Goal: Task Accomplishment & Management: Manage account settings

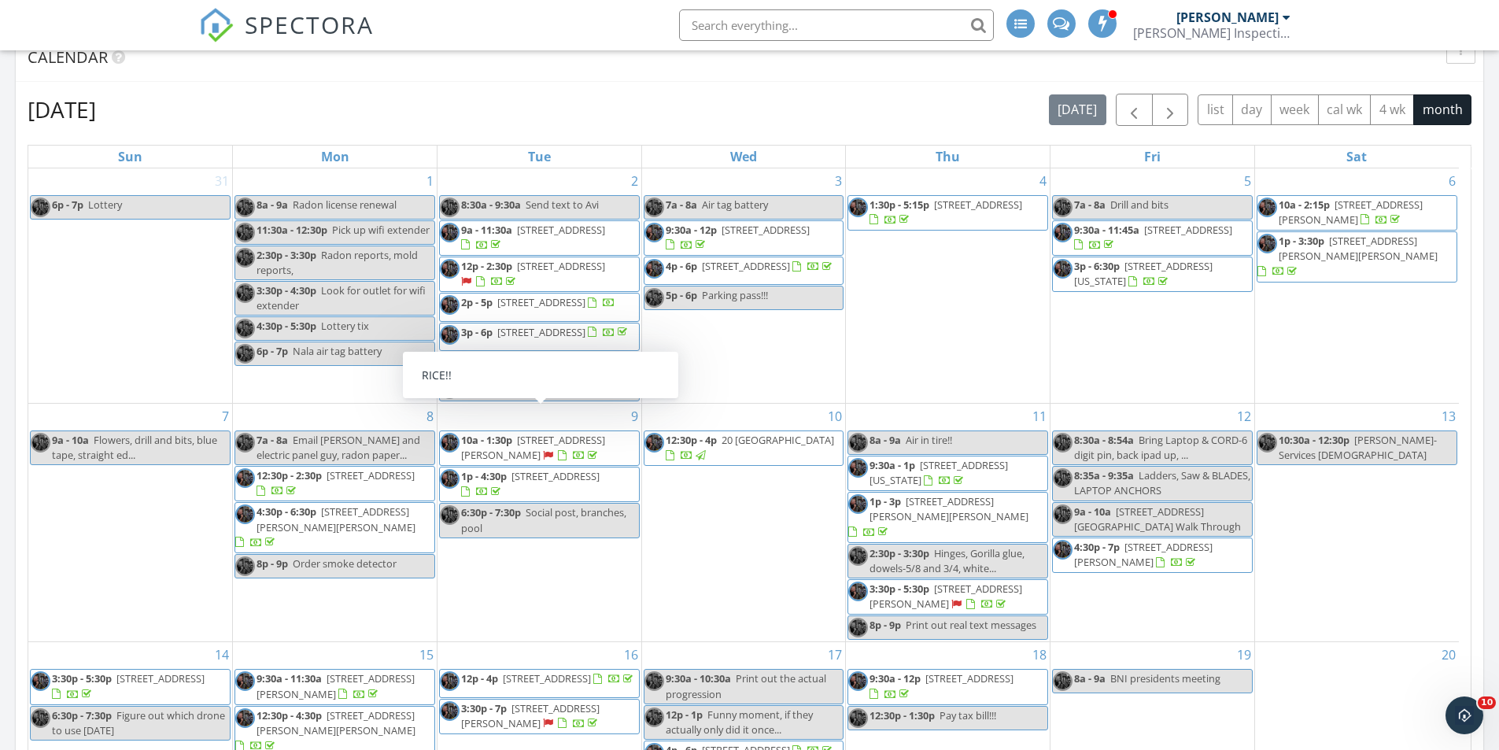
click at [659, 403] on div "3 7a - 8a Air tag battery 9:30a - 12p 40 Avenel St, Woodbridge Township 07001 4…" at bounding box center [744, 285] width 204 height 234
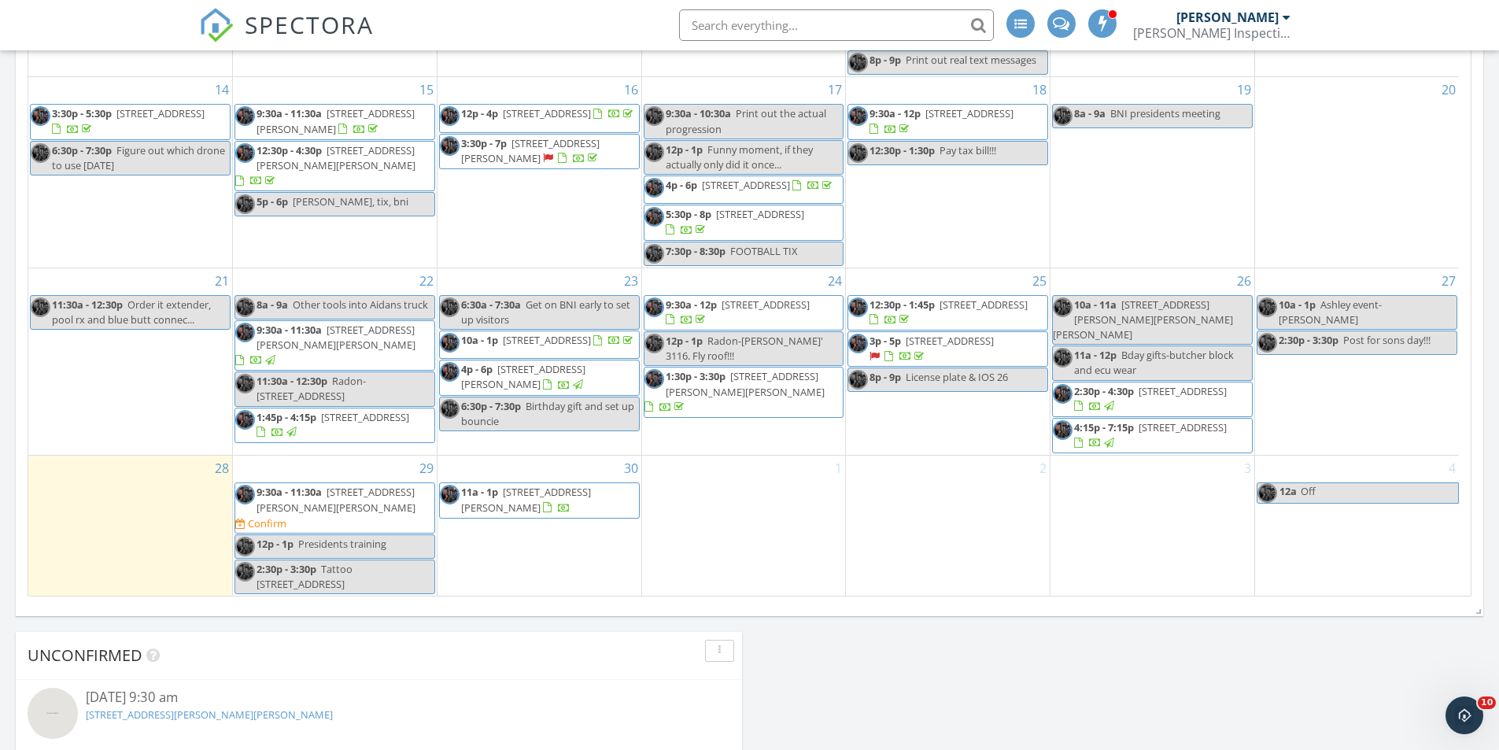
scroll to position [979, 0]
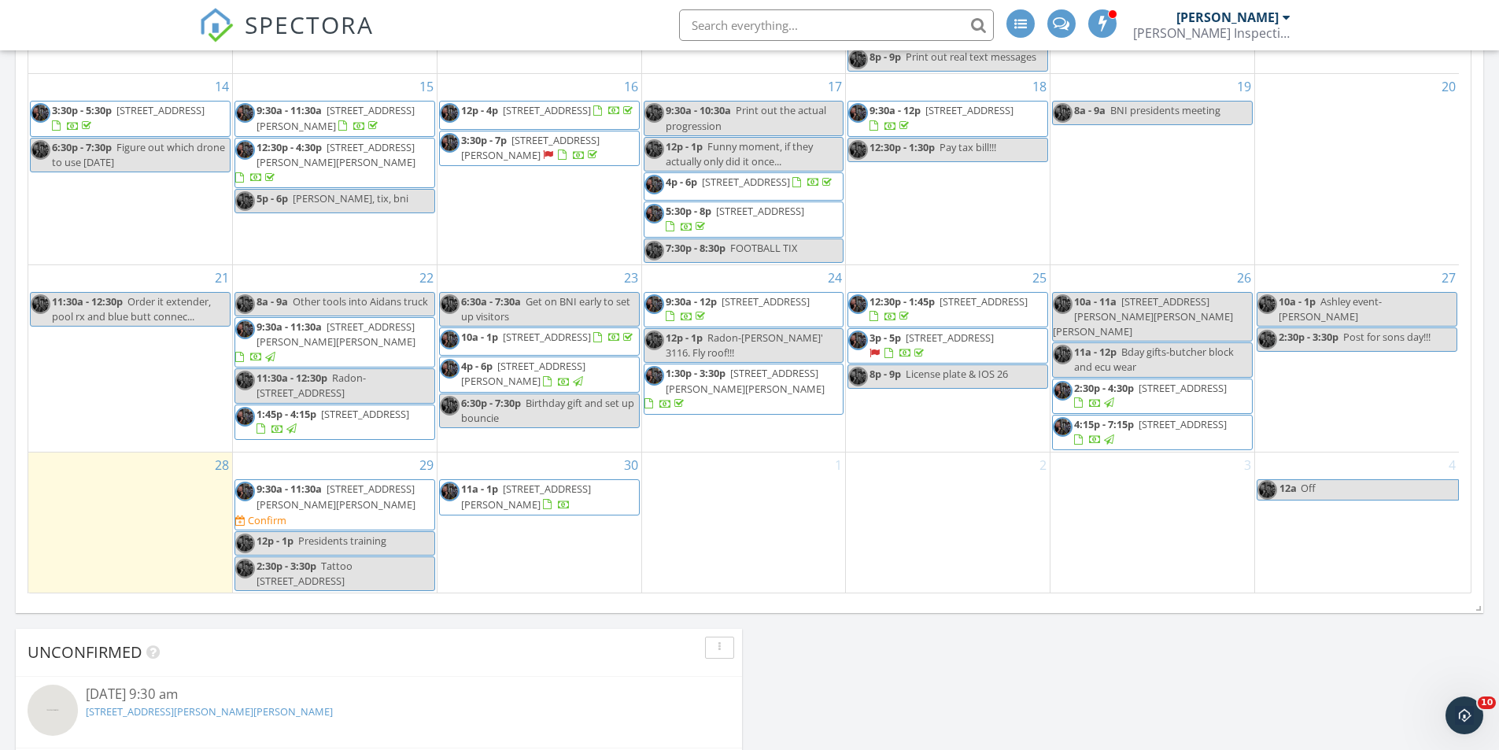
click at [404, 507] on span "8 Spencer St, Franklin Township 08873" at bounding box center [336, 496] width 159 height 29
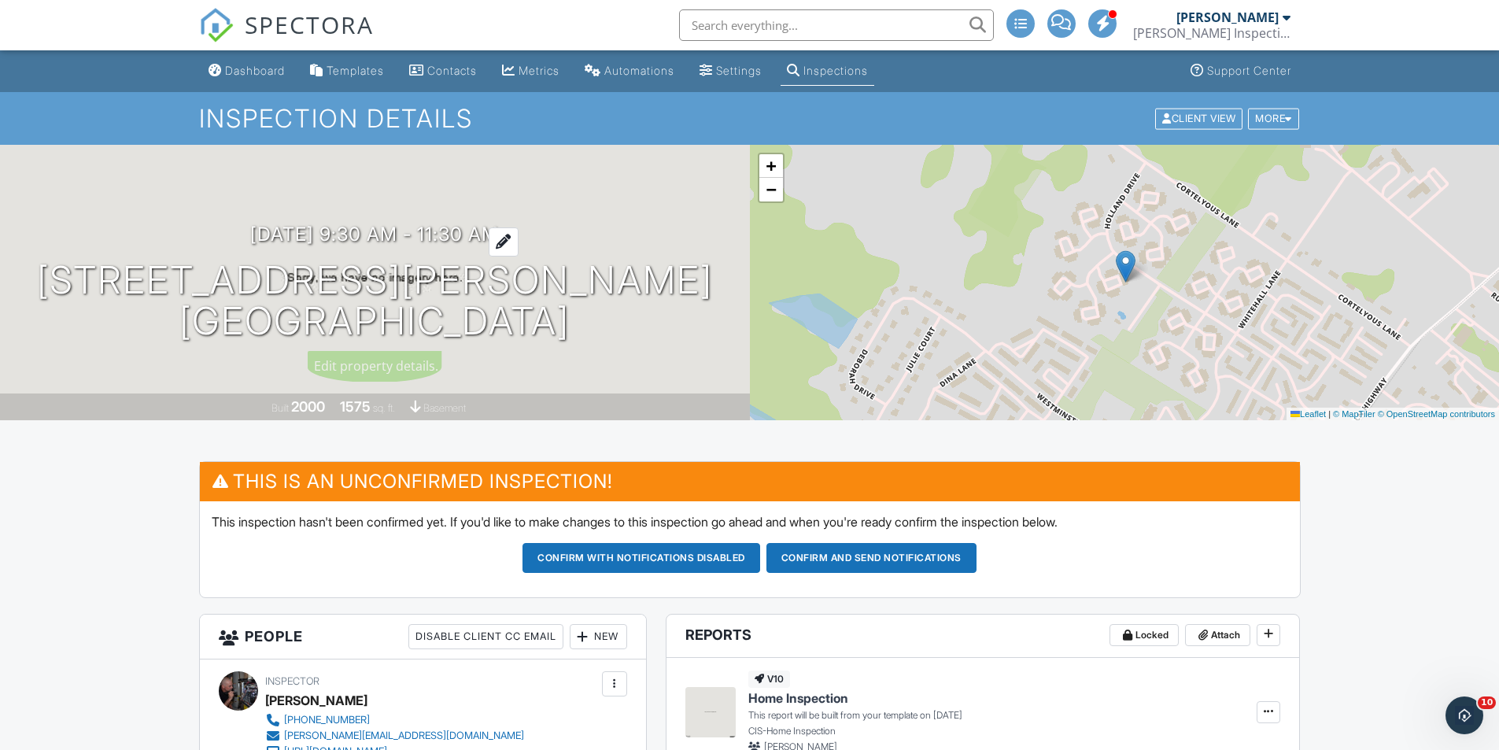
click at [388, 223] on h3 "09/29/2025 9:30 am - 11:30 am" at bounding box center [374, 233] width 249 height 21
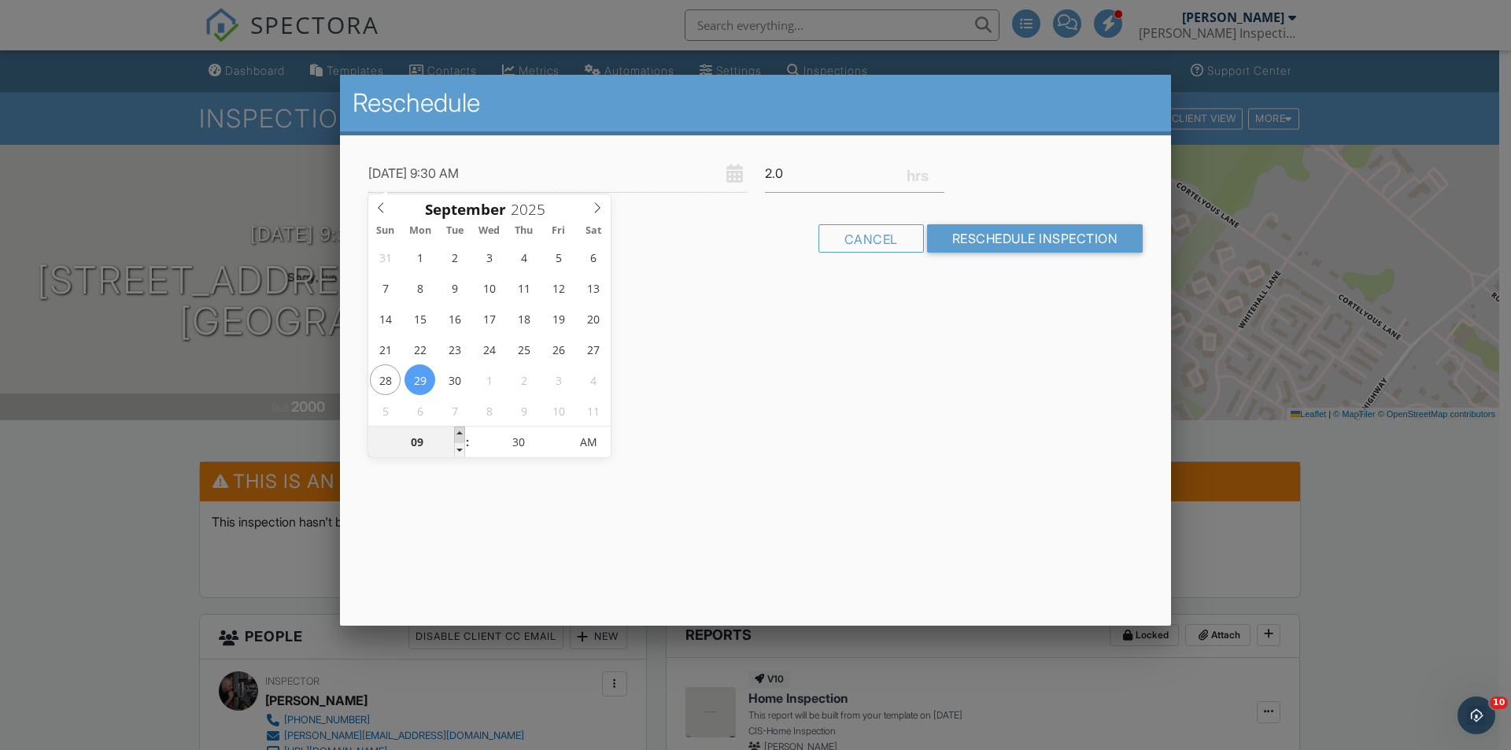
type input "09/29/2025 10:30 AM"
type input "10"
click at [463, 433] on span at bounding box center [459, 434] width 11 height 16
type input "09/29/2025 11:30 AM"
type input "11"
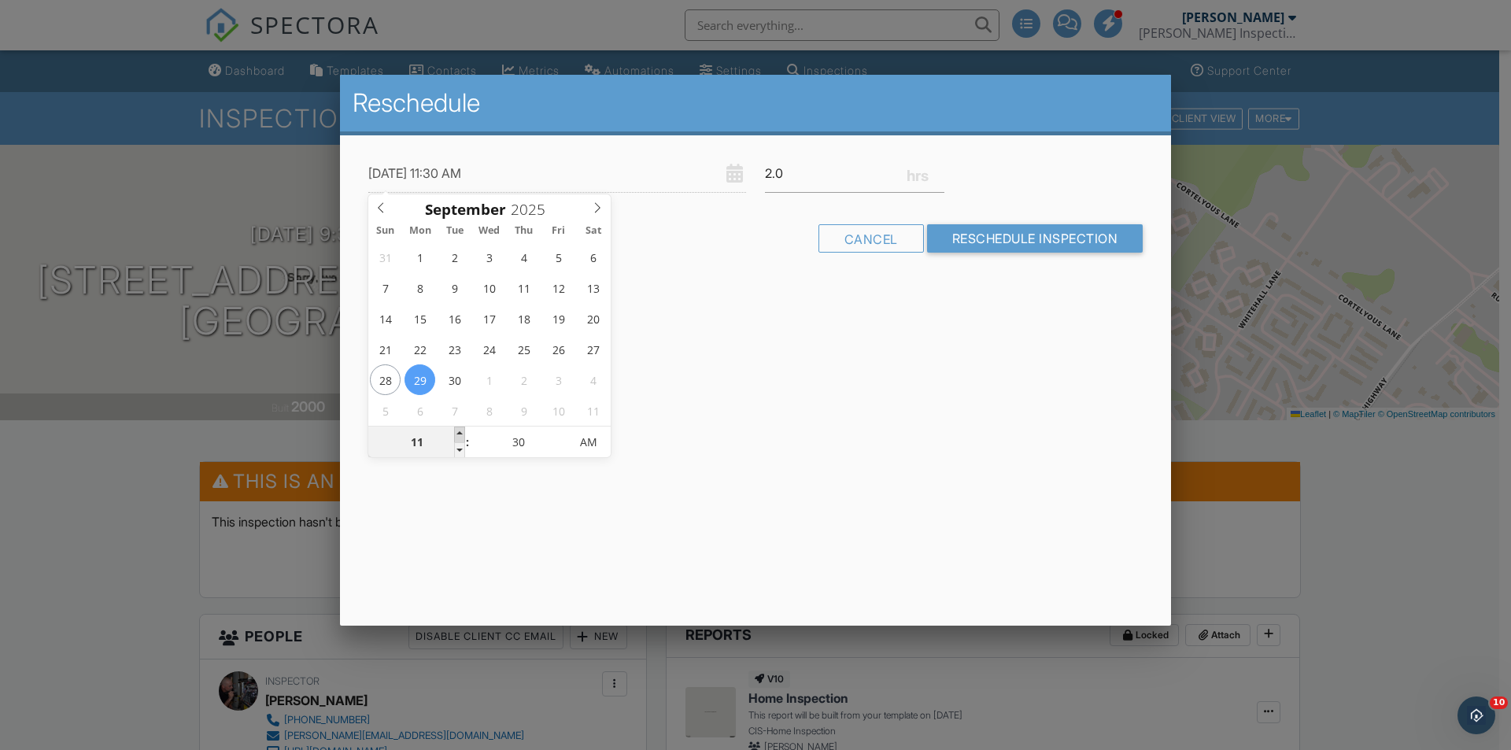
click at [463, 434] on span at bounding box center [459, 434] width 11 height 16
type input "09/29/2025 12:30 PM"
type input "12"
click at [463, 434] on span at bounding box center [459, 434] width 11 height 16
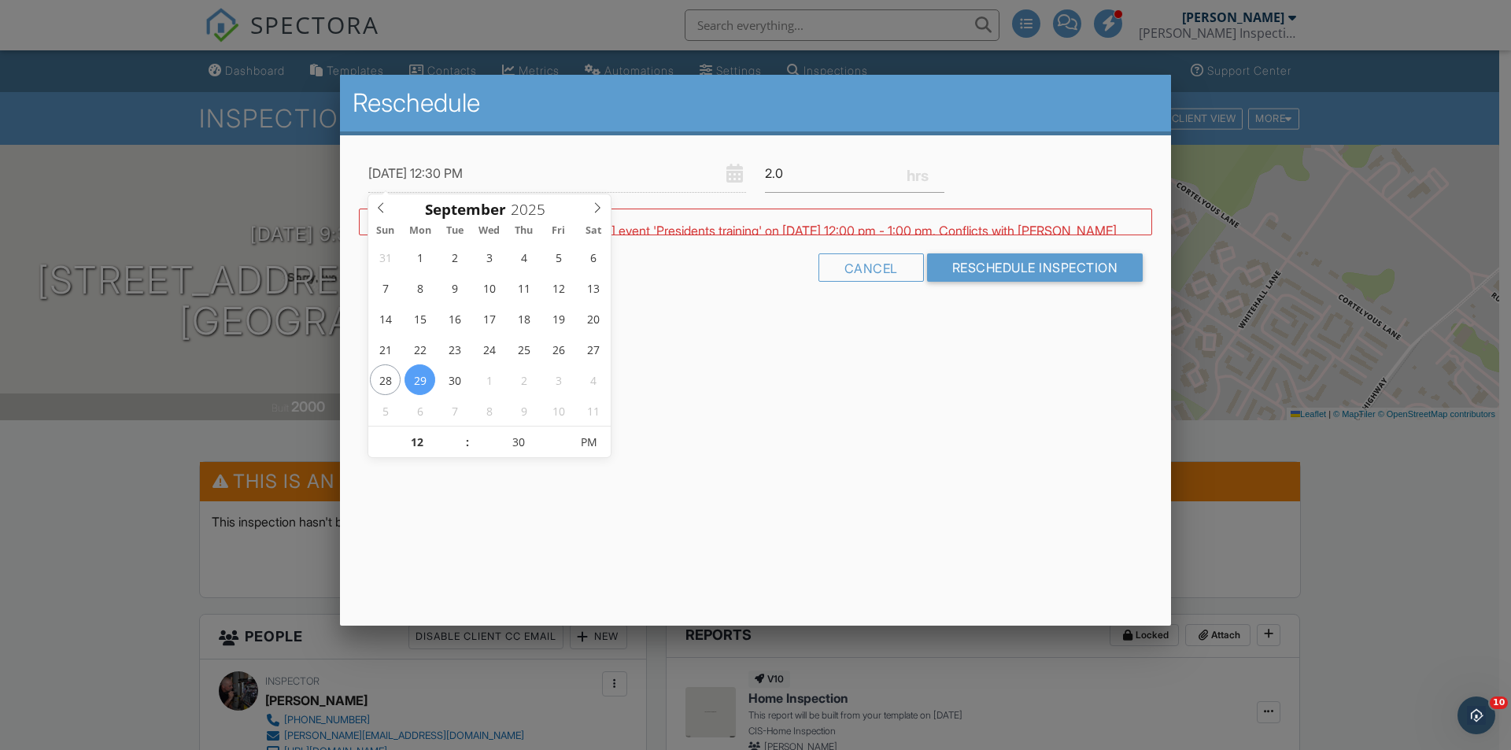
click at [1046, 230] on div "WARNING: Conflicts with Brian Cooper's event 'Presidents training' on 09/29/202…" at bounding box center [755, 222] width 793 height 27
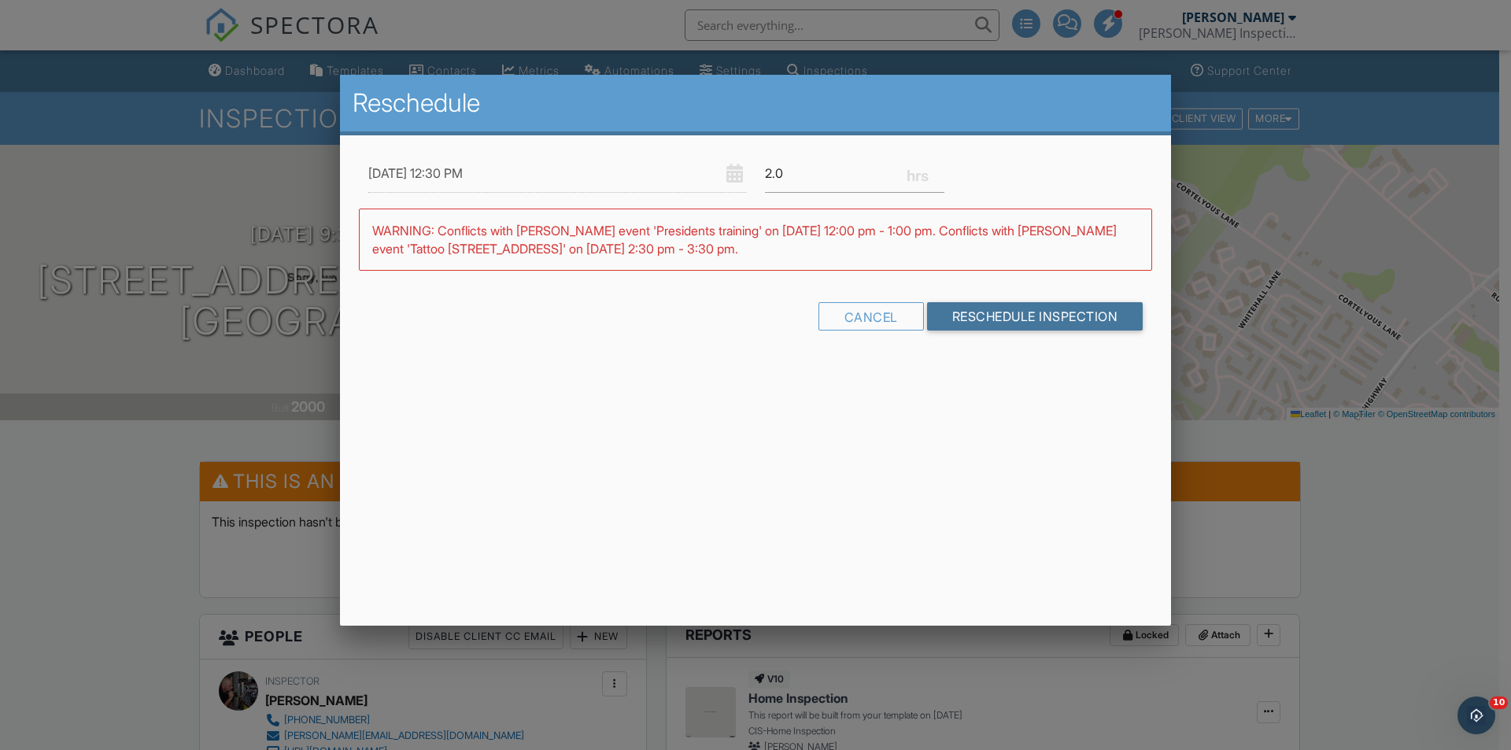
click at [1032, 319] on input "Reschedule Inspection" at bounding box center [1035, 316] width 216 height 28
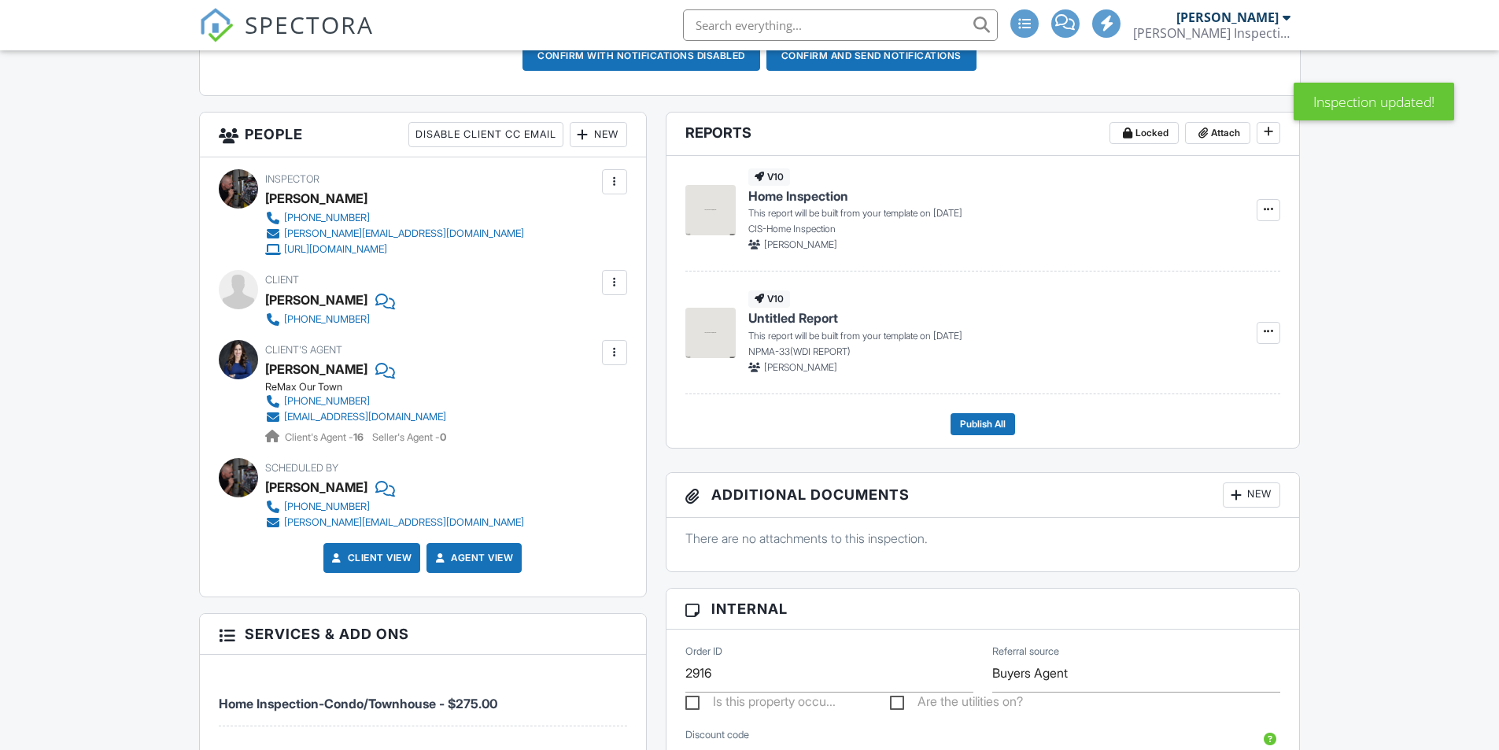
scroll to position [551, 0]
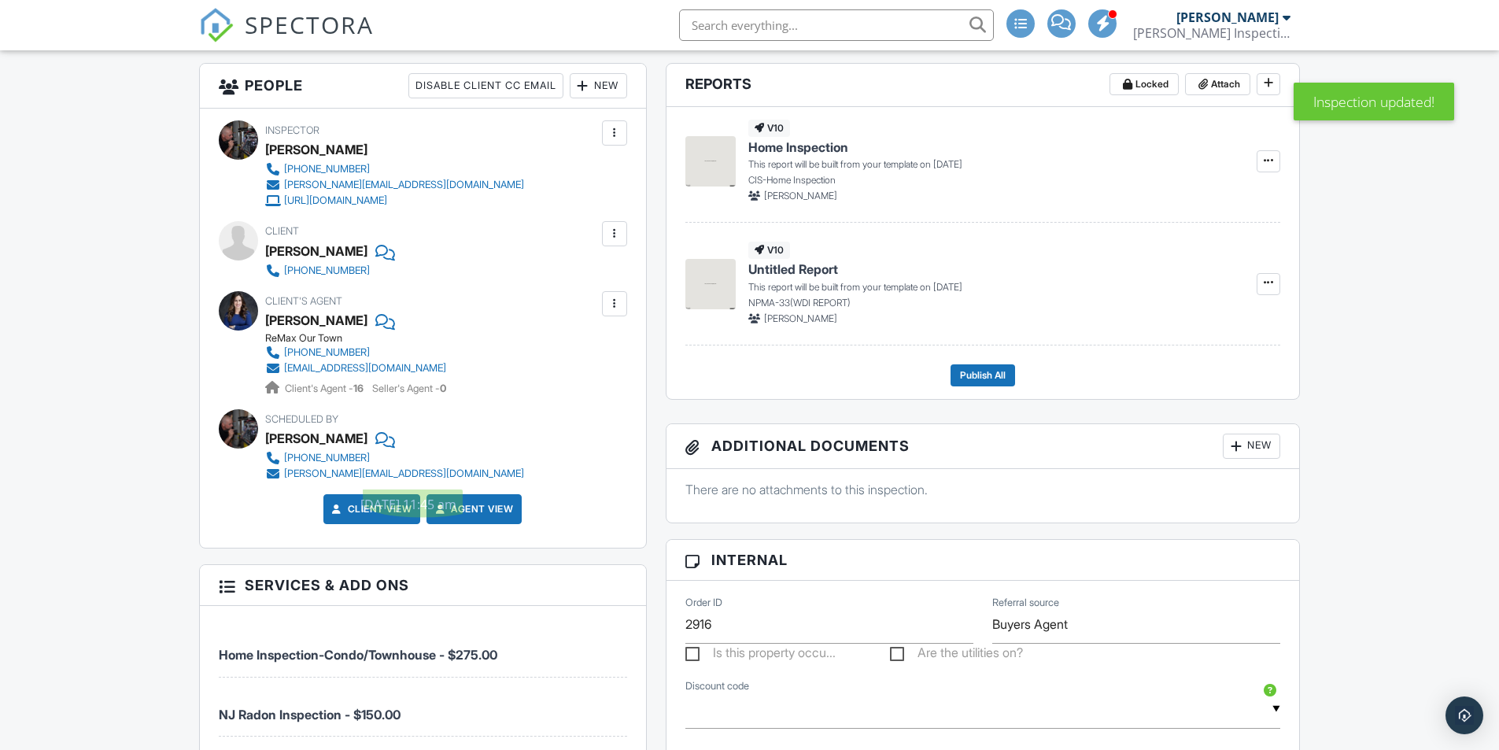
drag, startPoint x: 624, startPoint y: 227, endPoint x: 612, endPoint y: 230, distance: 12.2
click at [622, 228] on div at bounding box center [614, 233] width 25 height 25
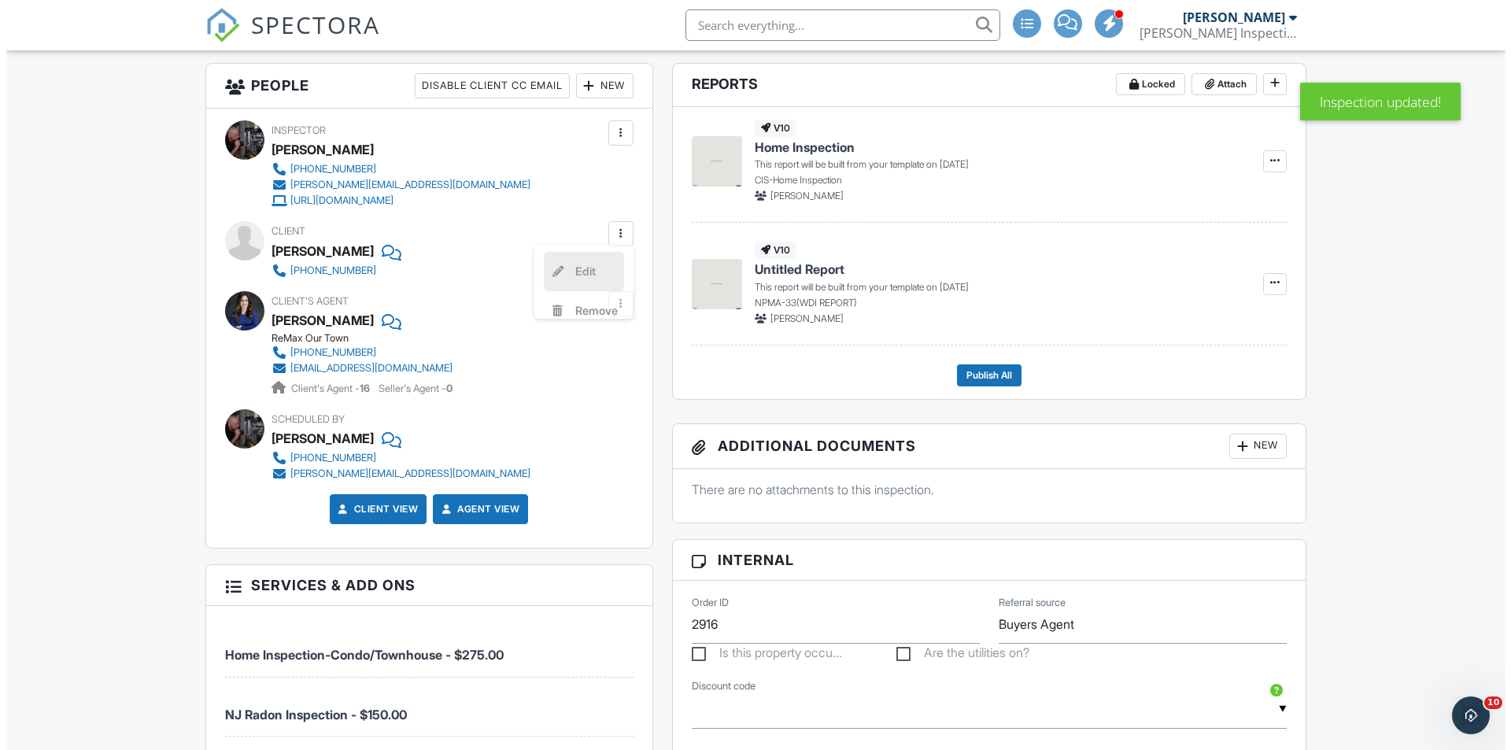
scroll to position [0, 0]
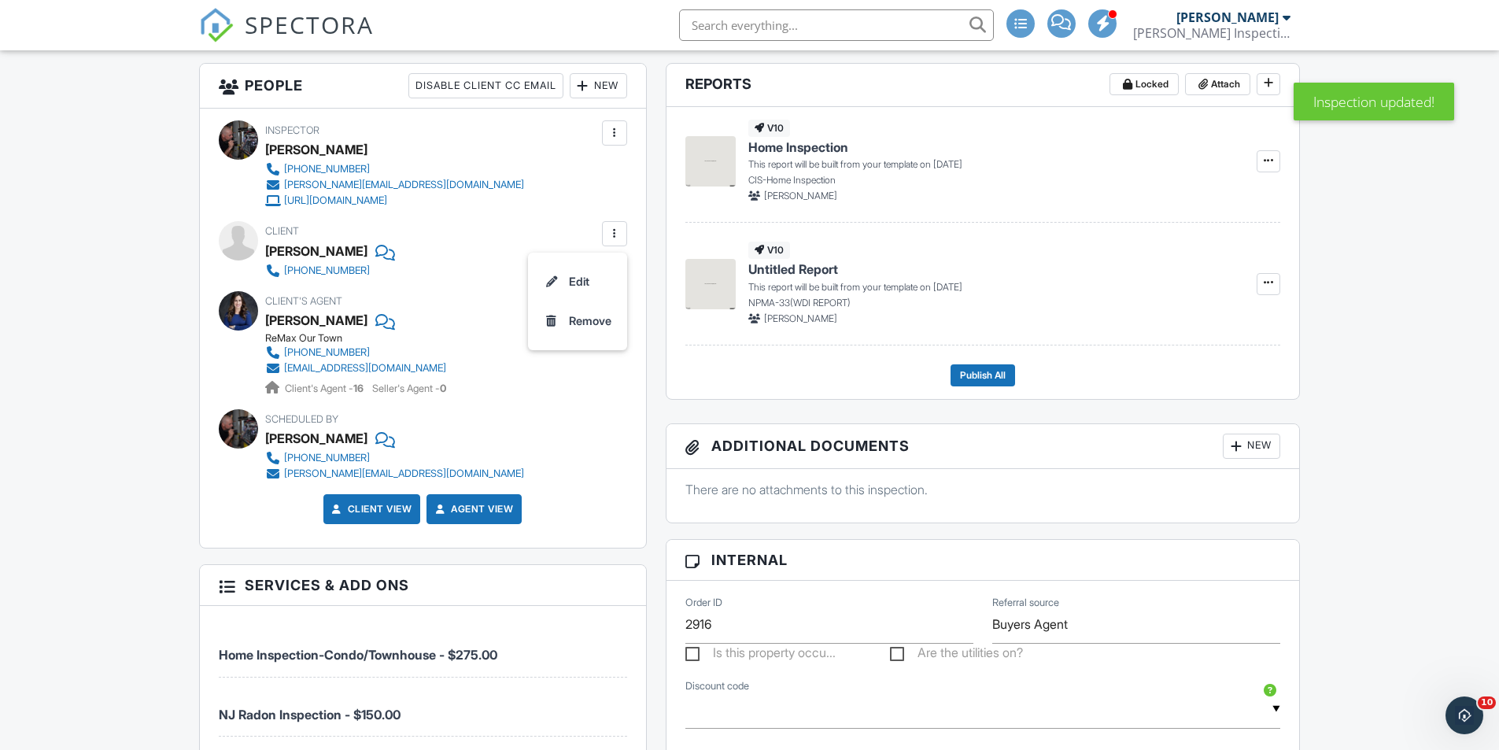
click at [582, 282] on li "Edit" at bounding box center [577, 281] width 80 height 39
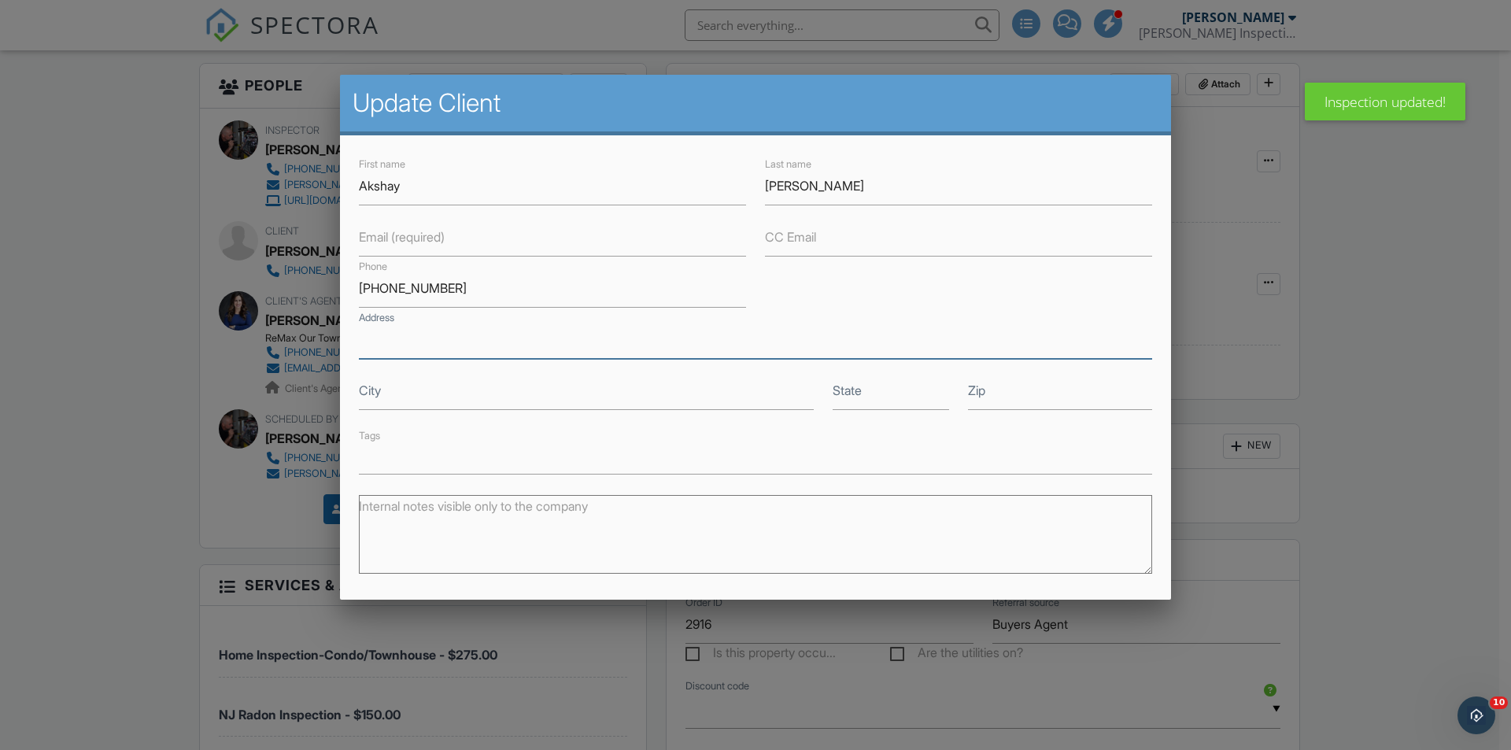
click at [530, 347] on input "Address" at bounding box center [755, 339] width 793 height 39
type input "[EMAIL_ADDRESS][DOMAIN_NAME]"
drag, startPoint x: 452, startPoint y: 346, endPoint x: 334, endPoint y: 330, distance: 119.9
click at [334, 330] on body "SPECTORA Brian Cooper Cooper Inspection Services LLC Role: Inspector Dashboard …" at bounding box center [749, 681] width 1499 height 2465
click at [433, 235] on label "Email (required)" at bounding box center [402, 236] width 86 height 17
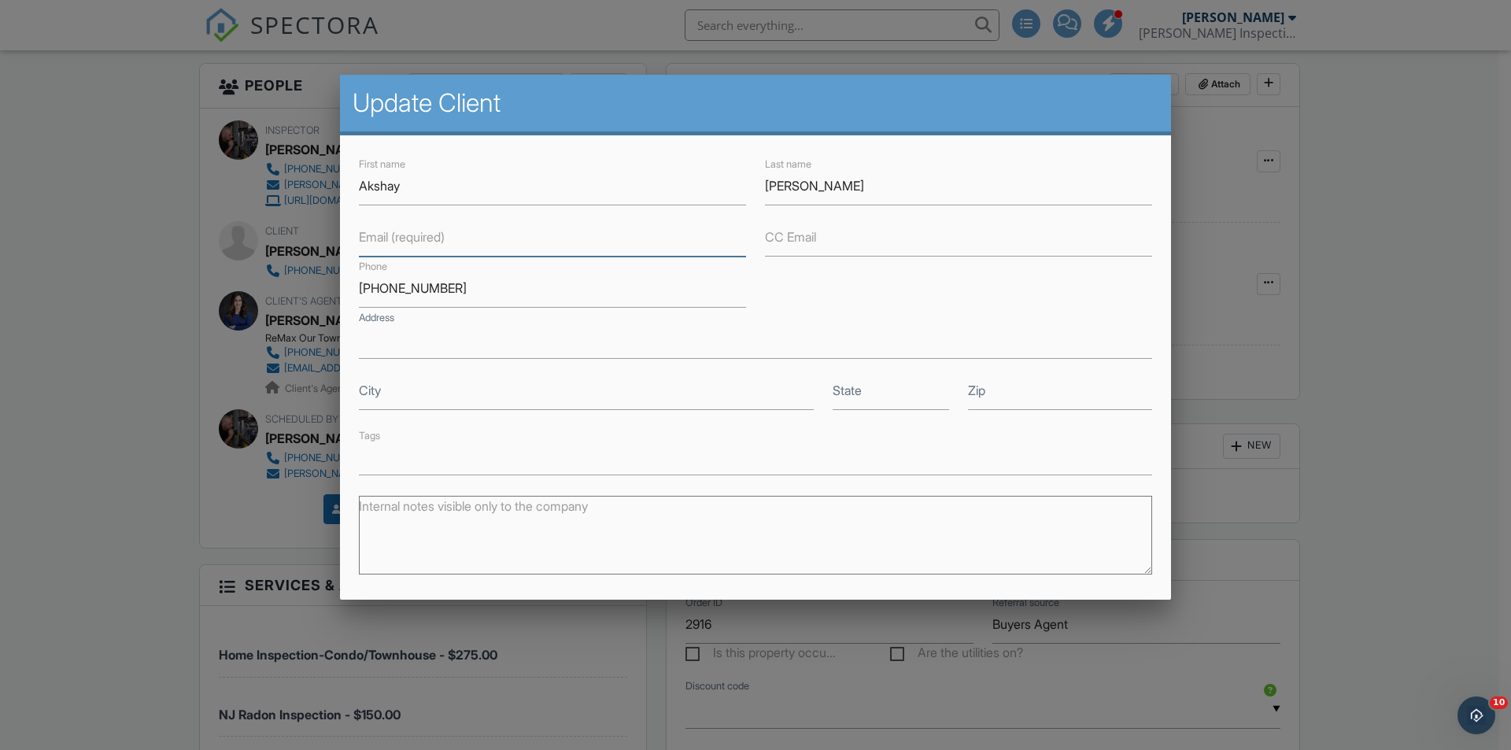
click at [433, 235] on input "Email (required)" at bounding box center [552, 237] width 387 height 39
paste input "[EMAIL_ADDRESS][DOMAIN_NAME]"
type input "[EMAIL_ADDRESS][DOMAIN_NAME]"
click at [421, 342] on input "Address" at bounding box center [755, 339] width 793 height 39
type input "[STREET_ADDRESS]"
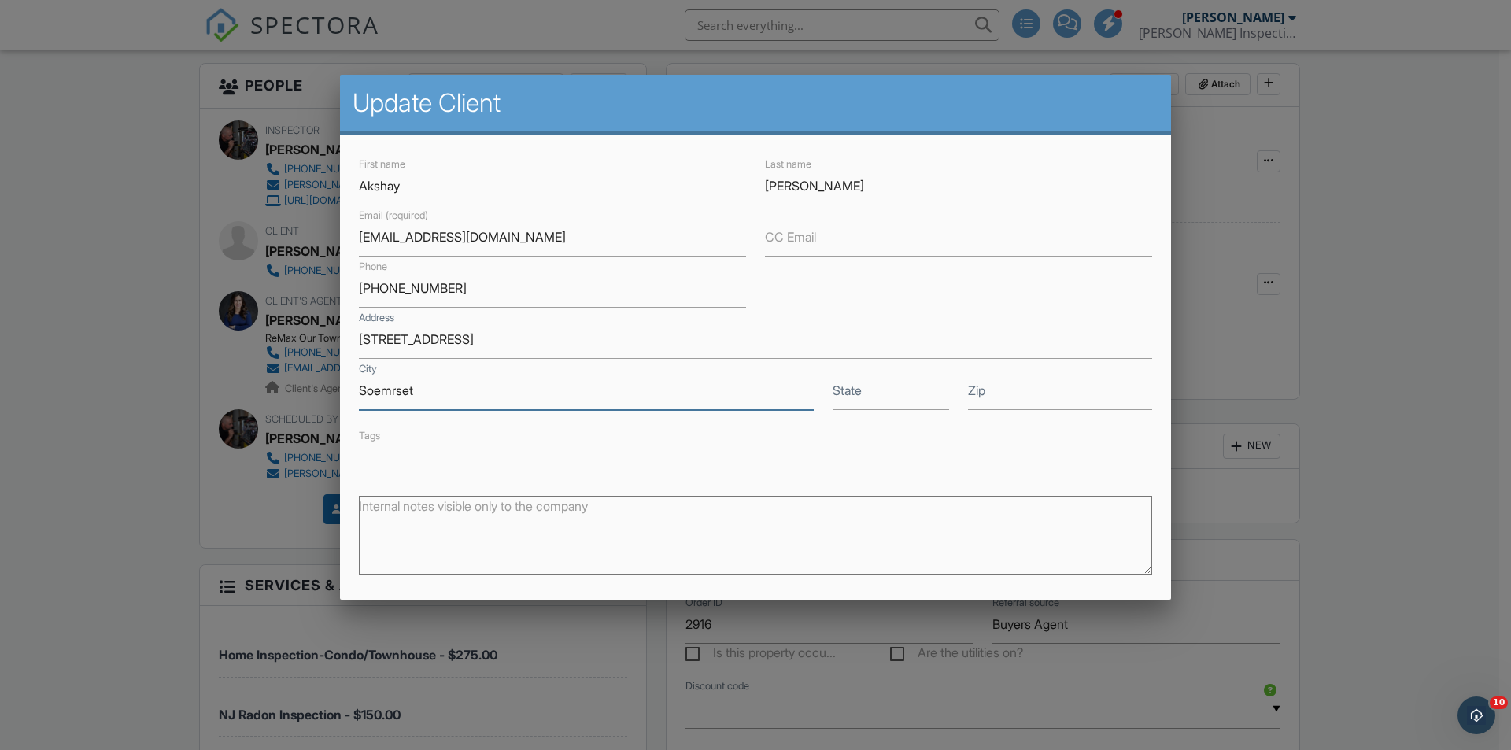
type input "Soemrset"
type input "NJ"
type input "08873"
click at [421, 386] on input "Soemrset" at bounding box center [586, 390] width 455 height 39
click at [611, 381] on input "[GEOGRAPHIC_DATA]" at bounding box center [586, 390] width 455 height 39
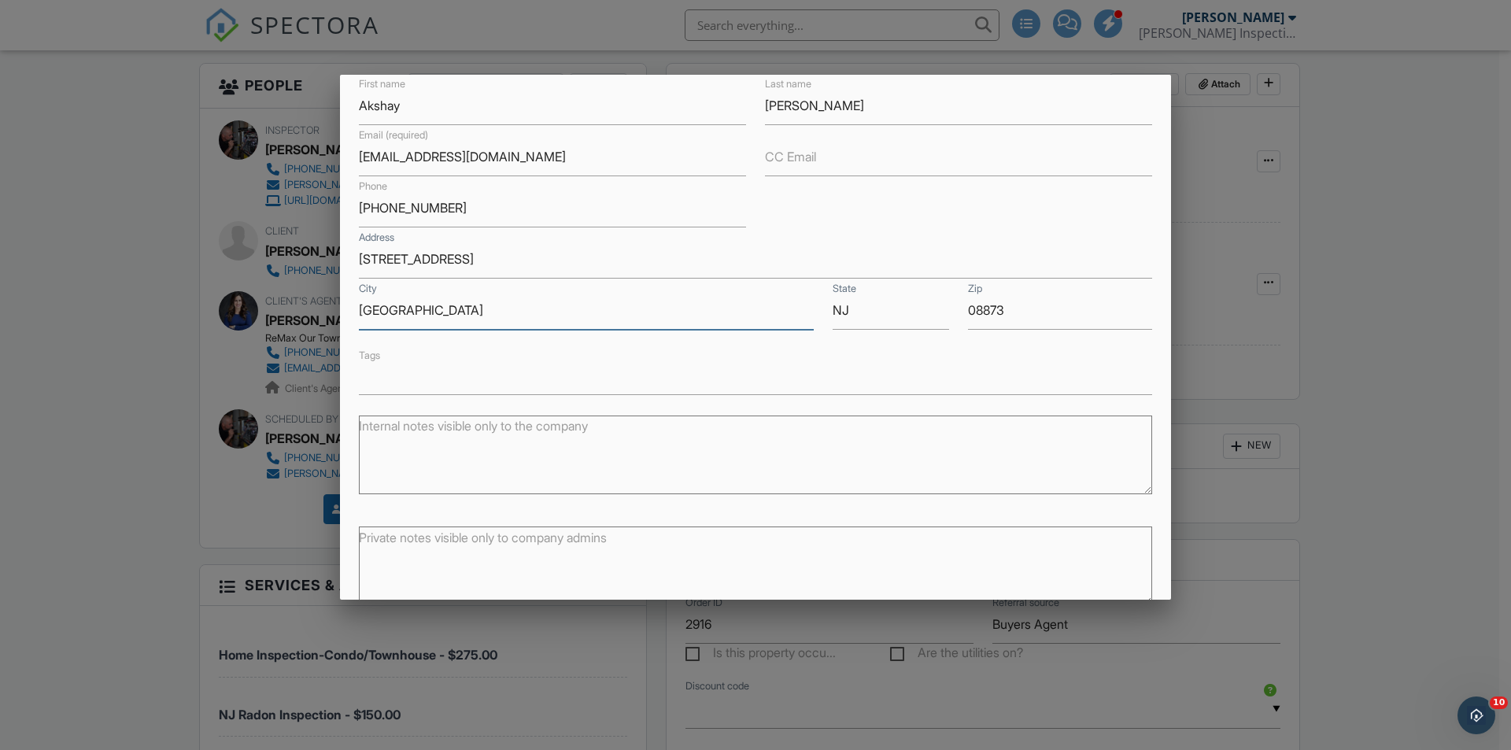
scroll to position [157, 0]
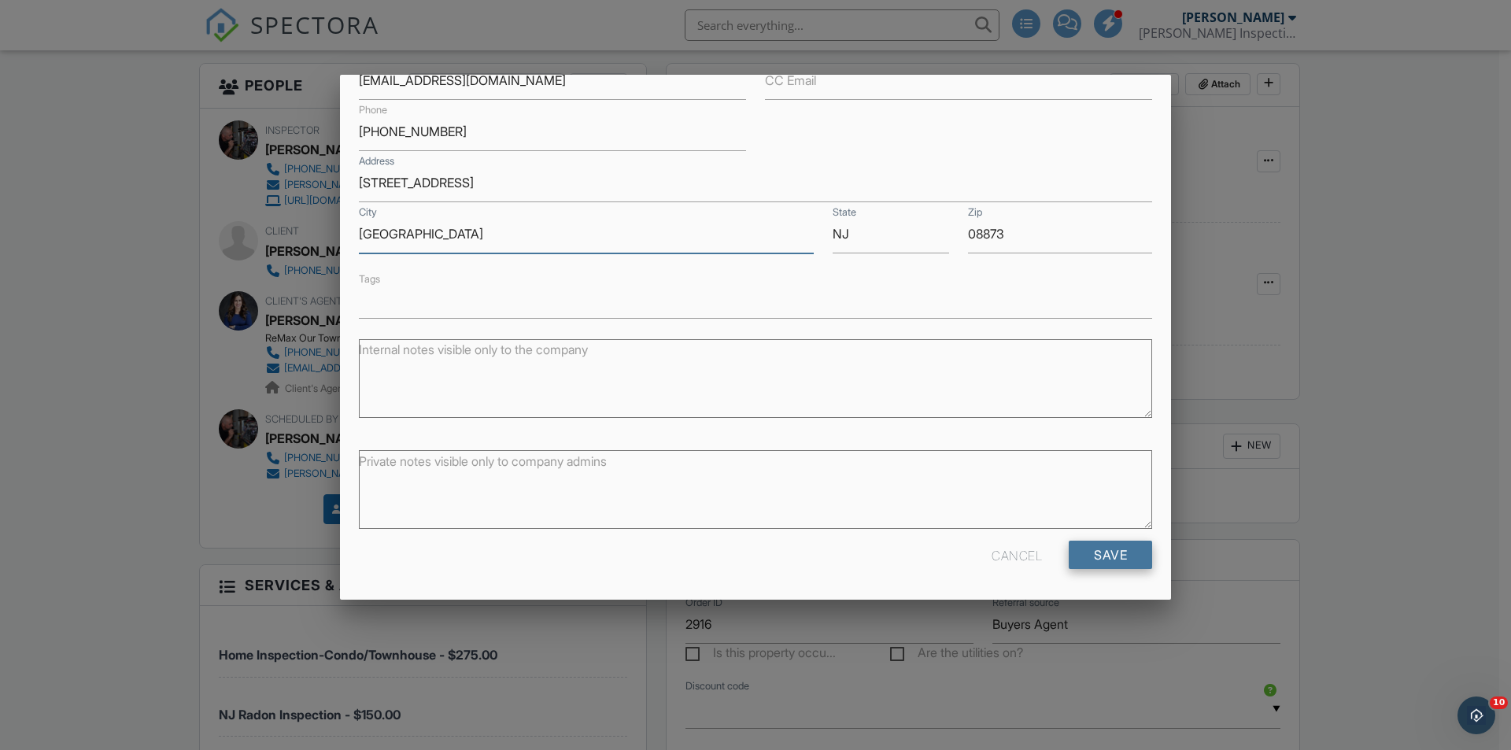
type input "Somerset"
click at [1115, 564] on input "Save" at bounding box center [1110, 555] width 83 height 28
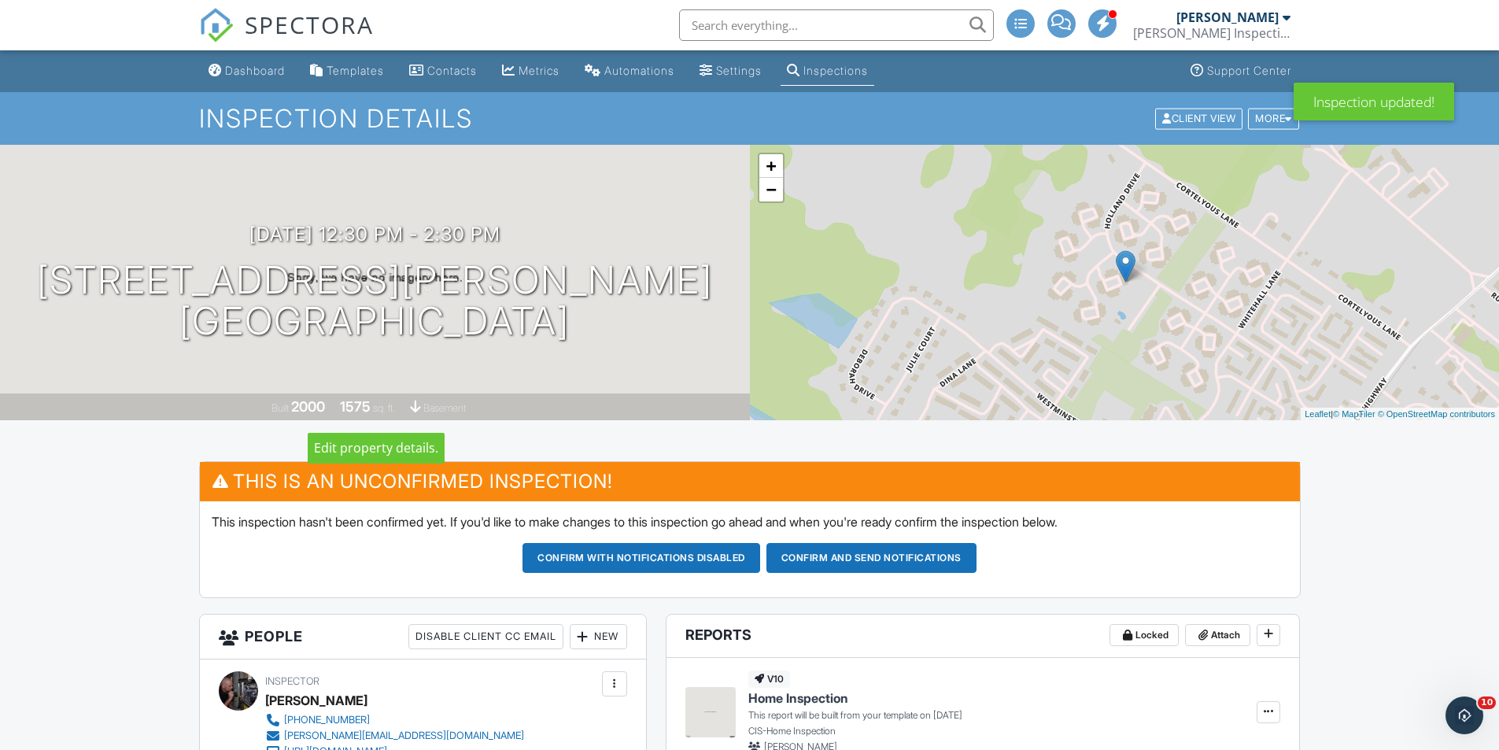
scroll to position [157, 0]
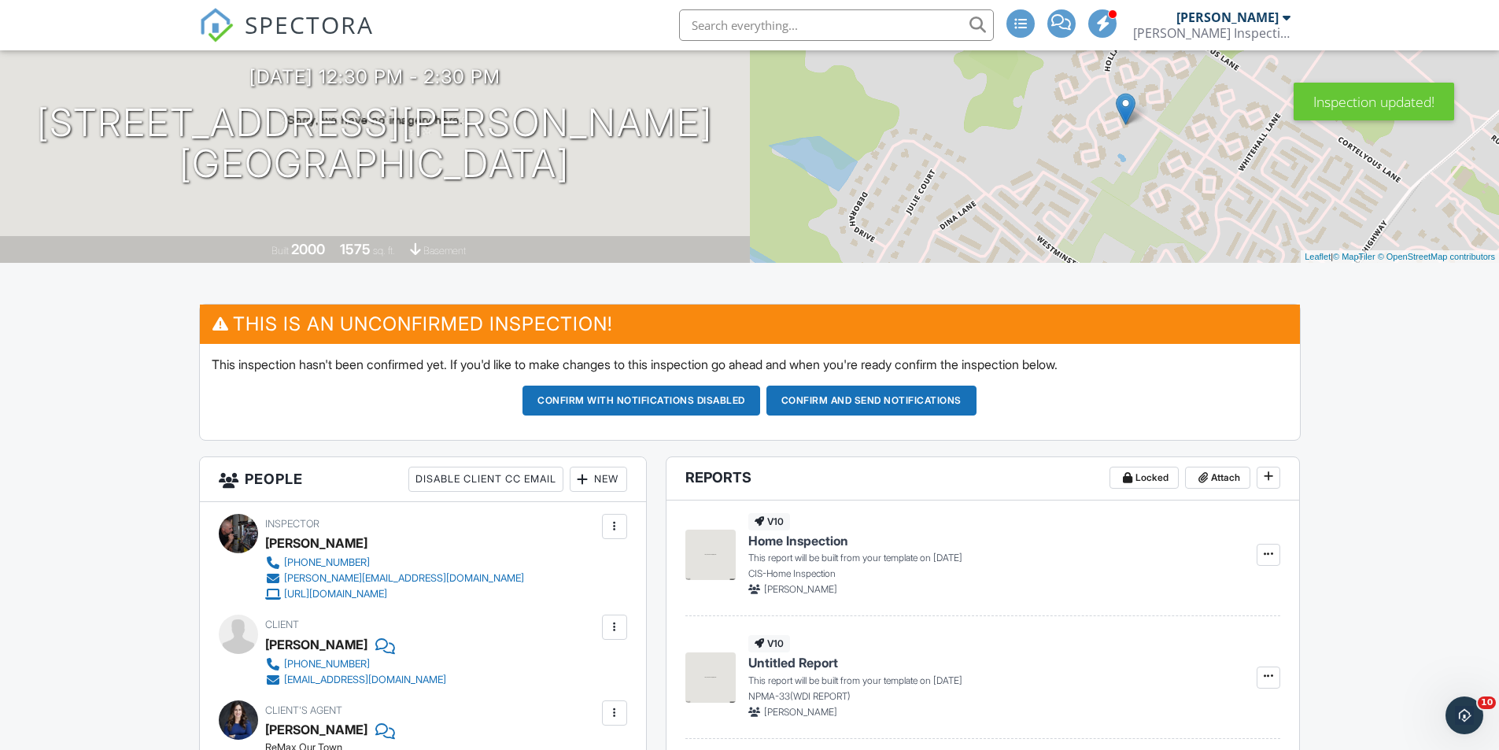
click at [842, 395] on button "Confirm and send notifications" at bounding box center [871, 401] width 210 height 30
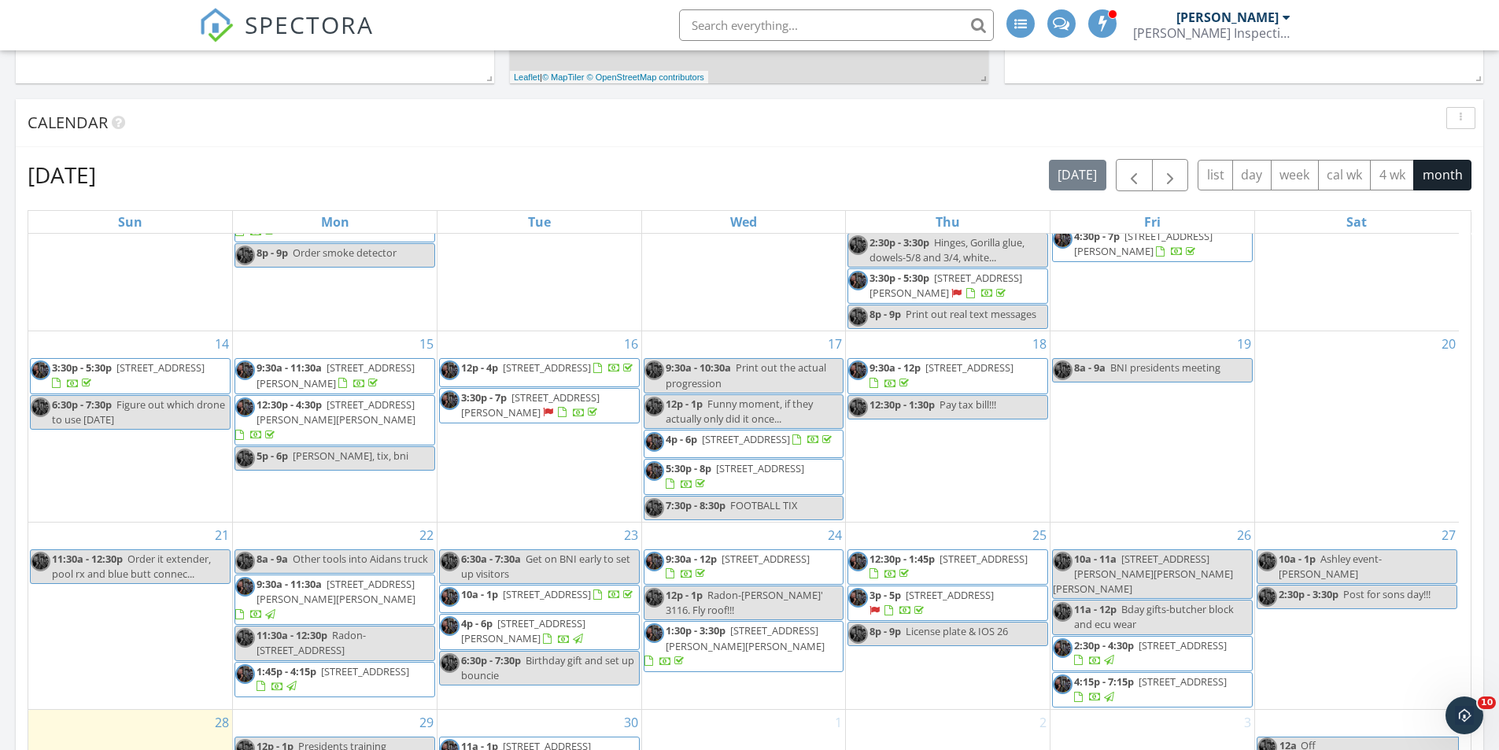
scroll to position [944, 0]
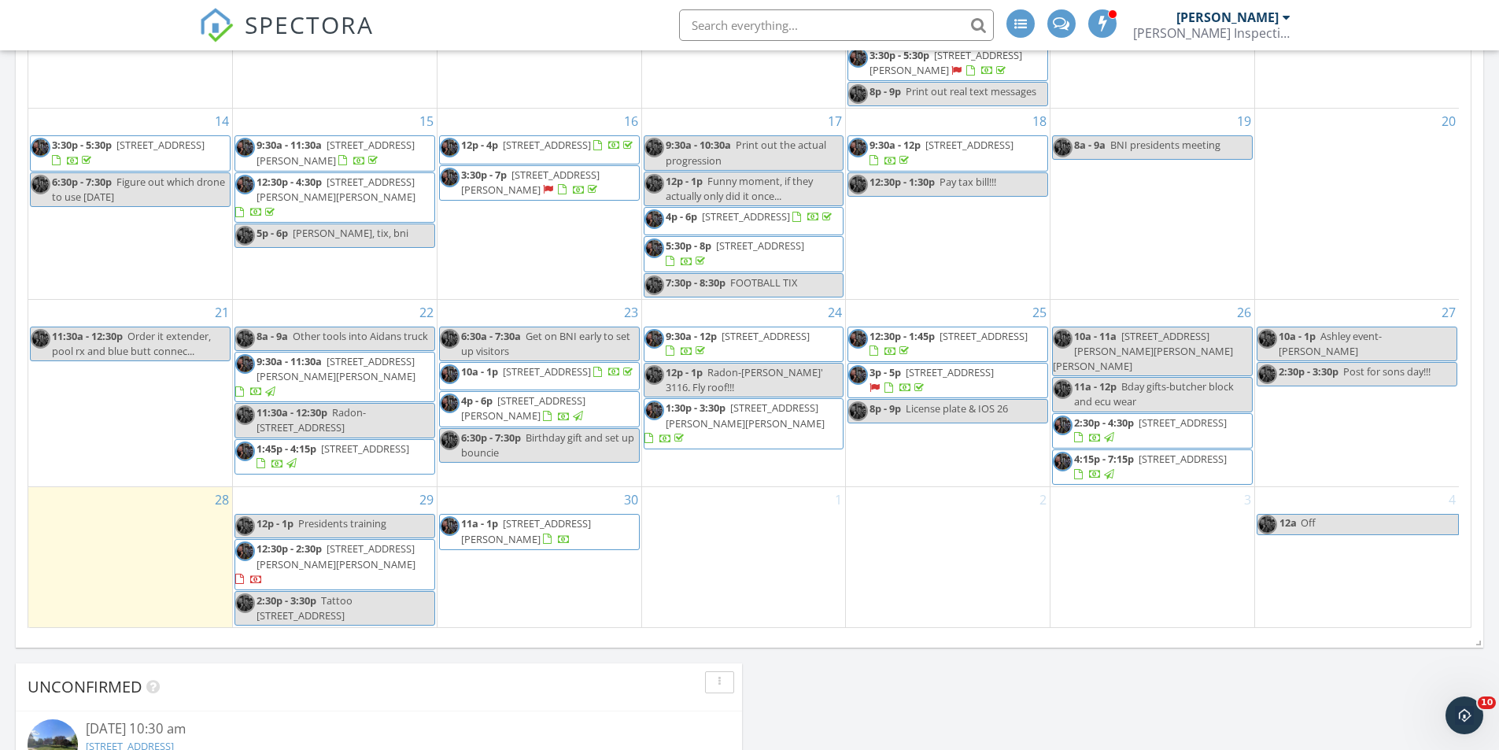
click at [548, 541] on span "[STREET_ADDRESS][PERSON_NAME]" at bounding box center [526, 530] width 130 height 29
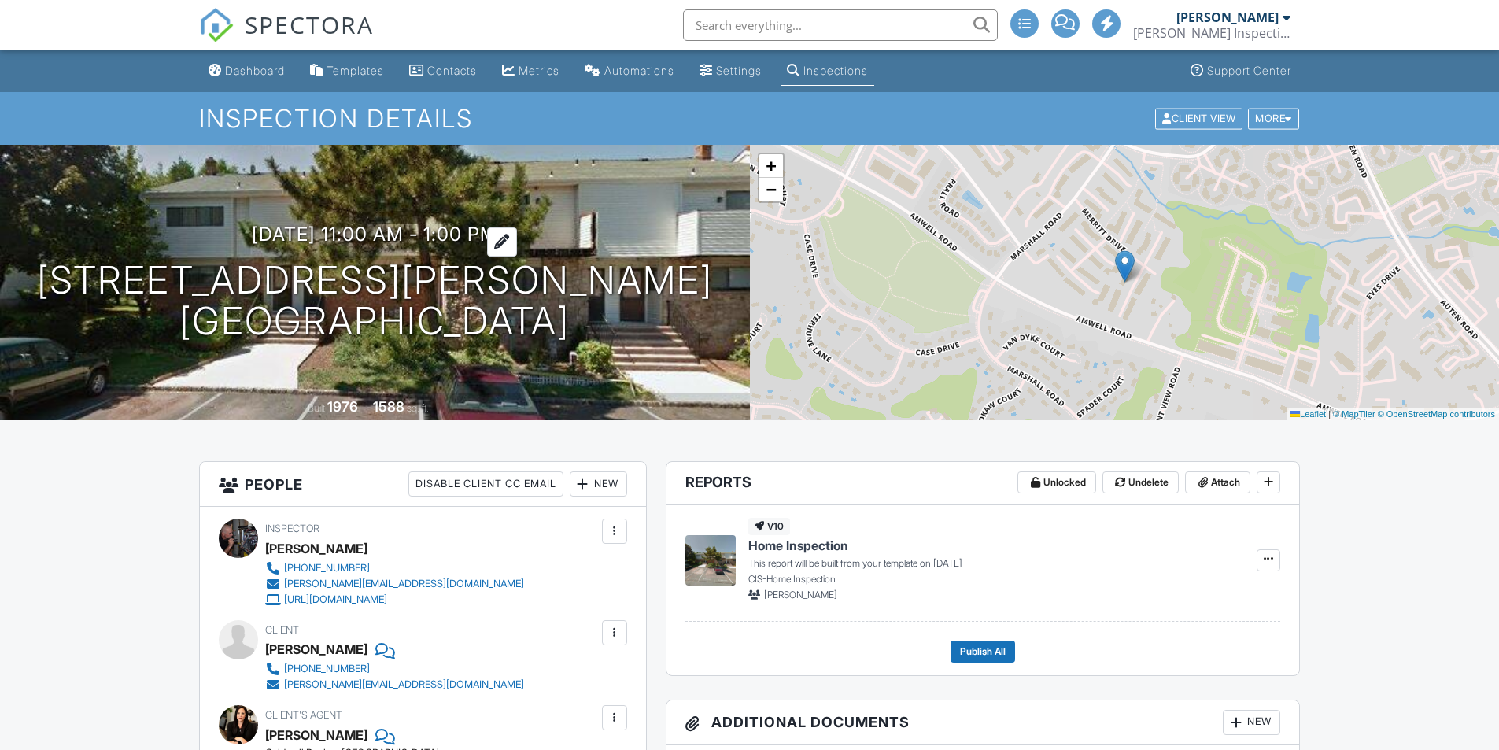
click at [401, 223] on h3 "09/30/2025 11:00 am - 1:00 pm" at bounding box center [375, 233] width 246 height 21
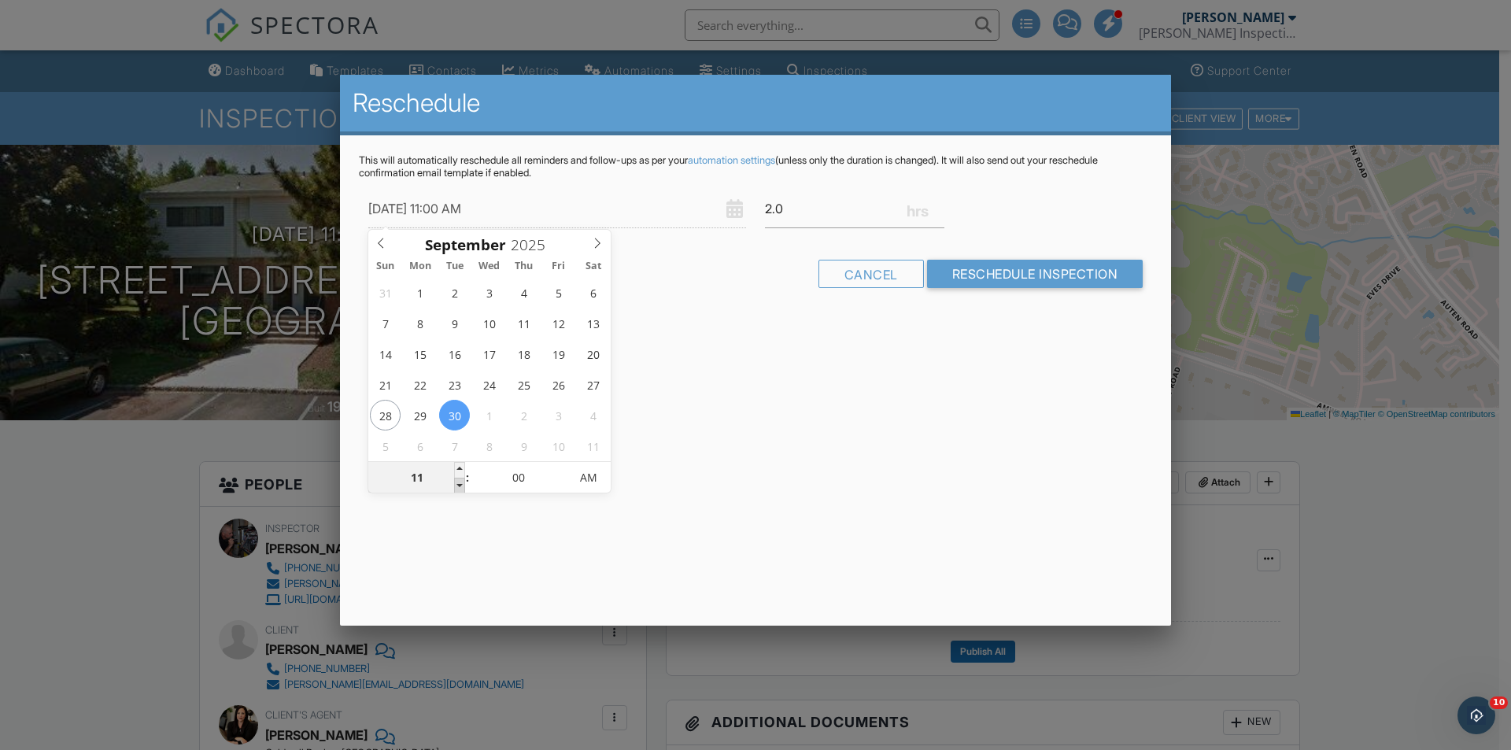
type input "[DATE] 10:00 AM"
type input "10"
drag, startPoint x: 460, startPoint y: 489, endPoint x: 541, endPoint y: 474, distance: 82.3
click at [460, 489] on span at bounding box center [459, 486] width 11 height 16
click at [1009, 263] on input "Reschedule Inspection" at bounding box center [1035, 274] width 216 height 28
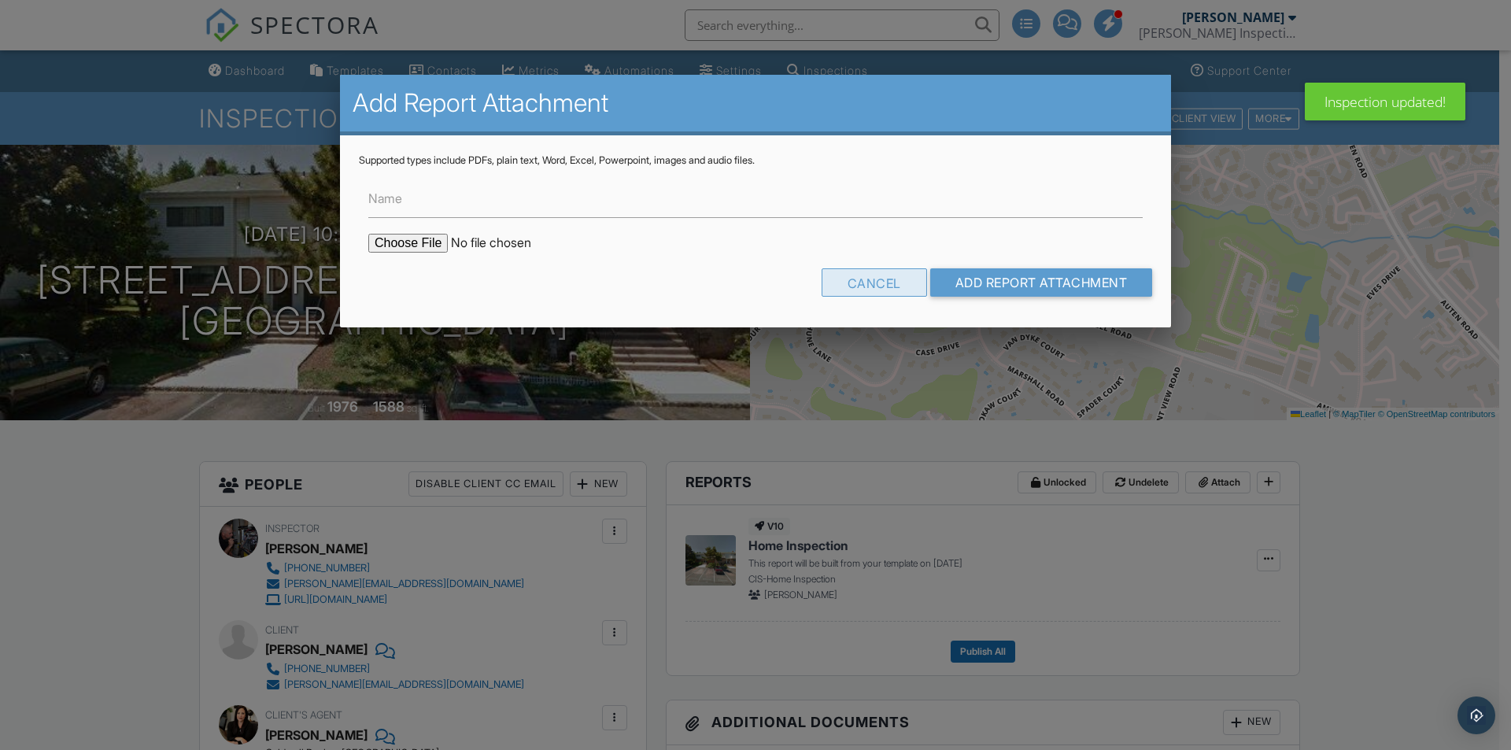
click at [883, 288] on div "Cancel" at bounding box center [874, 282] width 105 height 28
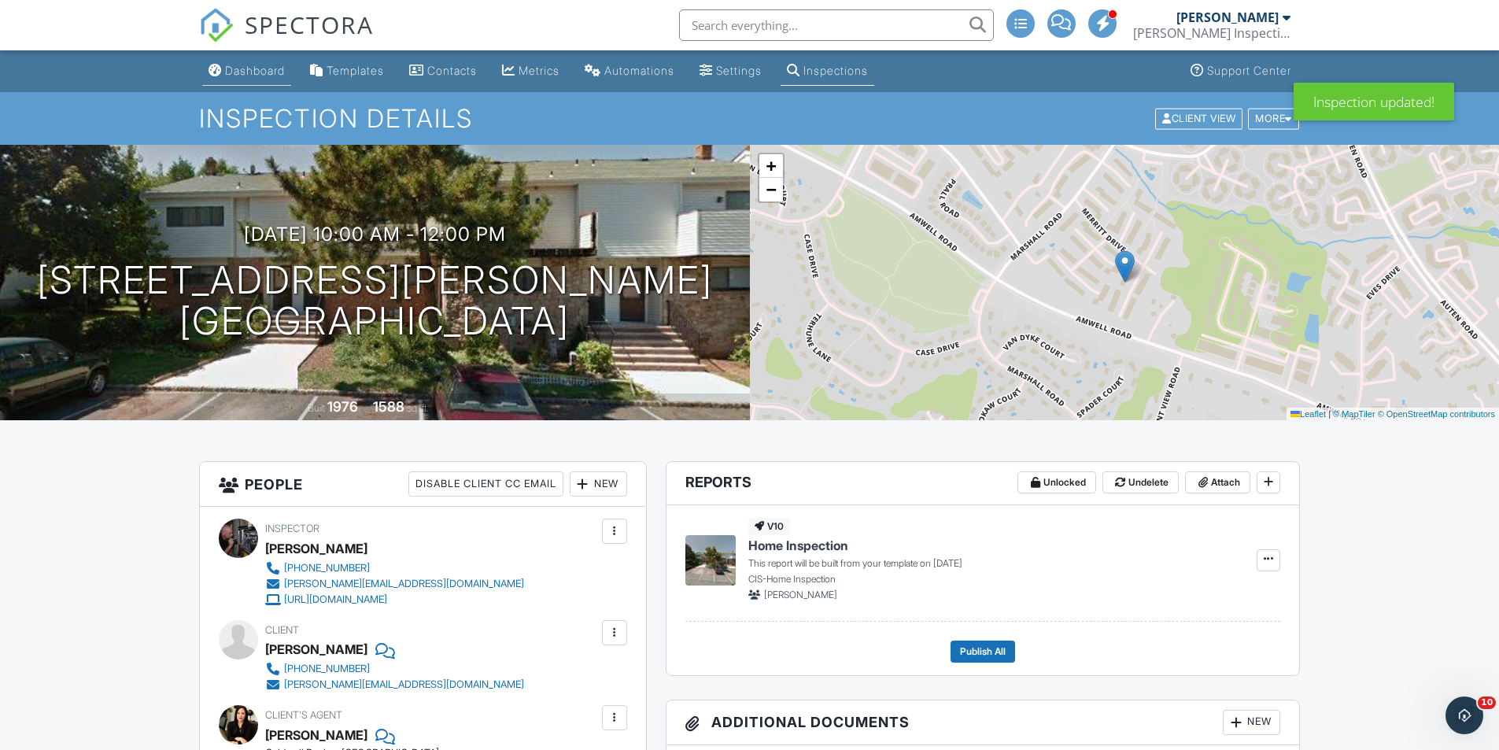
click at [275, 76] on div "Dashboard" at bounding box center [255, 70] width 60 height 13
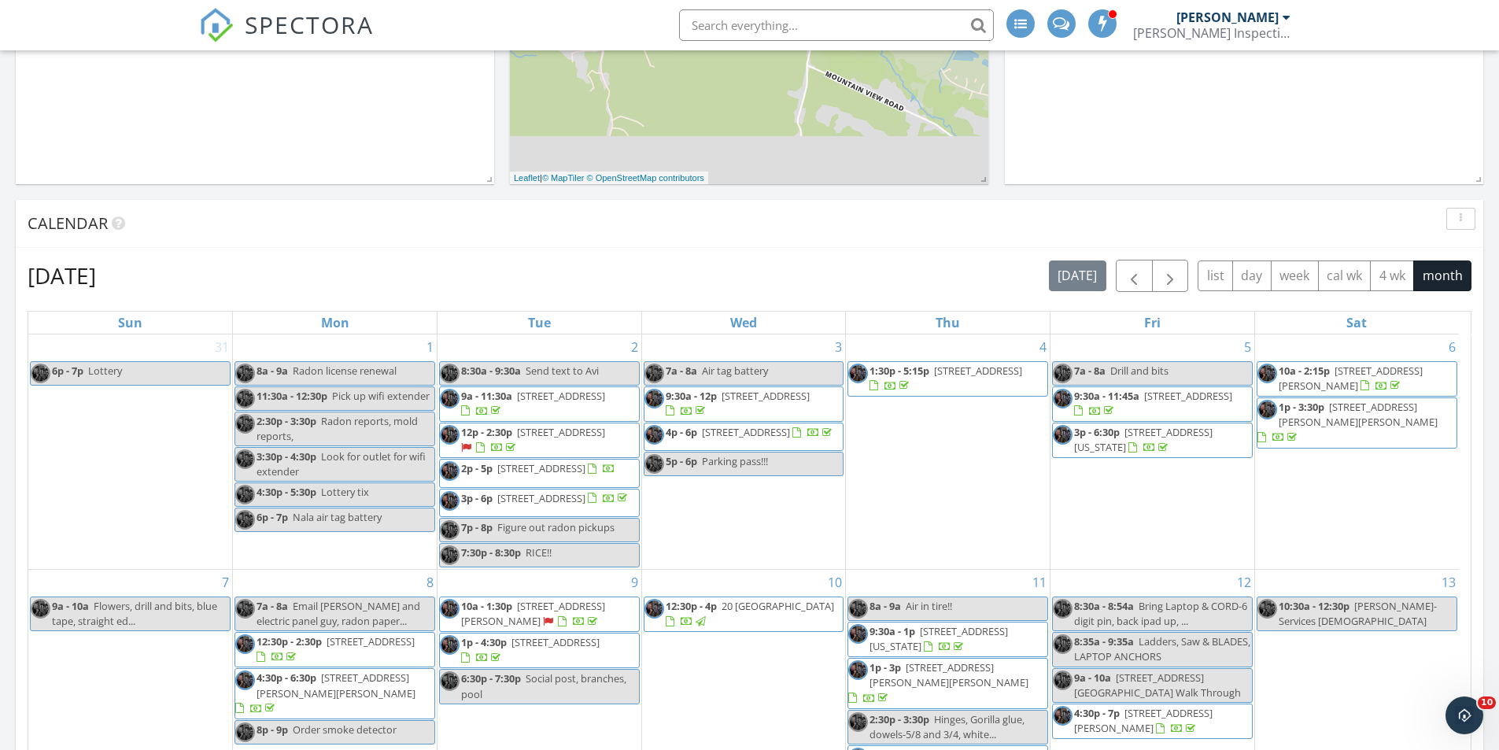
scroll to position [708, 0]
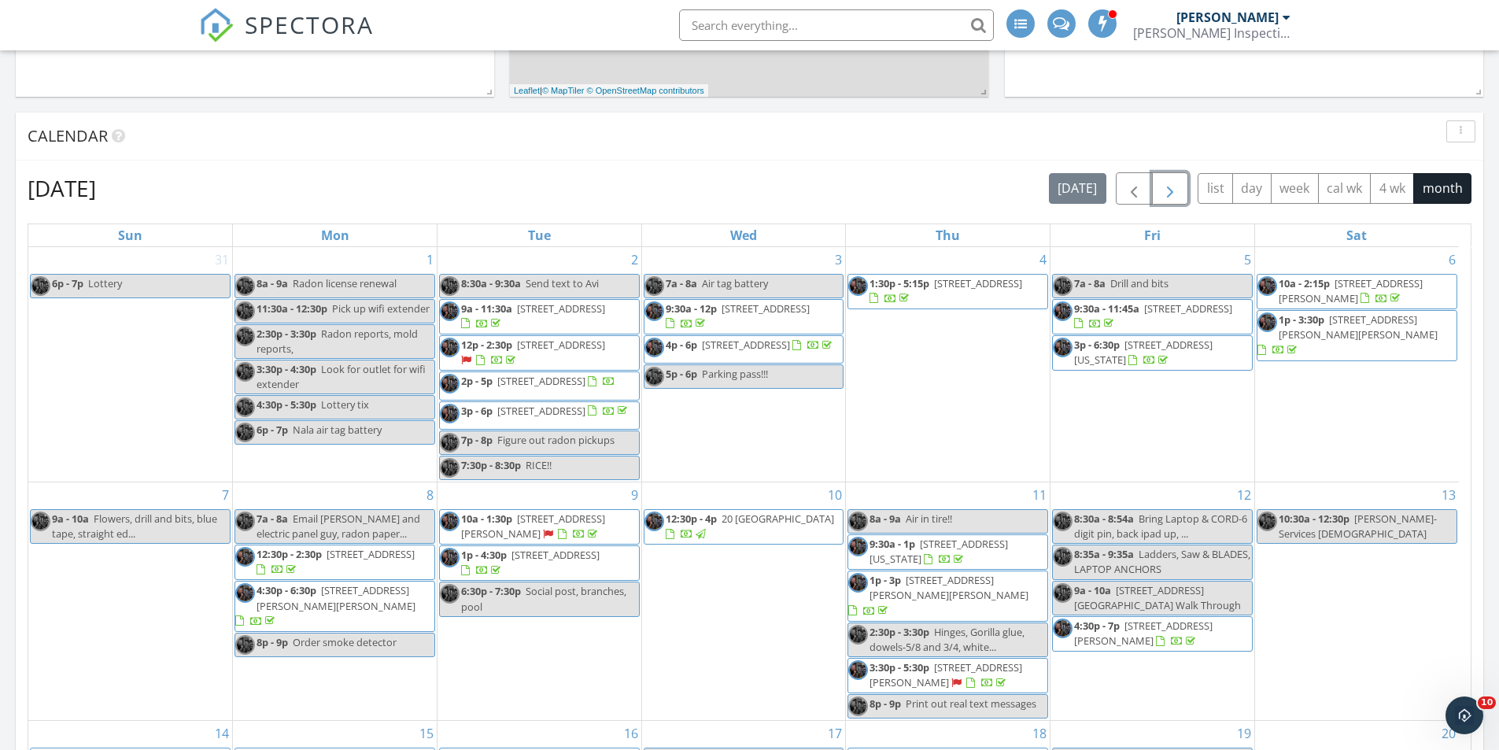
click at [1168, 183] on span "button" at bounding box center [1170, 188] width 19 height 19
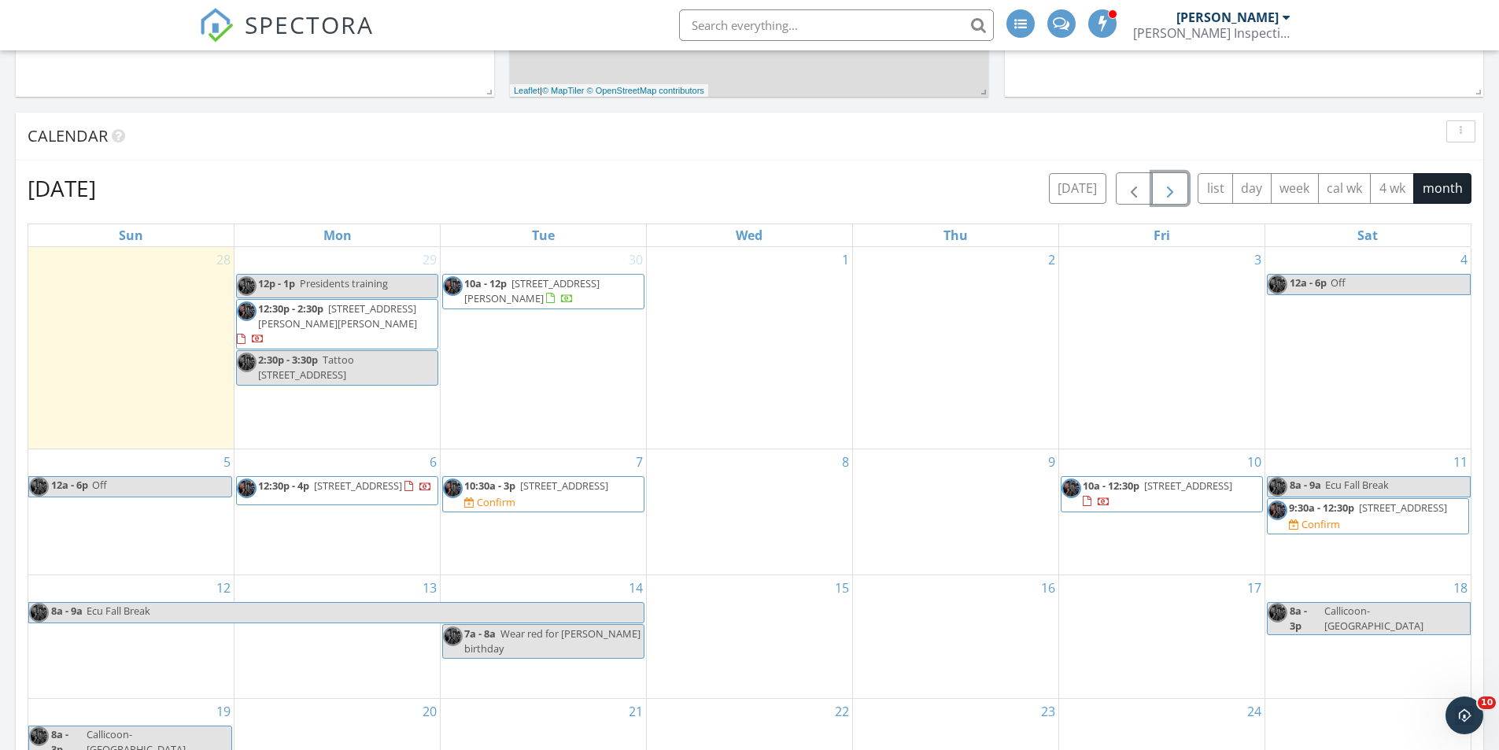
click at [1157, 320] on div "3" at bounding box center [1161, 348] width 205 height 202
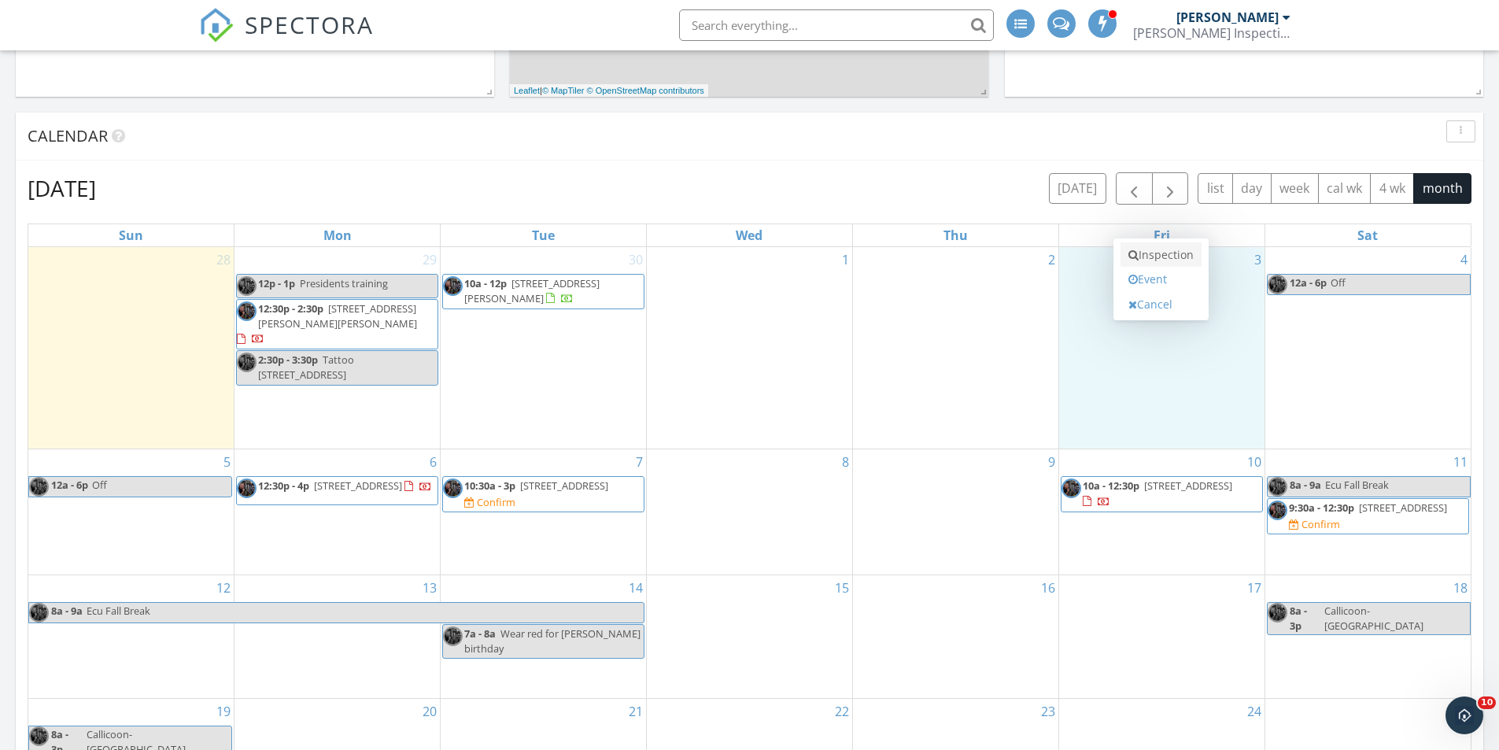
click at [1183, 257] on link "Inspection" at bounding box center [1161, 254] width 81 height 25
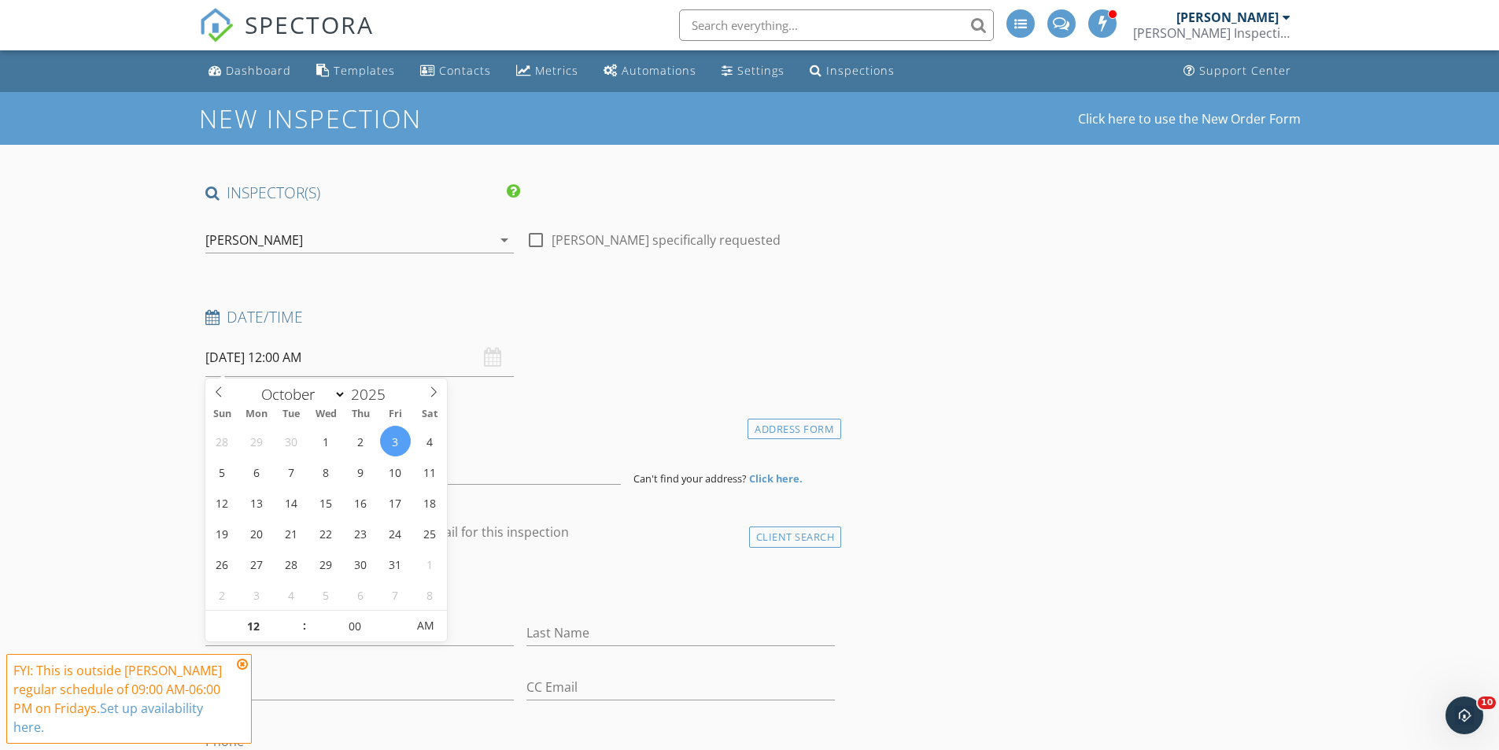
click at [327, 349] on input "[DATE] 12:00 AM" at bounding box center [359, 357] width 308 height 39
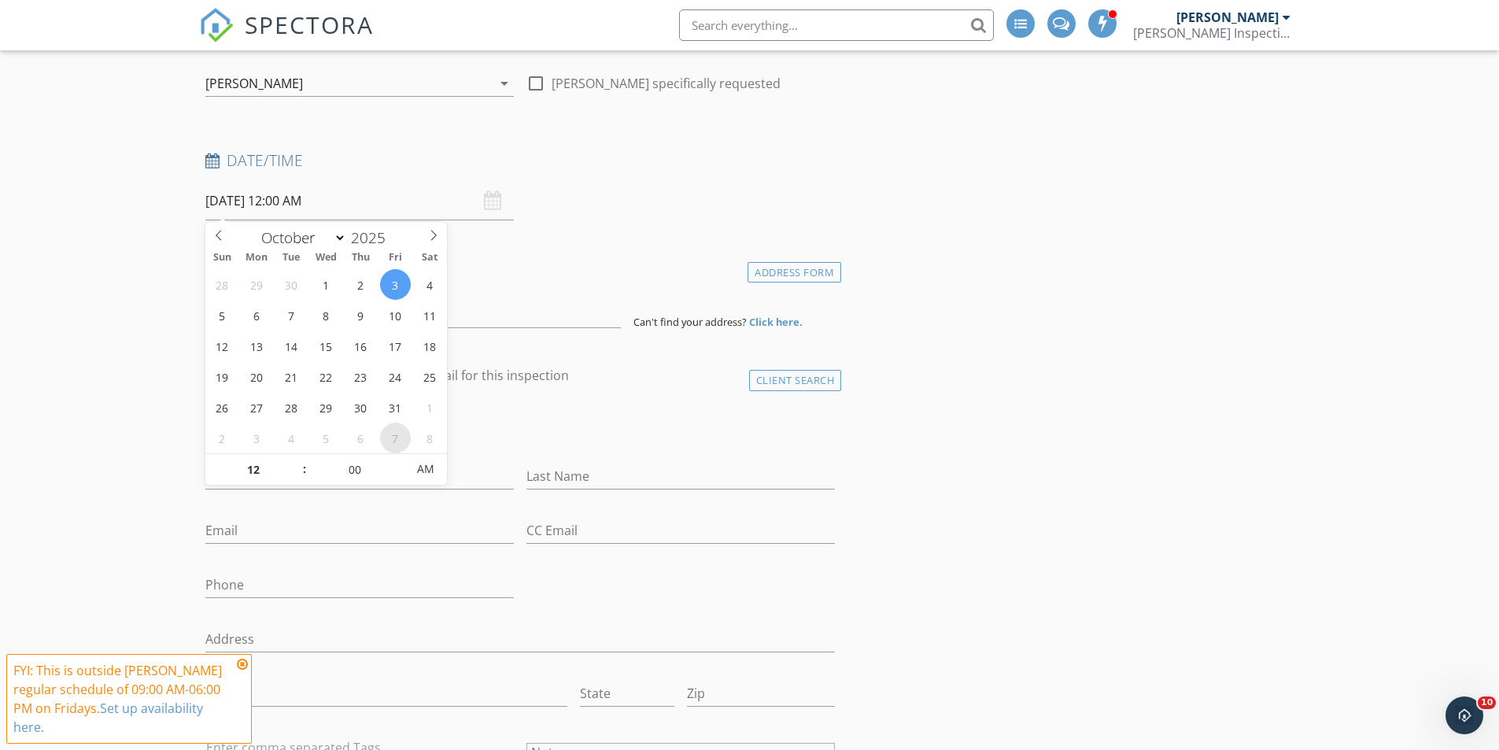
scroll to position [157, 0]
type input "05"
type input "10/03/2025 12:05 AM"
click at [394, 459] on span at bounding box center [398, 461] width 11 height 16
type input "10"
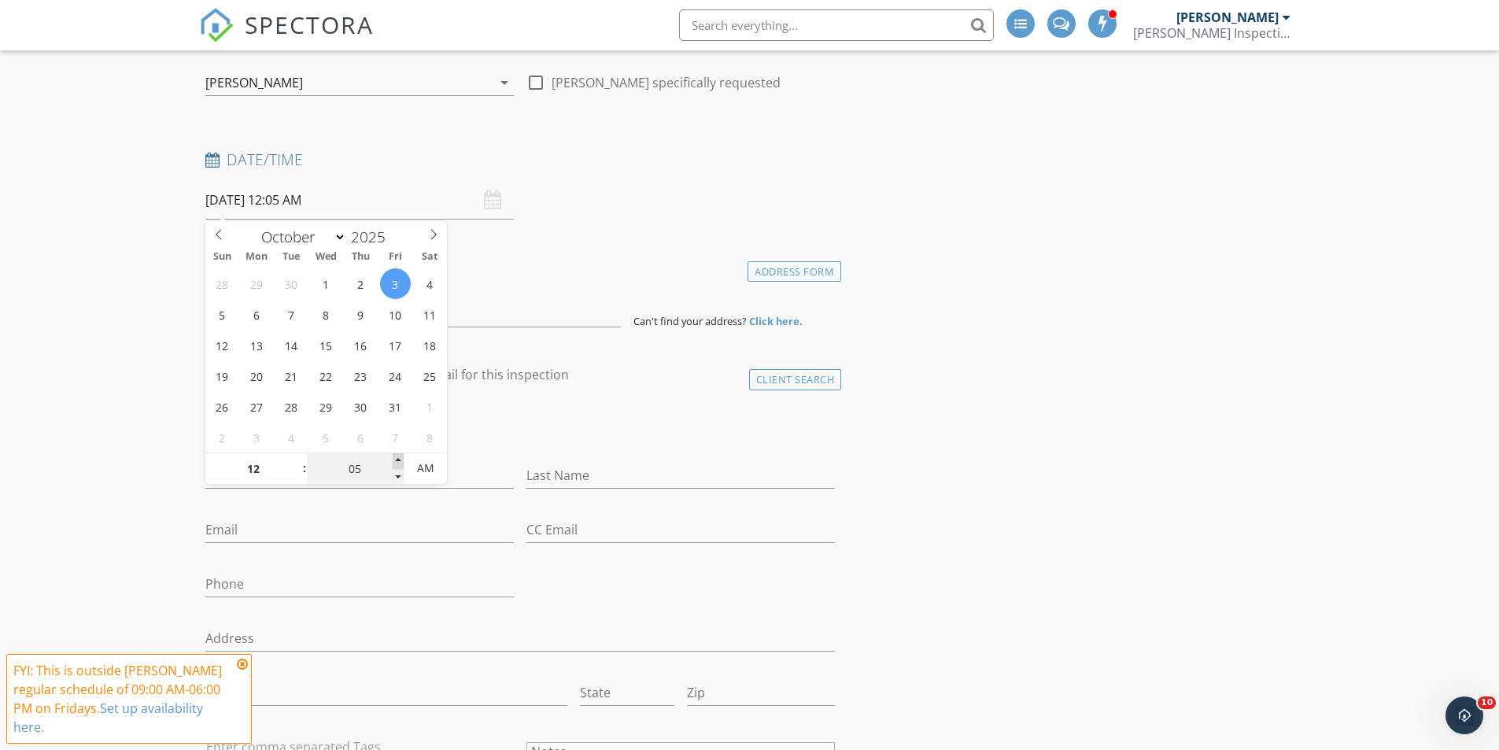
type input "10/03/2025 12:10 AM"
click at [394, 460] on span at bounding box center [398, 461] width 11 height 16
type input "15"
type input "10/03/2025 12:15 AM"
click at [394, 460] on span at bounding box center [398, 461] width 11 height 16
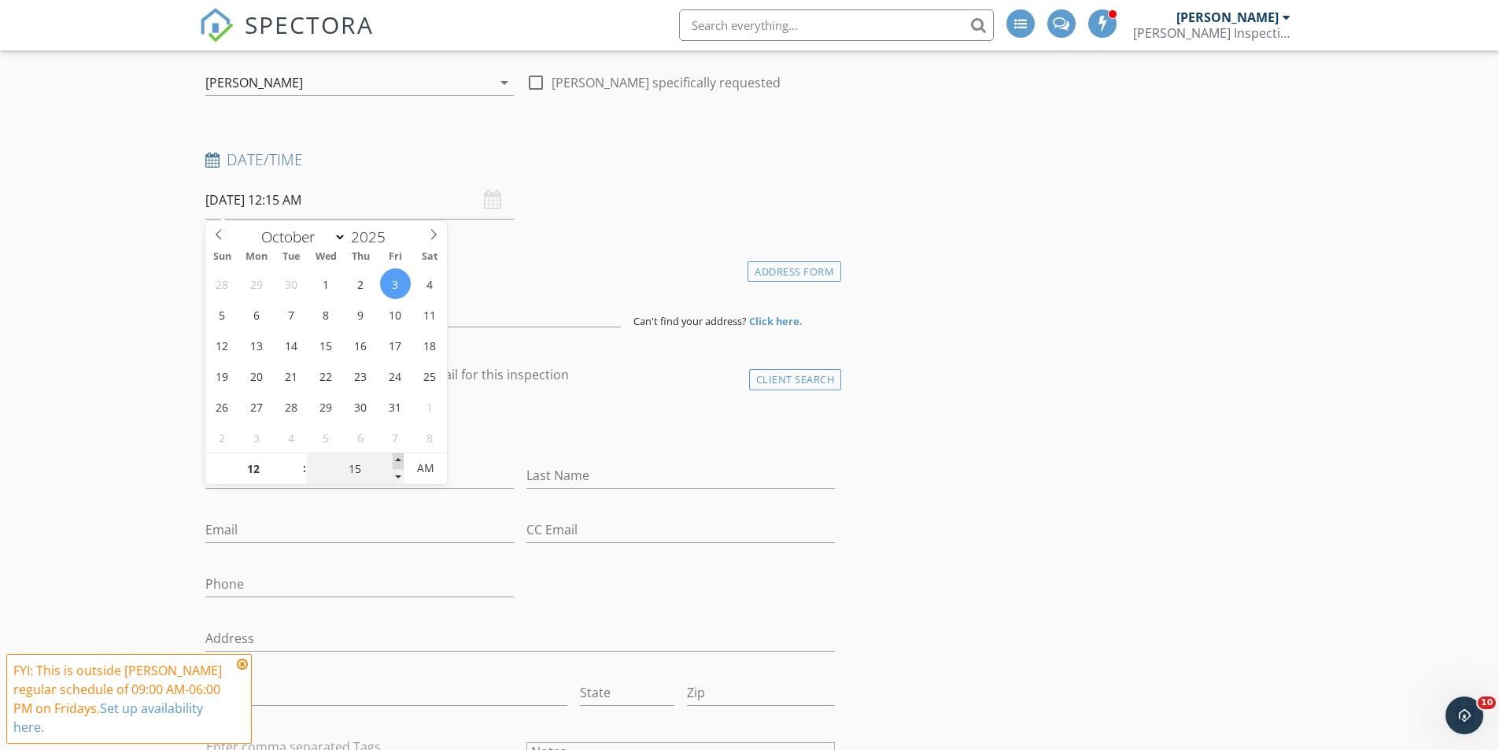
type input "20"
type input "10/03/2025 12:20 AM"
click at [394, 460] on span at bounding box center [398, 461] width 11 height 16
type input "25"
type input "10/03/2025 12:25 AM"
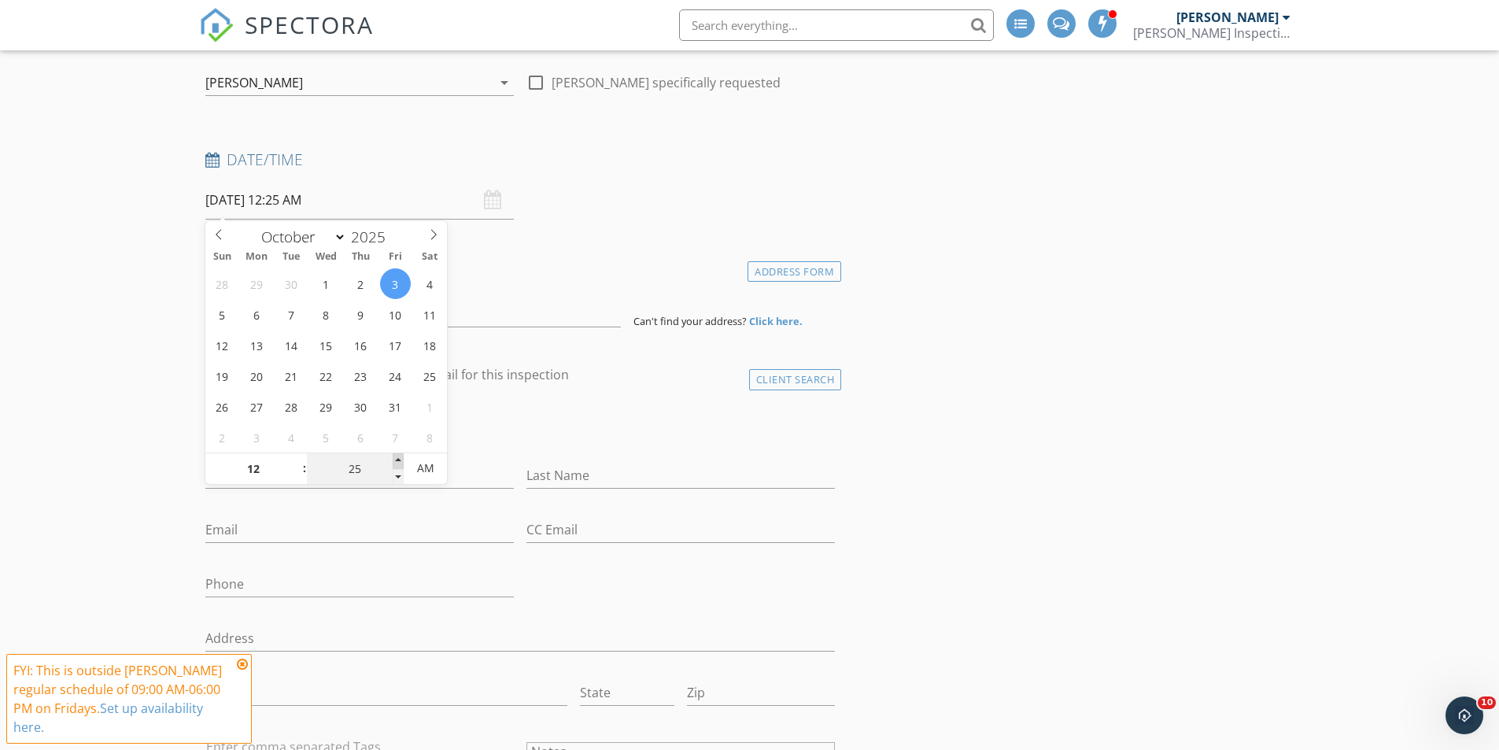
click at [394, 460] on span at bounding box center [398, 461] width 11 height 16
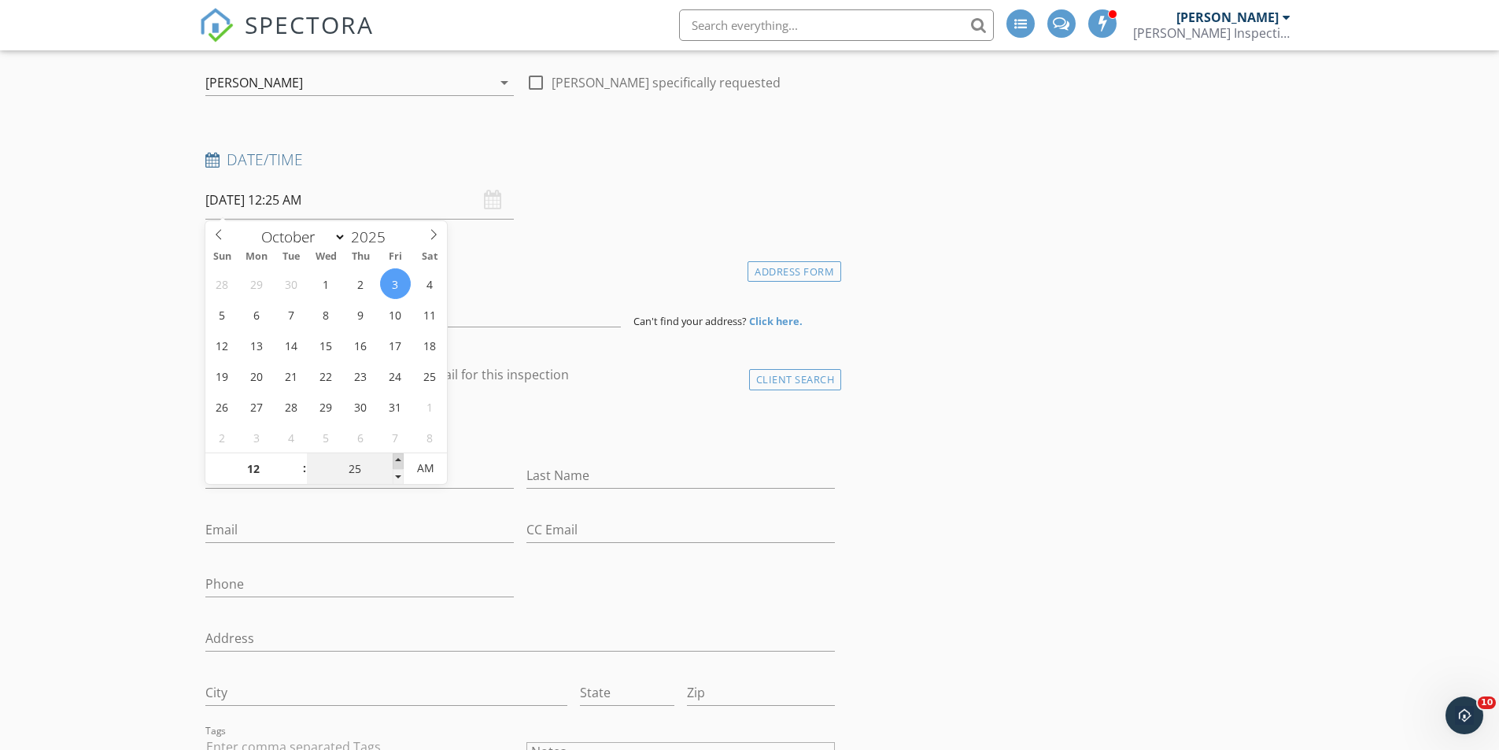
type input "30"
click at [395, 460] on span at bounding box center [398, 461] width 11 height 16
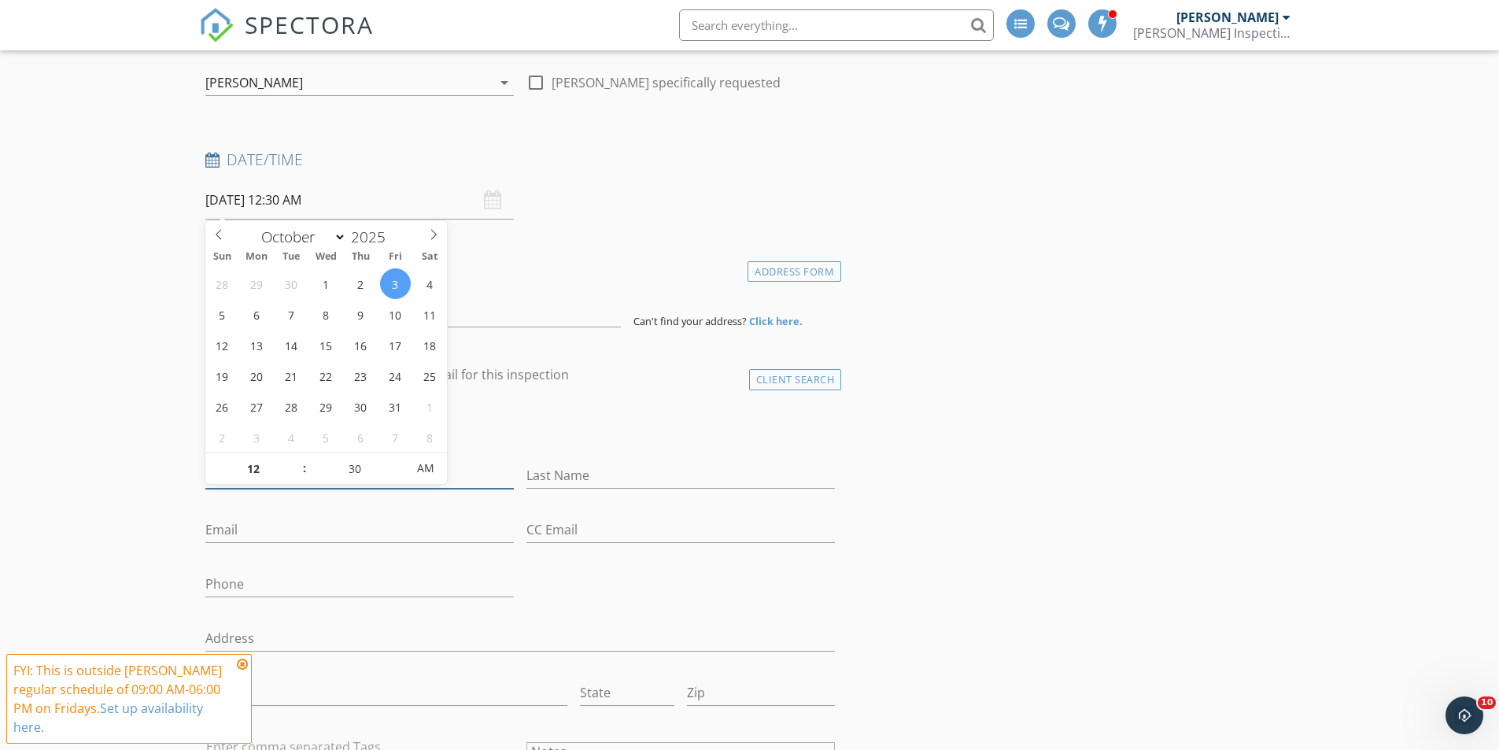
drag, startPoint x: 456, startPoint y: 474, endPoint x: 444, endPoint y: 474, distance: 11.8
click at [456, 475] on input "First Name" at bounding box center [359, 476] width 308 height 26
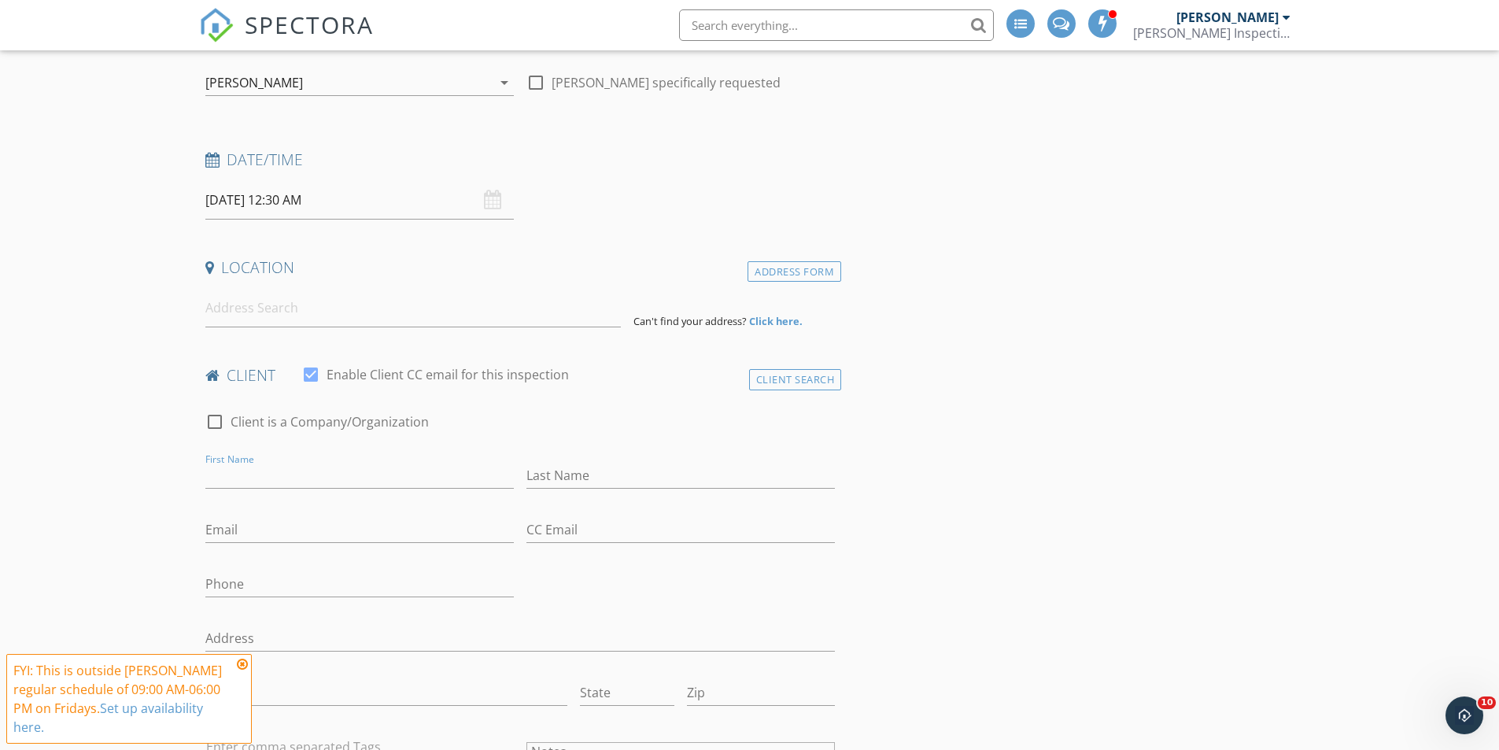
click at [298, 205] on input "10/03/2025 12:30 AM" at bounding box center [359, 200] width 308 height 39
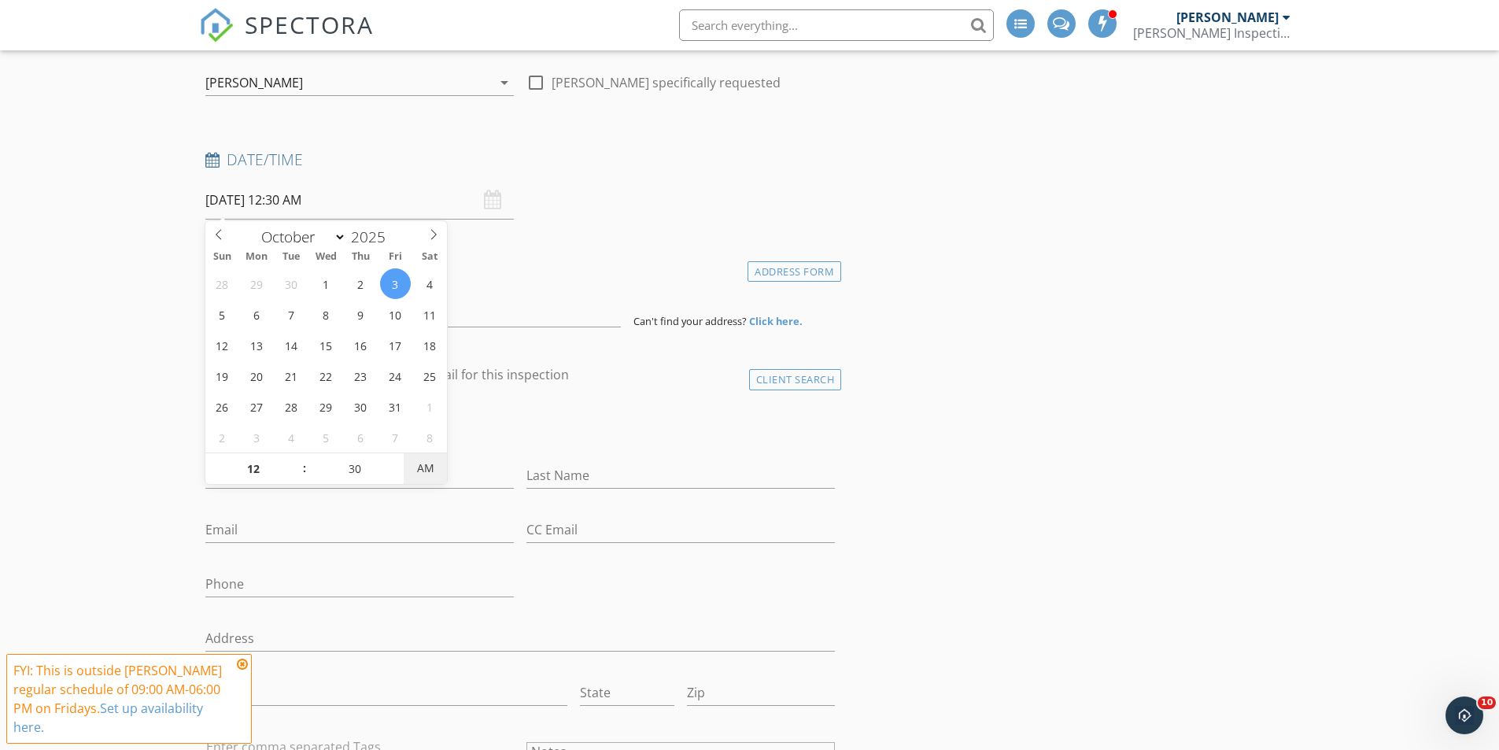
type input "10/03/2025 12:30 PM"
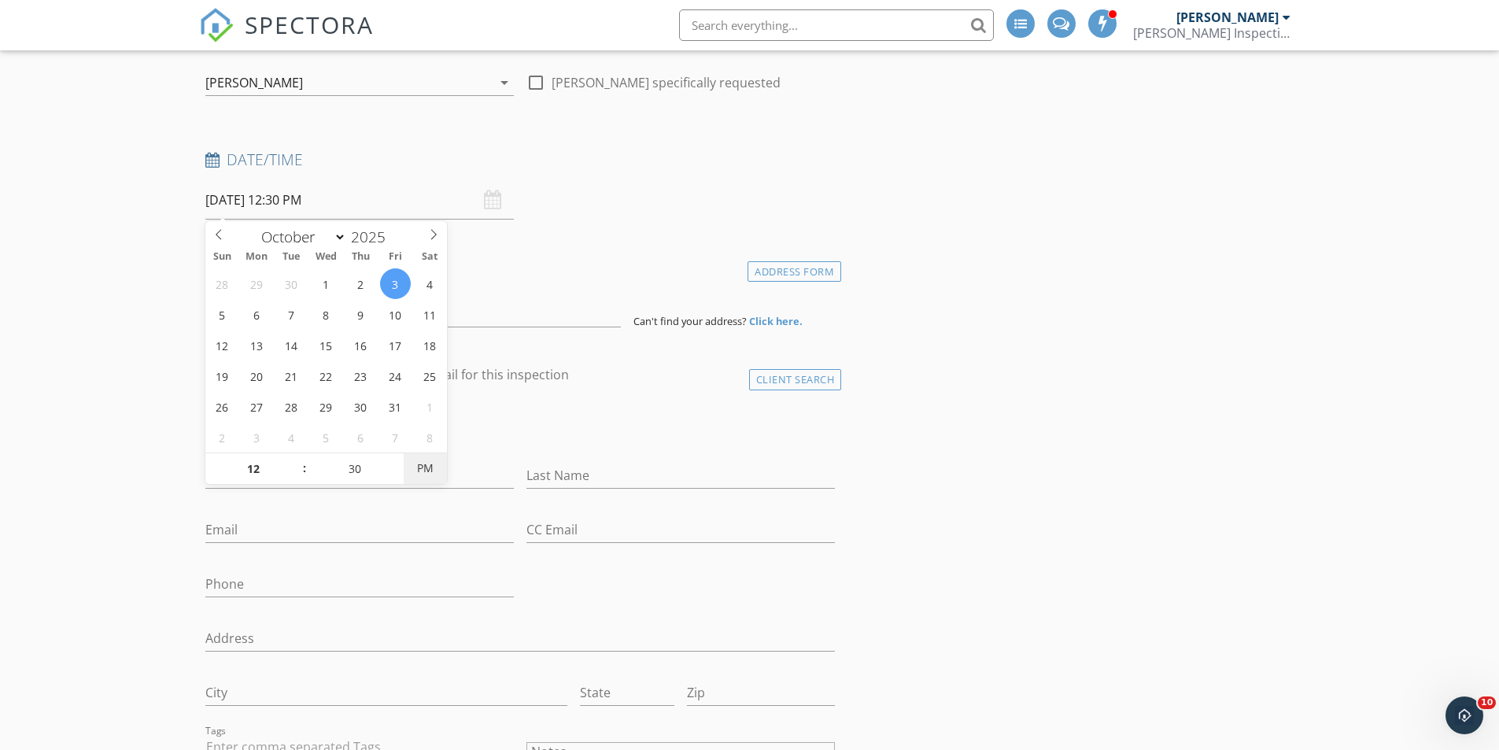
click at [423, 463] on span "PM" at bounding box center [425, 467] width 43 height 31
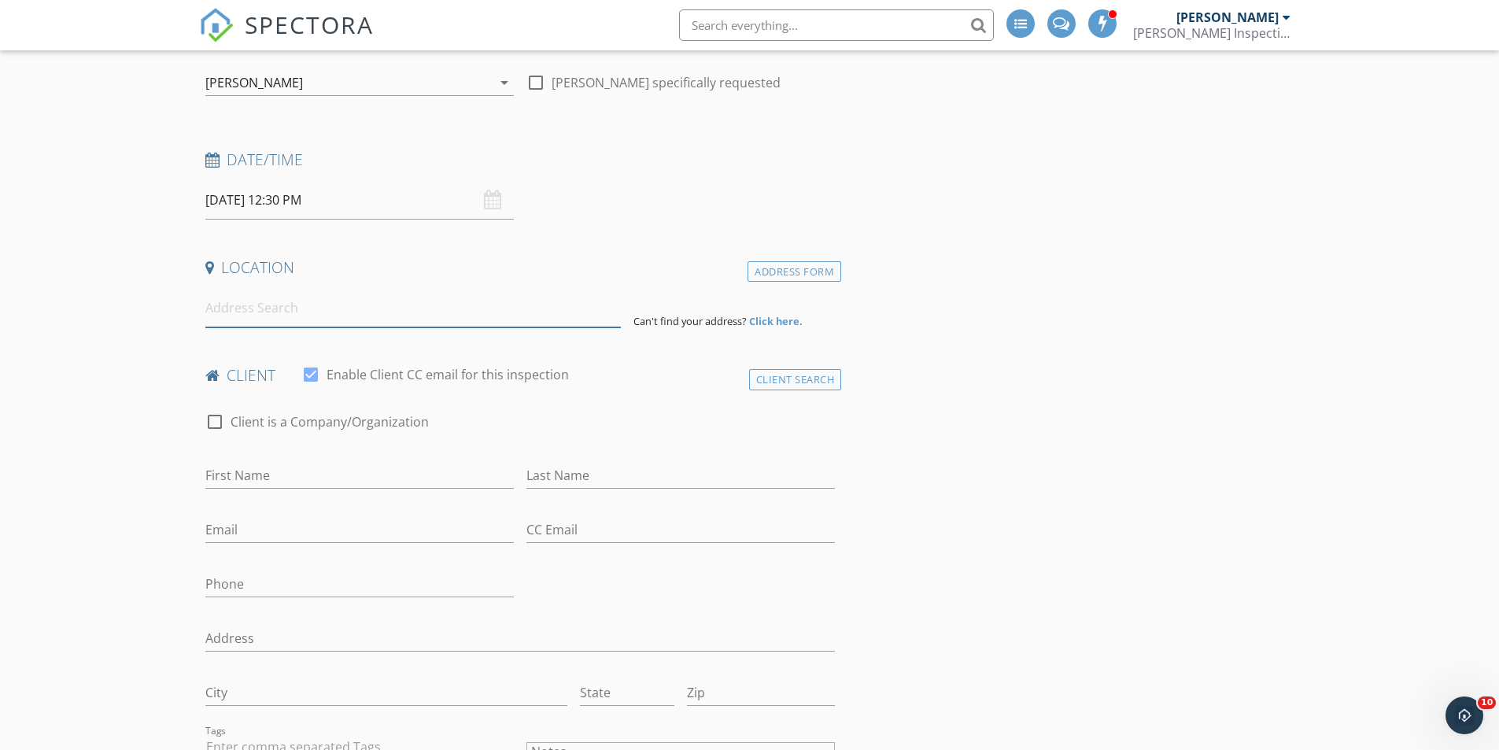
click at [294, 314] on input at bounding box center [412, 308] width 415 height 39
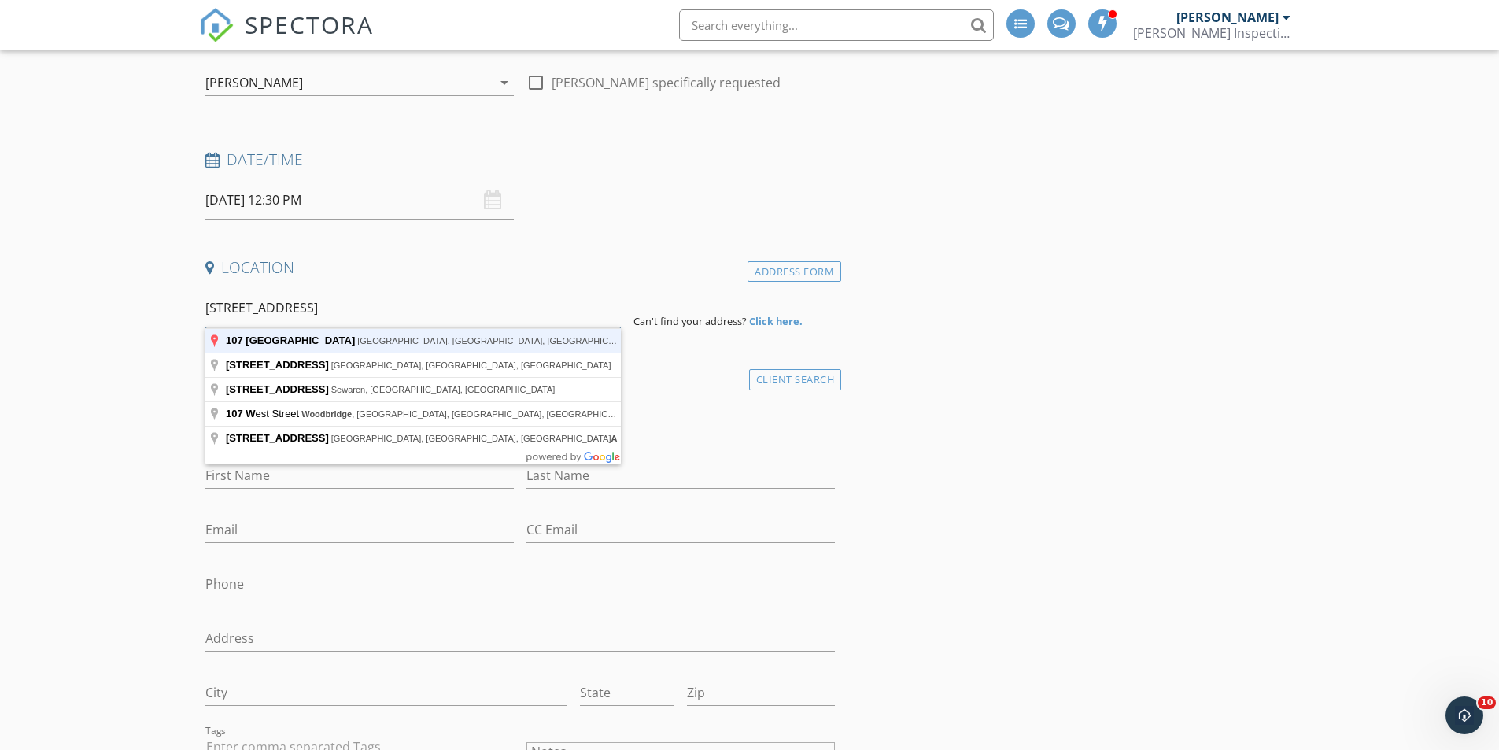
type input "107 West Woodbridge Avenue, Iselin, NJ, USA"
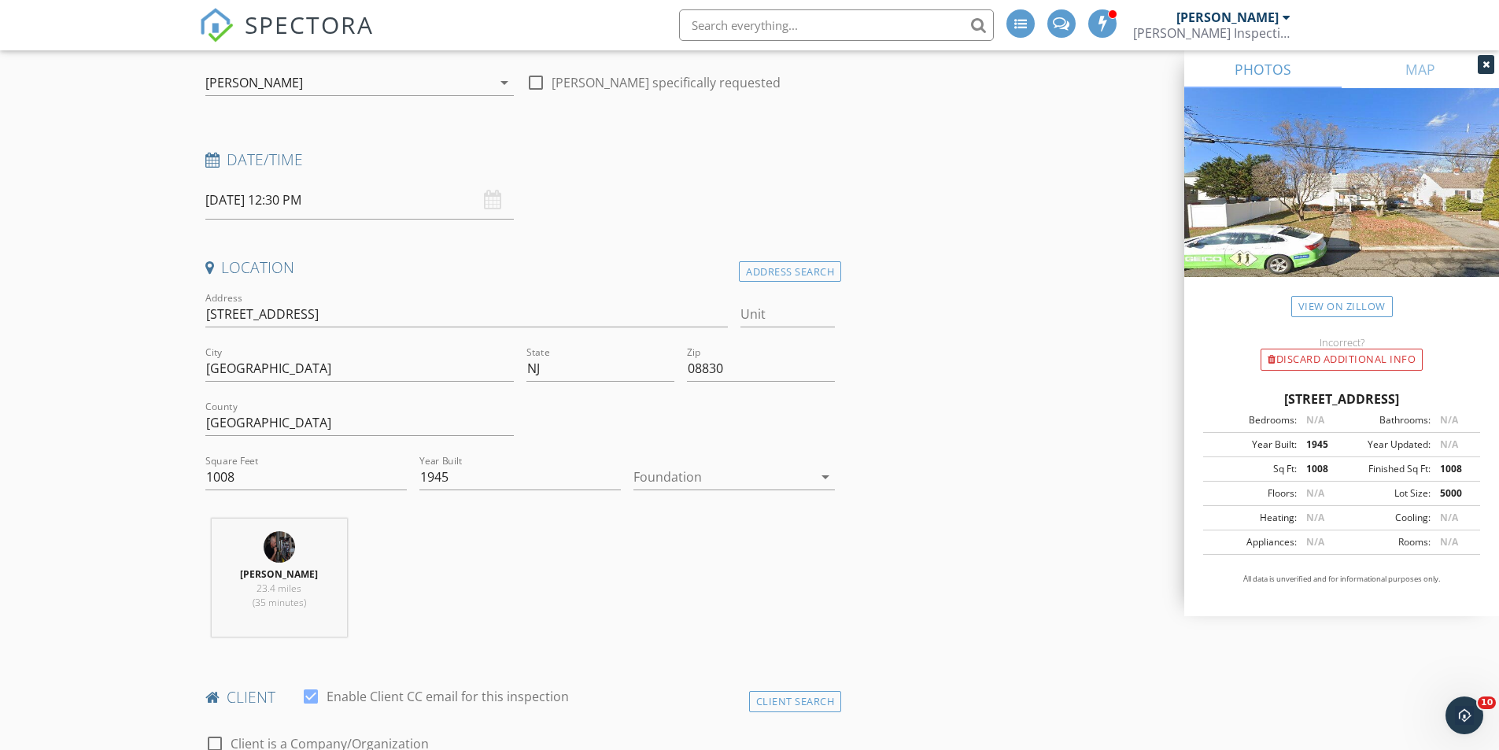
click at [667, 478] on div at bounding box center [722, 476] width 179 height 25
click at [664, 526] on div "Basement" at bounding box center [734, 520] width 176 height 19
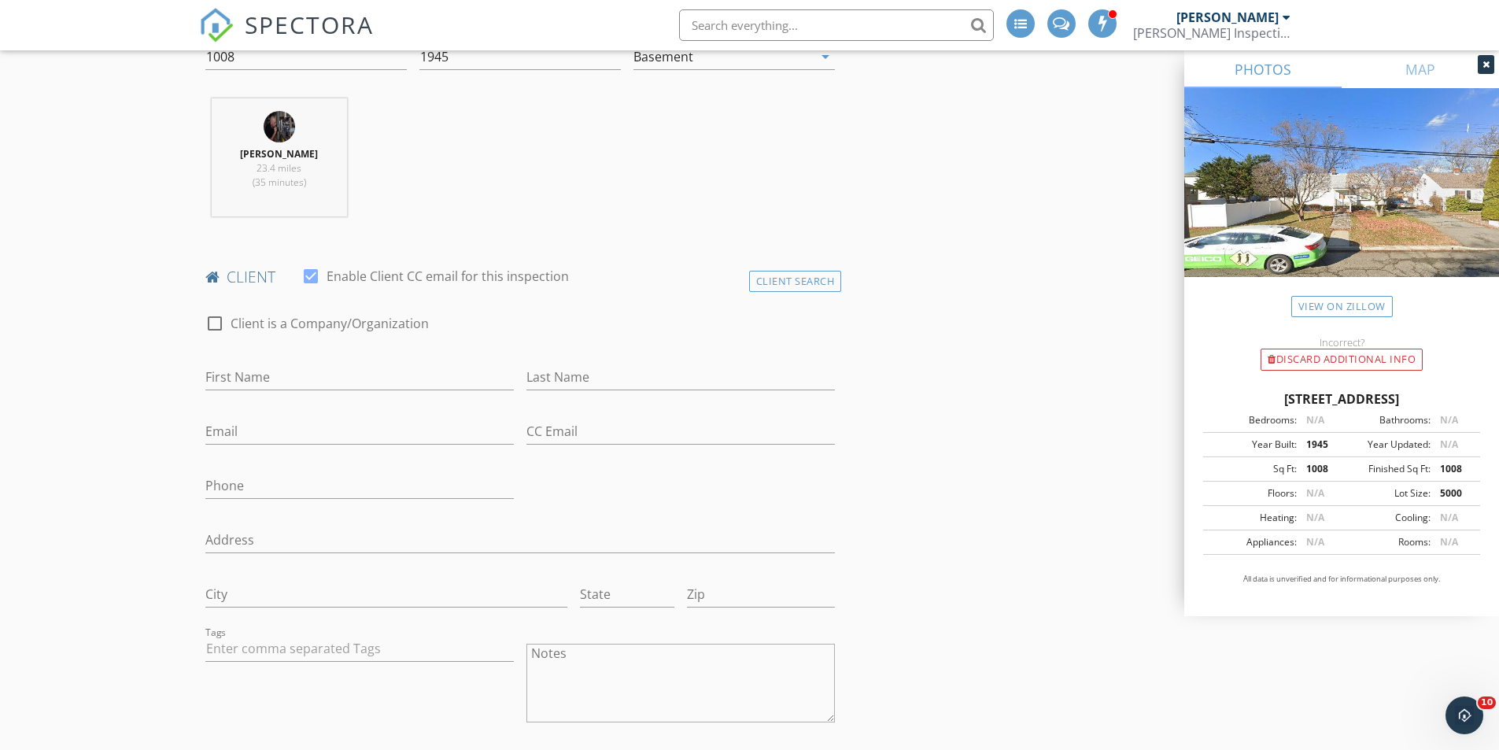
scroll to position [630, 0]
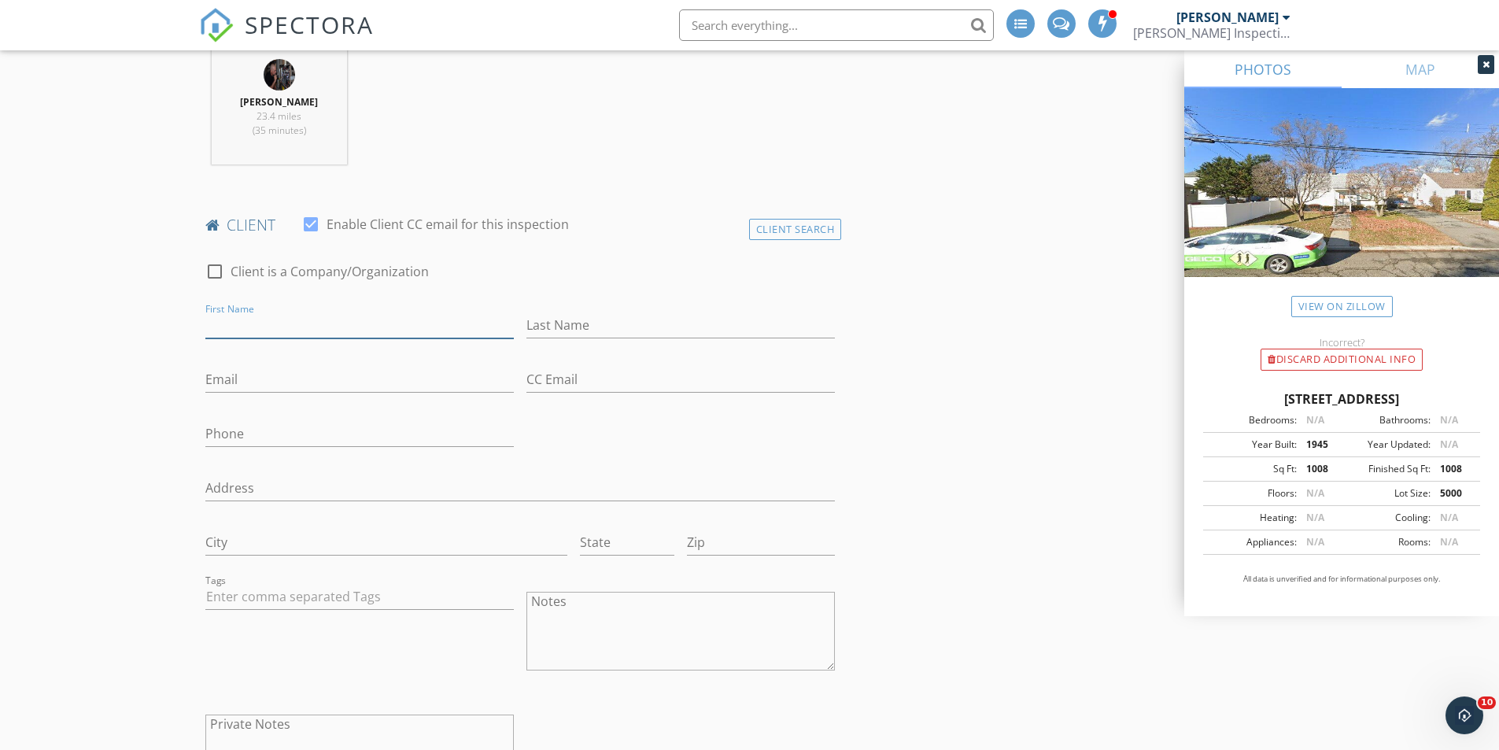
click at [291, 327] on input "First Name" at bounding box center [359, 325] width 308 height 26
type input "Luke"
type input "Zibbell"
type input "luke.zibbs@gmail.com"
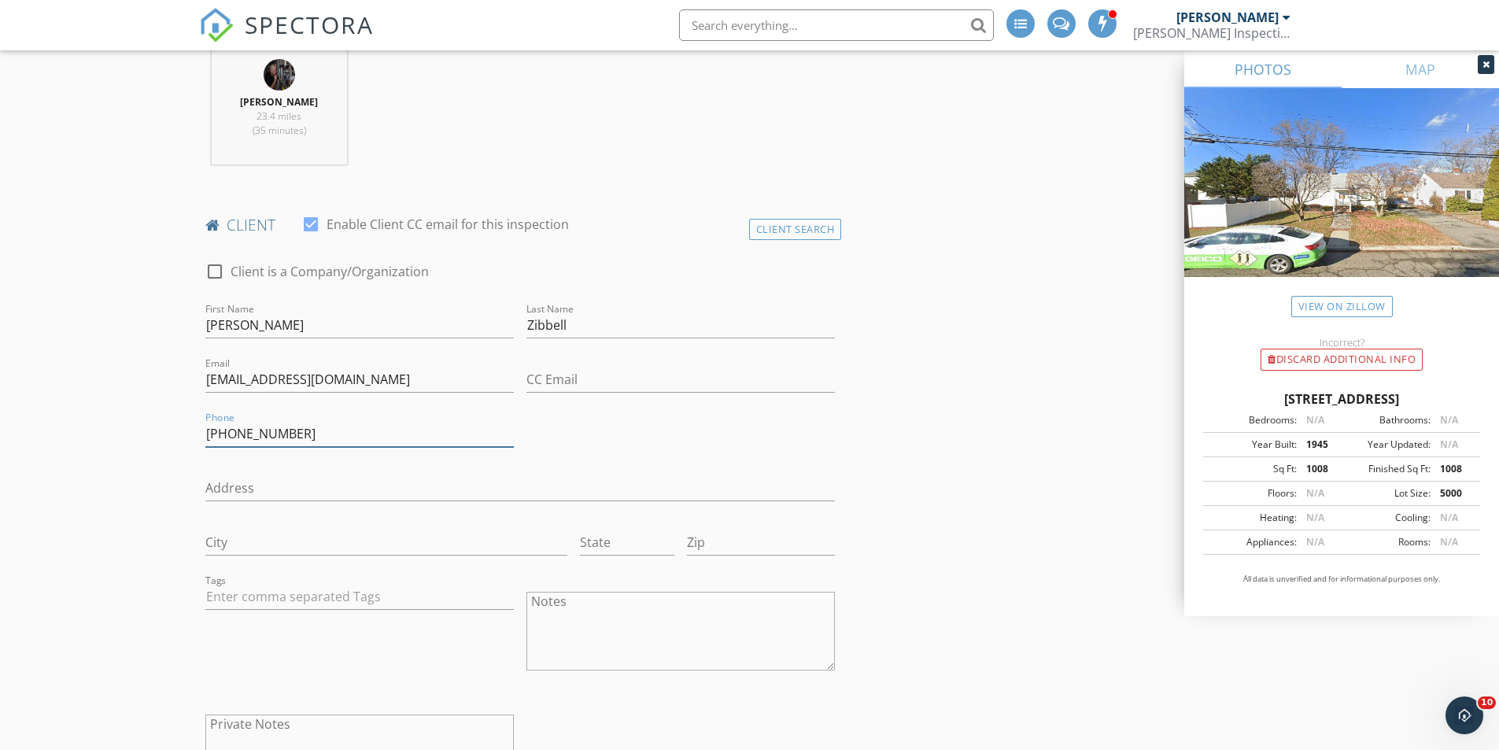
type input "732-673-0707"
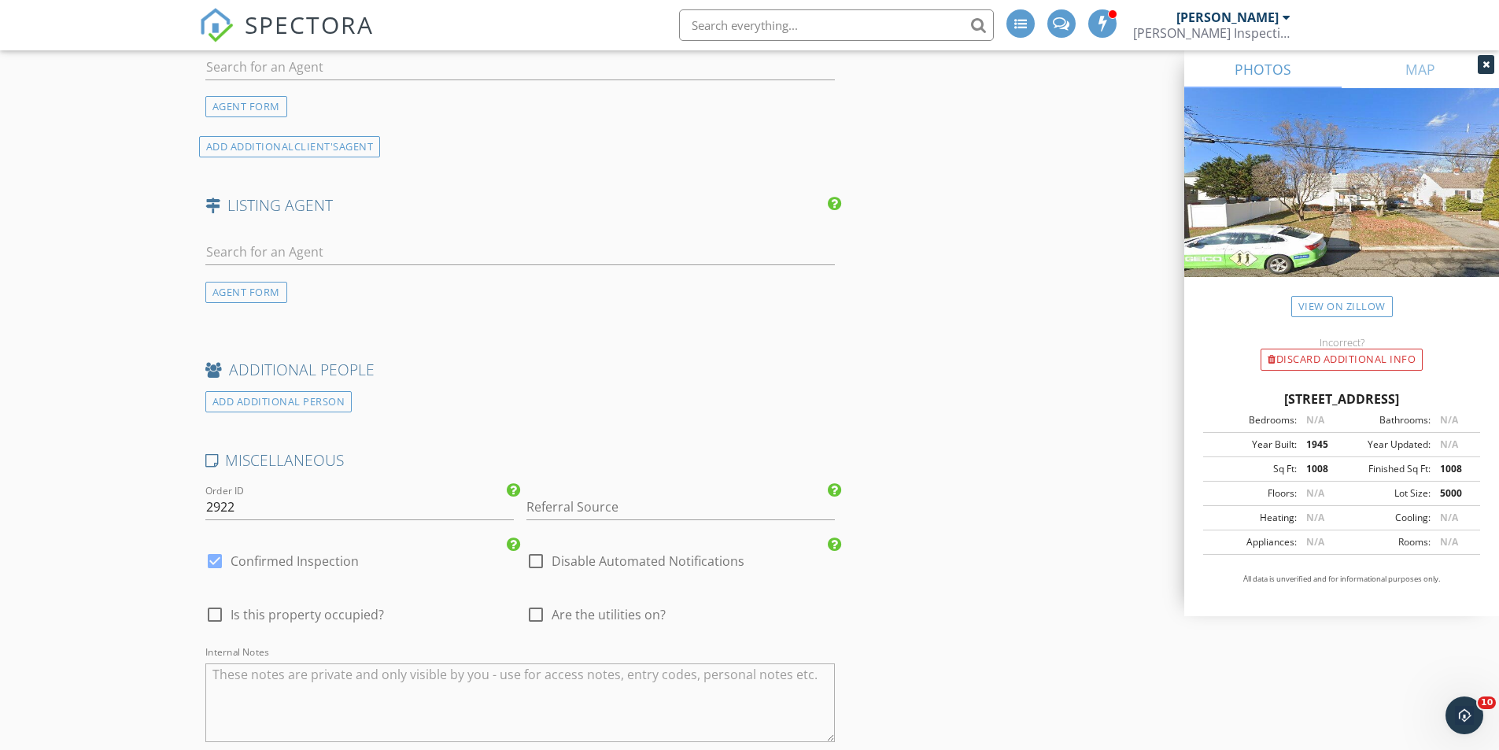
scroll to position [2125, 0]
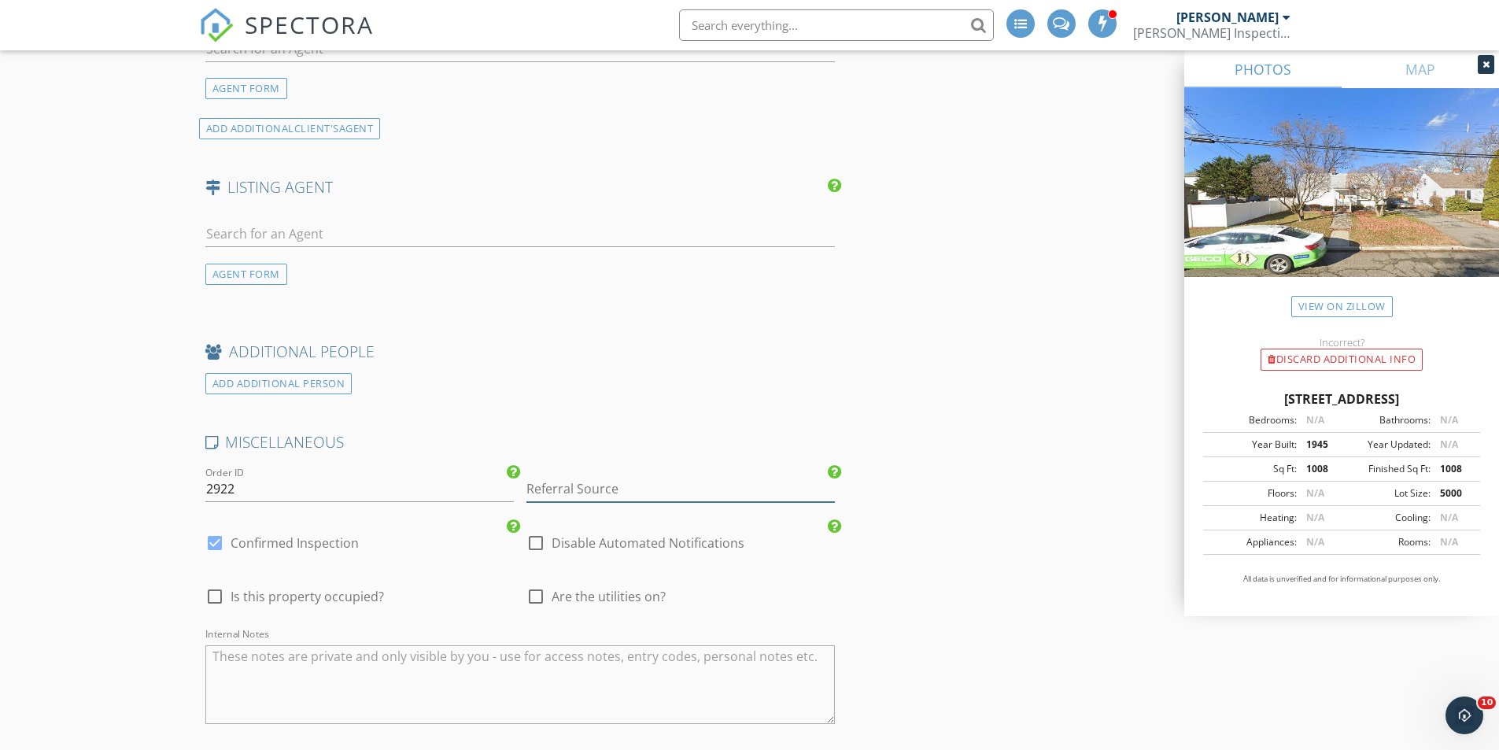
click at [645, 493] on input "Referral Source" at bounding box center [680, 489] width 308 height 26
click at [583, 528] on div "Buyers Agent" at bounding box center [680, 519] width 307 height 31
type input "Buyers Agent"
click at [222, 545] on div at bounding box center [214, 543] width 27 height 27
checkbox input "false"
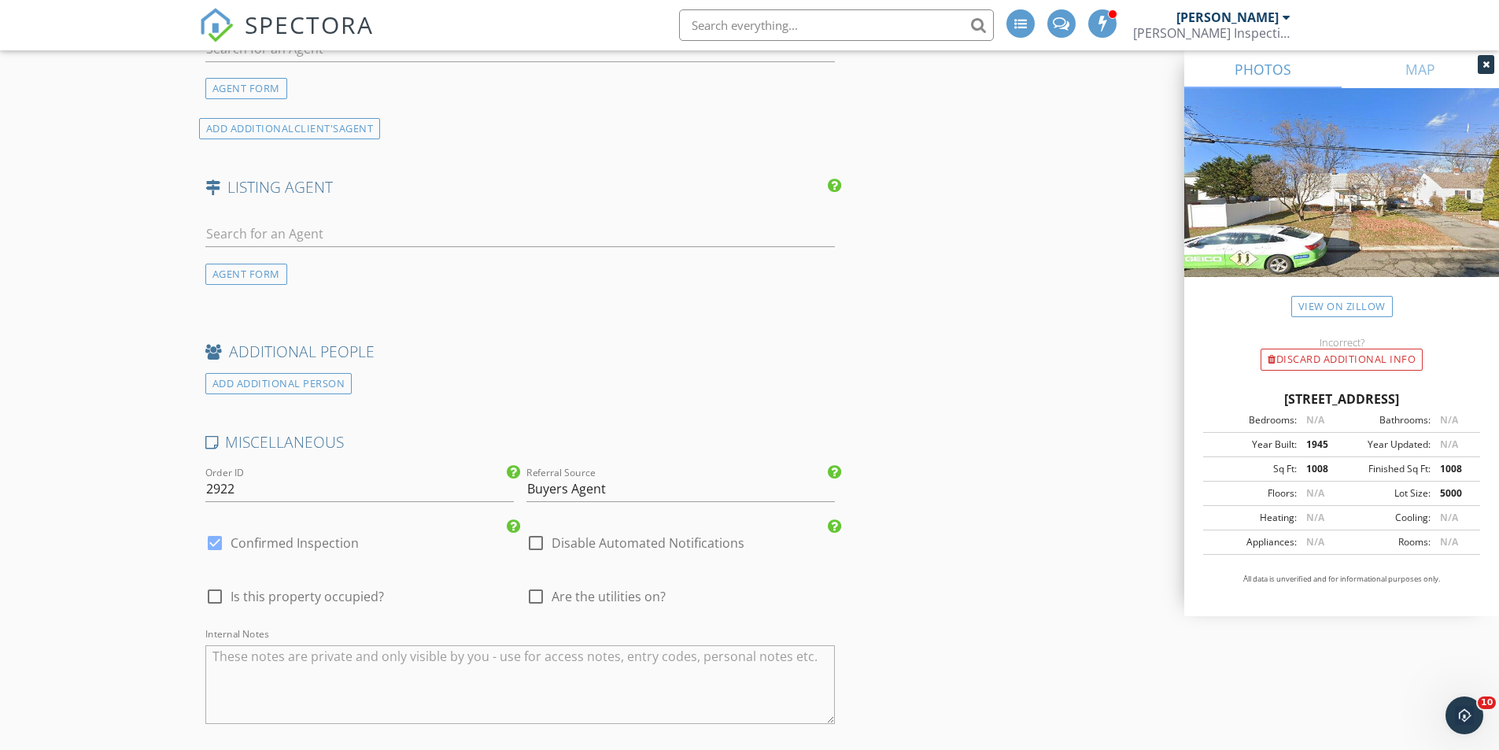
checkbox input "true"
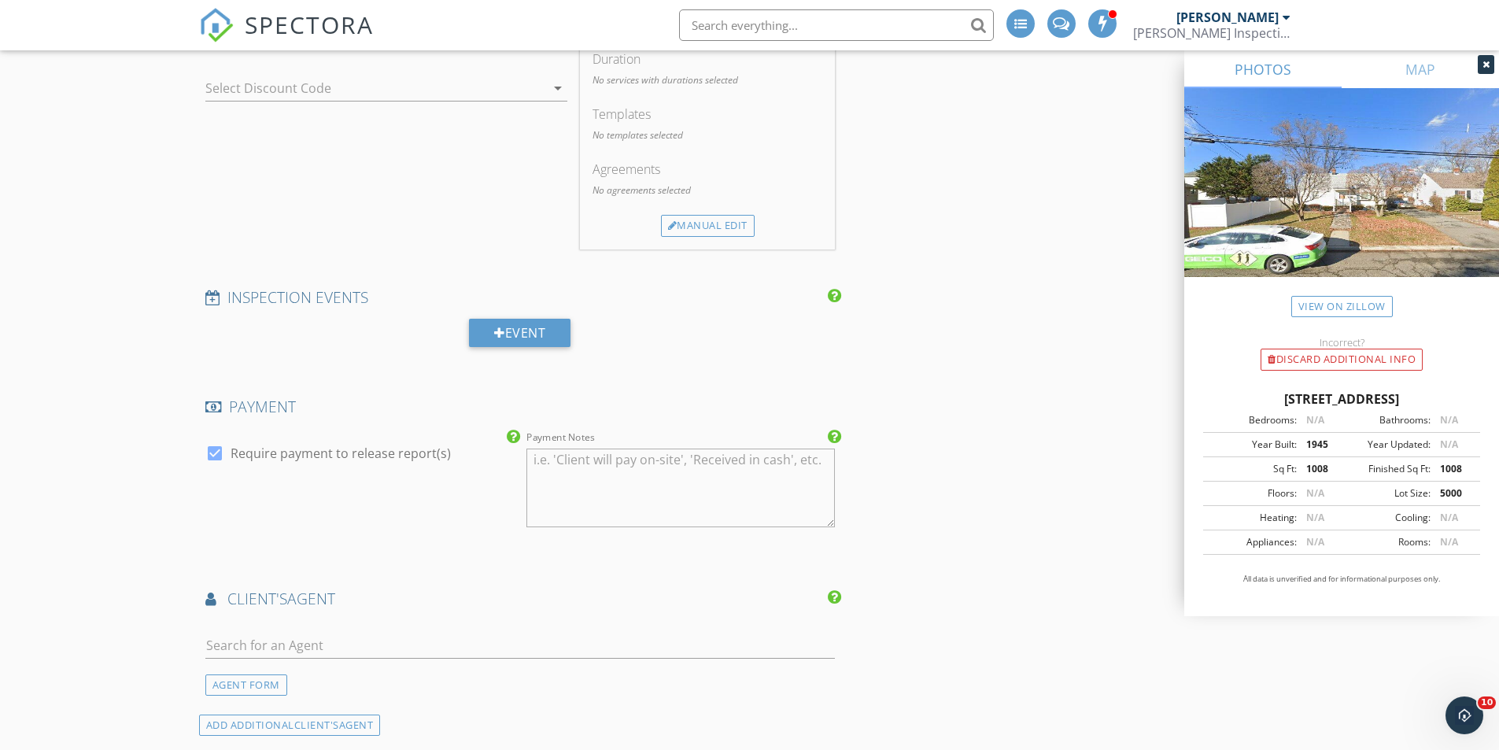
scroll to position [1259, 0]
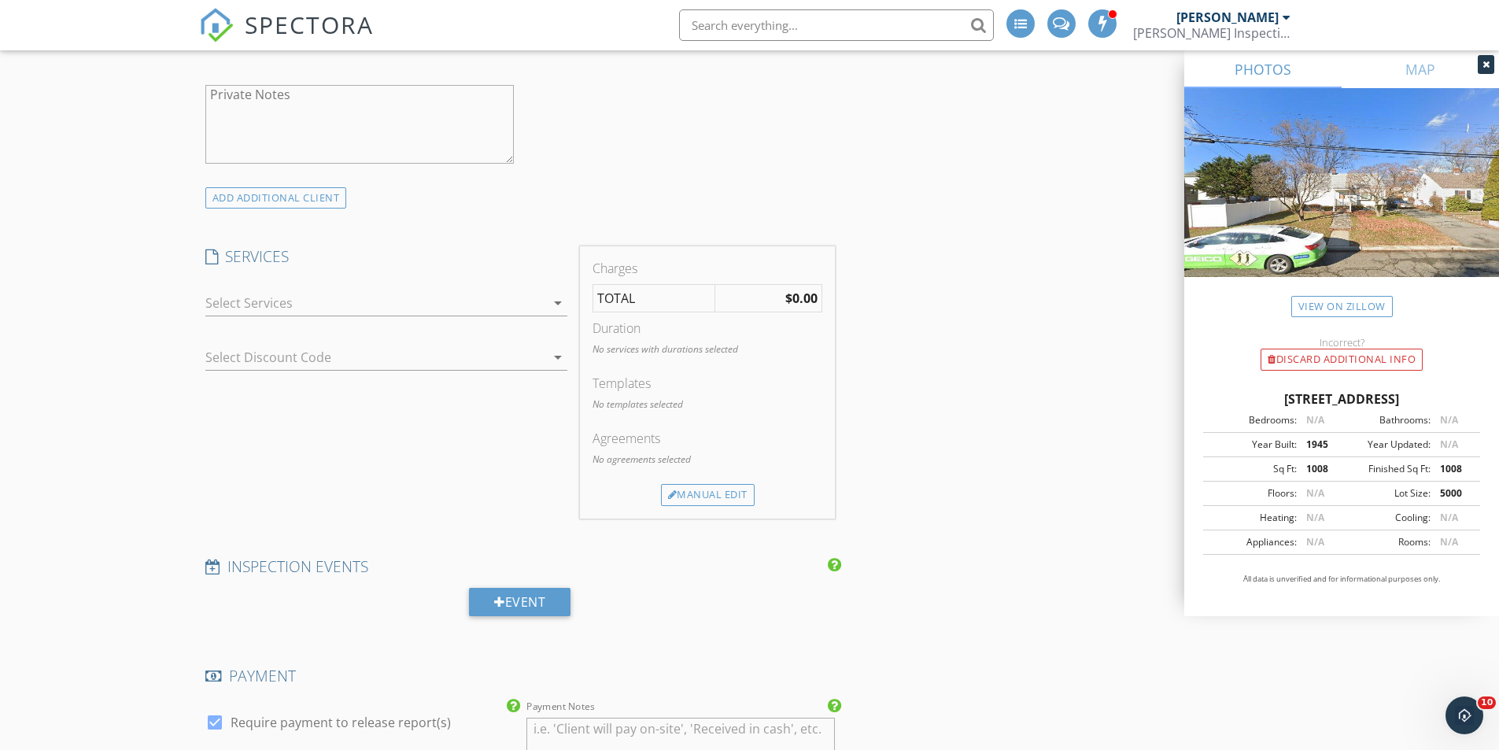
drag, startPoint x: 253, startPoint y: 307, endPoint x: 234, endPoint y: 311, distance: 19.3
click at [253, 308] on div at bounding box center [375, 302] width 340 height 25
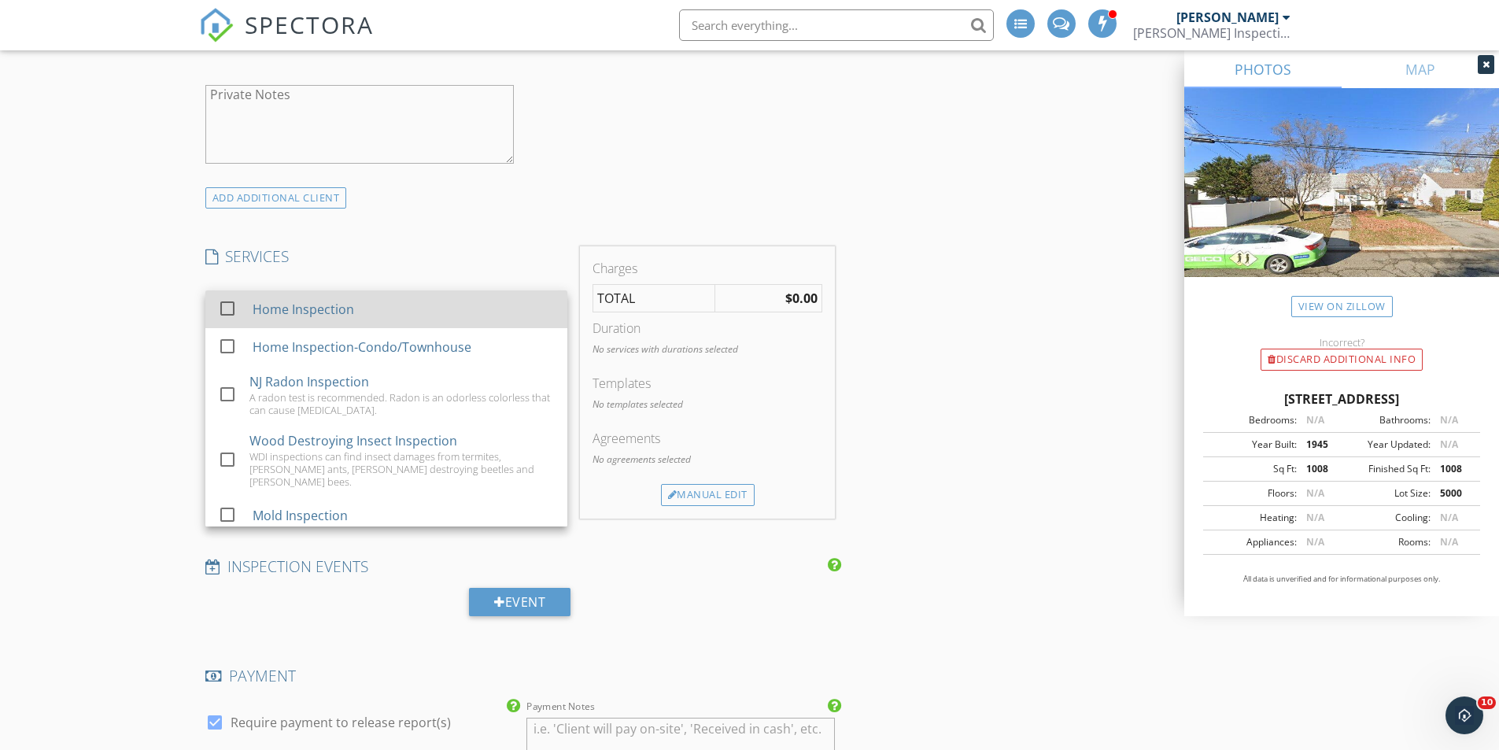
click at [227, 309] on div at bounding box center [227, 308] width 27 height 27
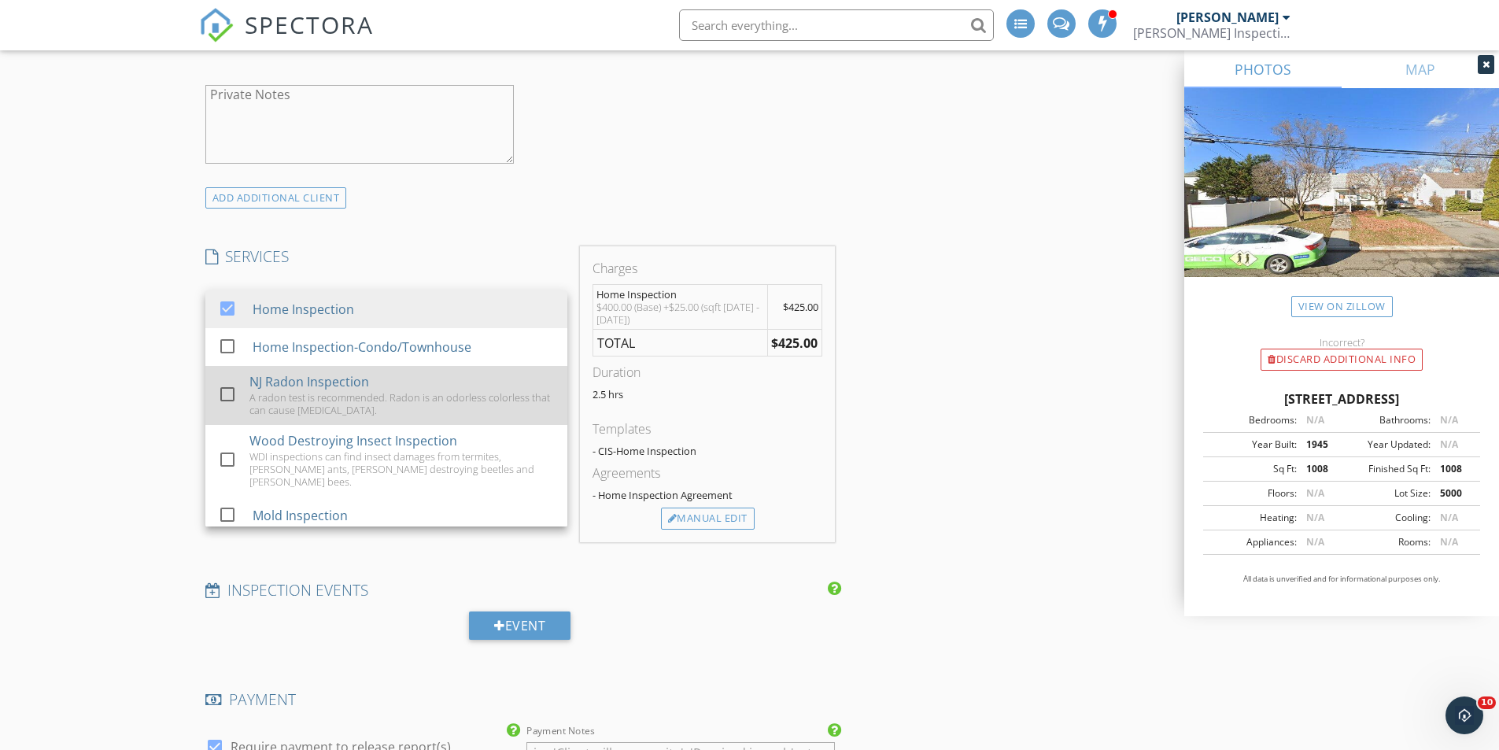
click at [227, 393] on div at bounding box center [227, 394] width 27 height 27
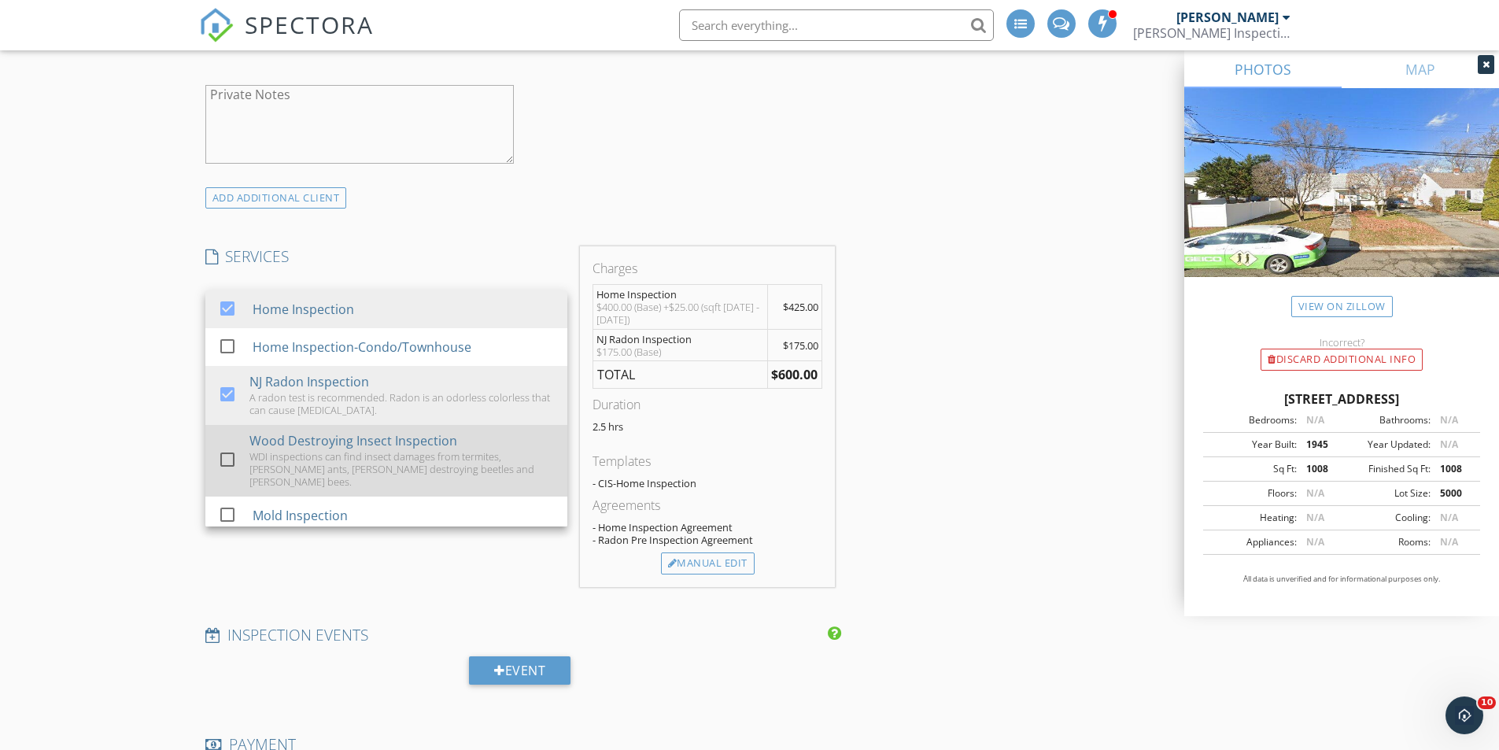
click at [225, 456] on div at bounding box center [227, 459] width 27 height 27
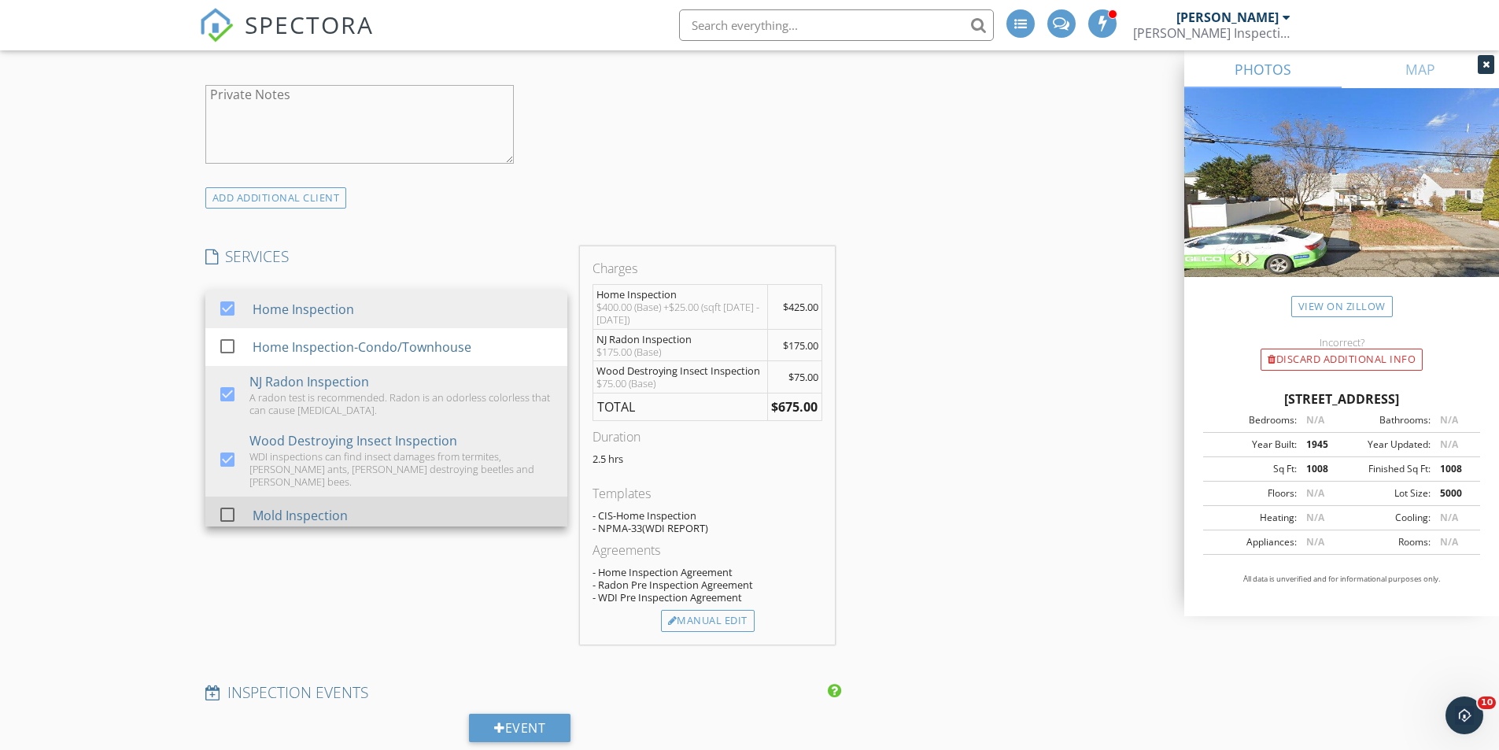
click at [226, 507] on div at bounding box center [227, 514] width 27 height 27
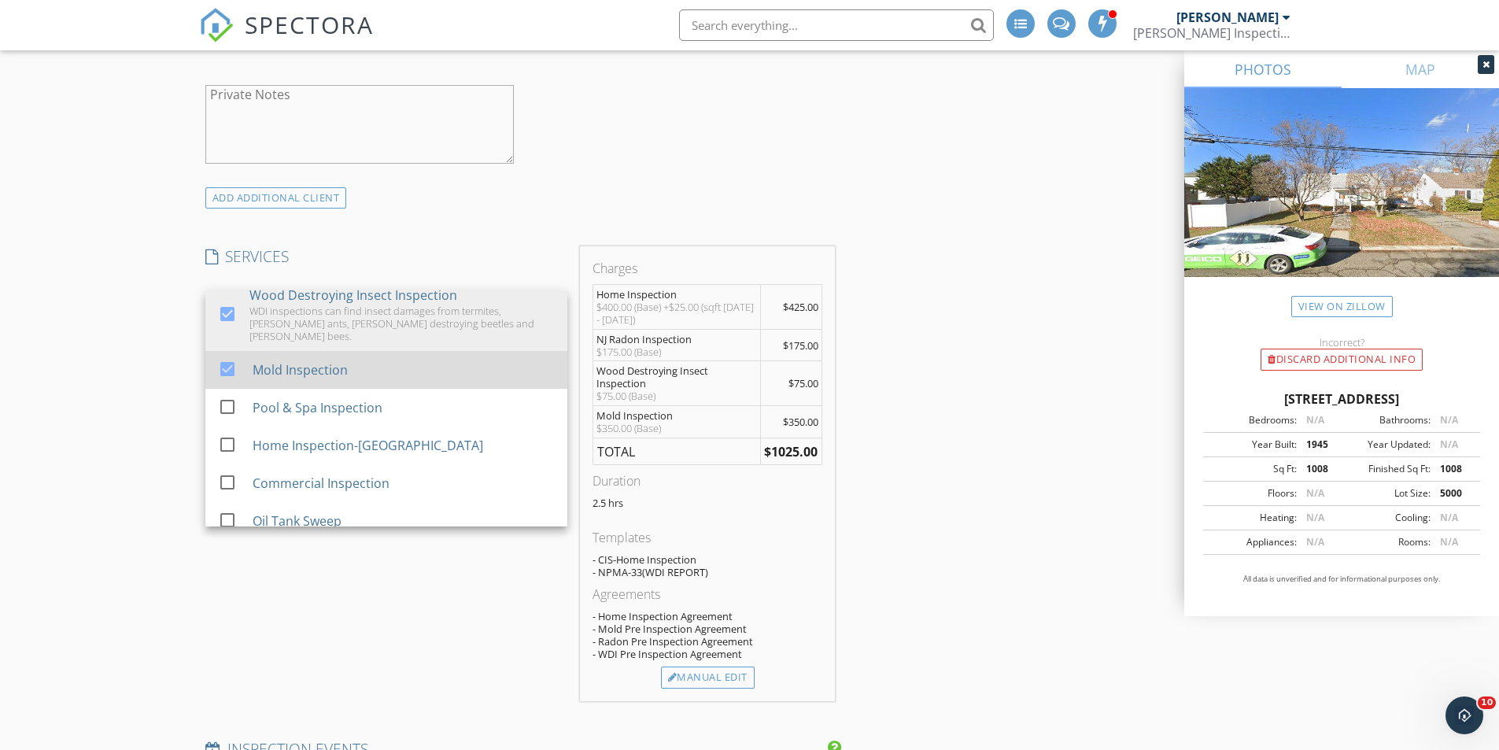
scroll to position [146, 0]
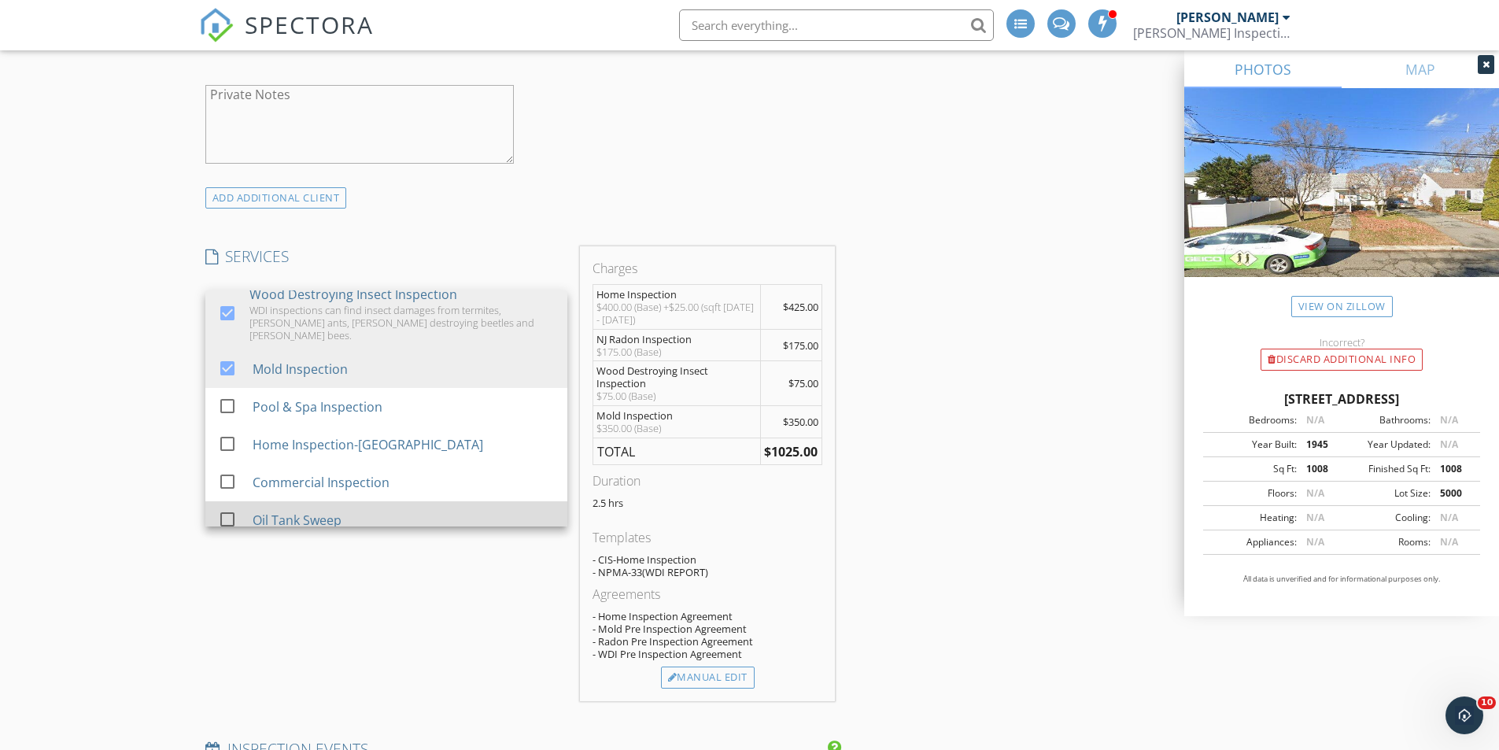
click at [227, 529] on div at bounding box center [230, 533] width 25 height 9
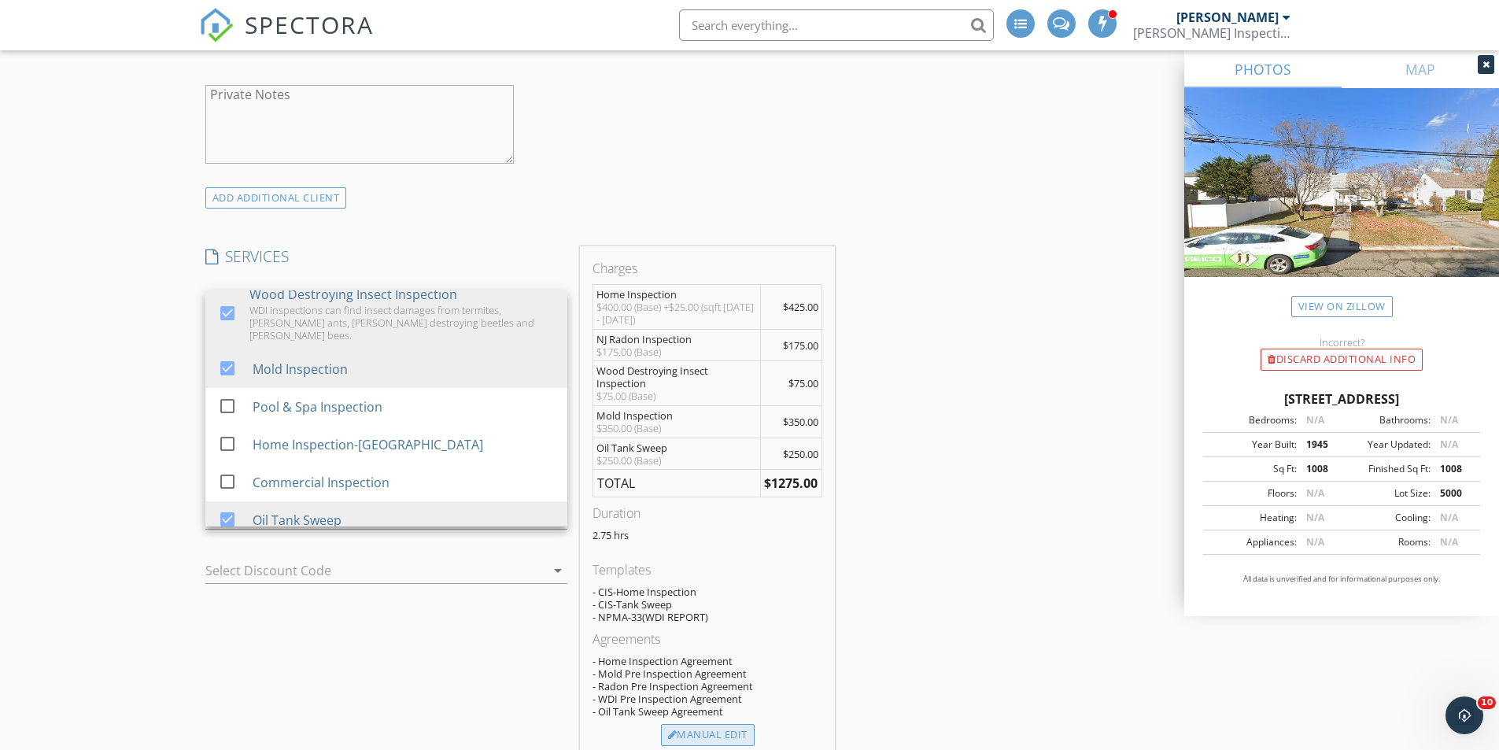
click at [693, 735] on div "Manual Edit" at bounding box center [708, 735] width 94 height 22
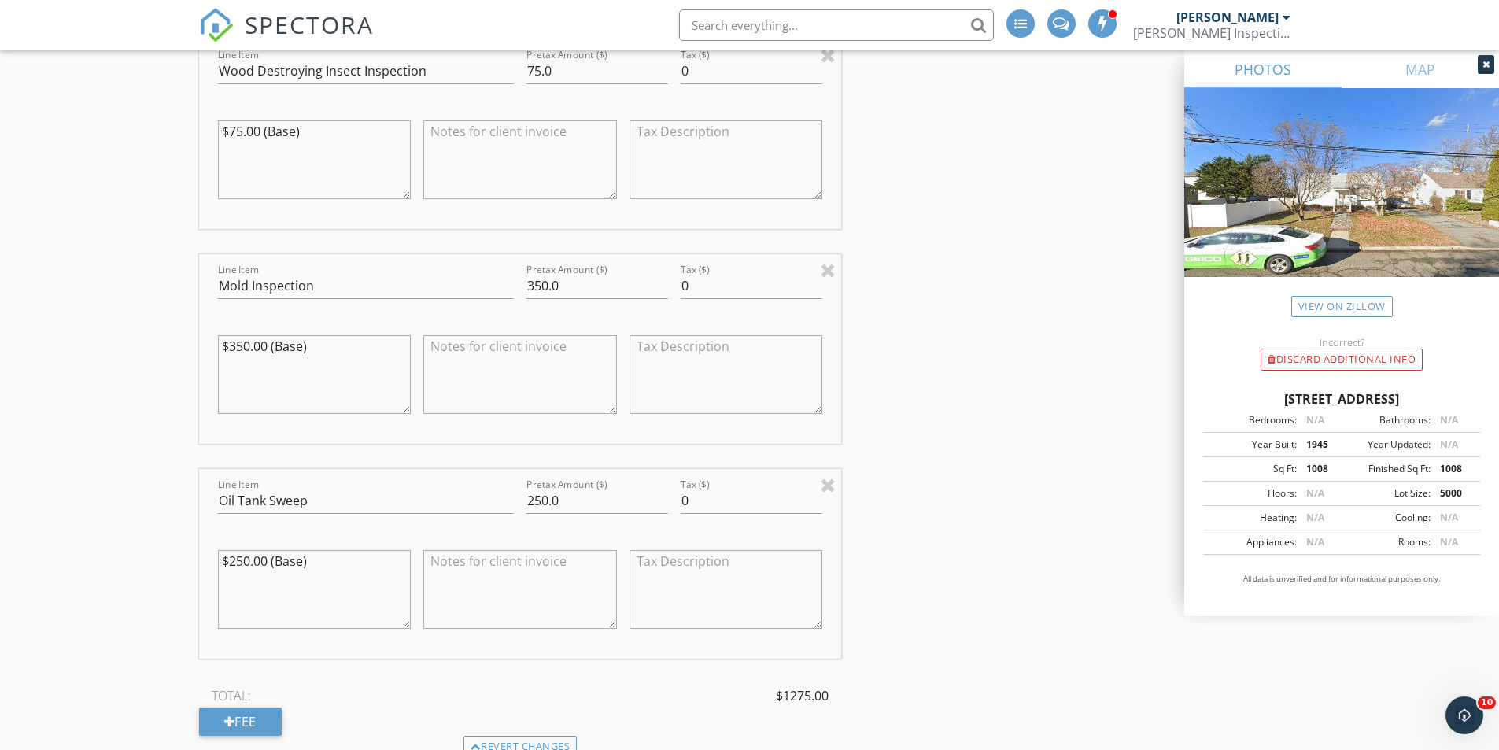
scroll to position [2125, 0]
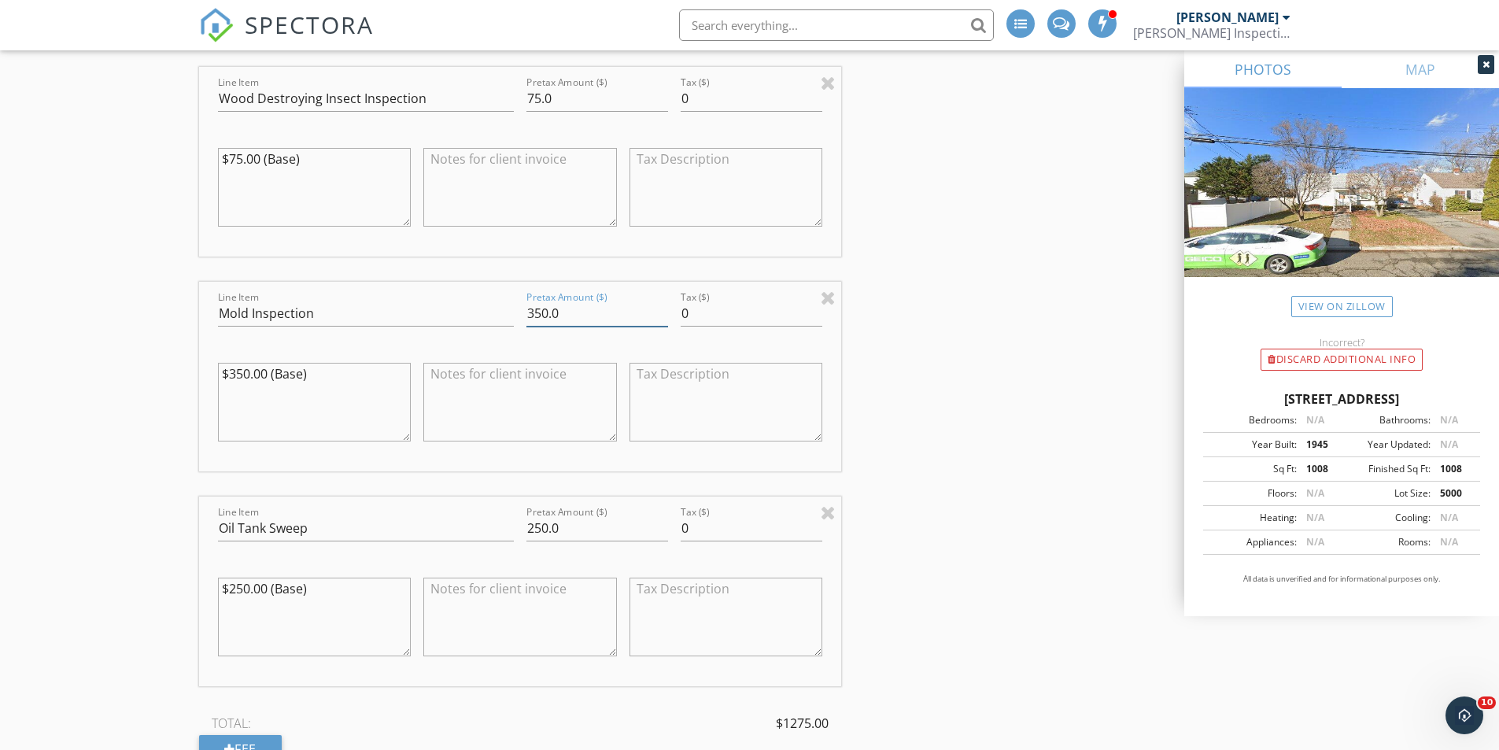
drag, startPoint x: 558, startPoint y: 316, endPoint x: 514, endPoint y: 322, distance: 44.4
click at [515, 323] on div "Line Item Mold Inspection Pretax Amount ($) 350.0 Tax ($) 0 $350.00 (Base)" at bounding box center [520, 377] width 643 height 190
type input "5"
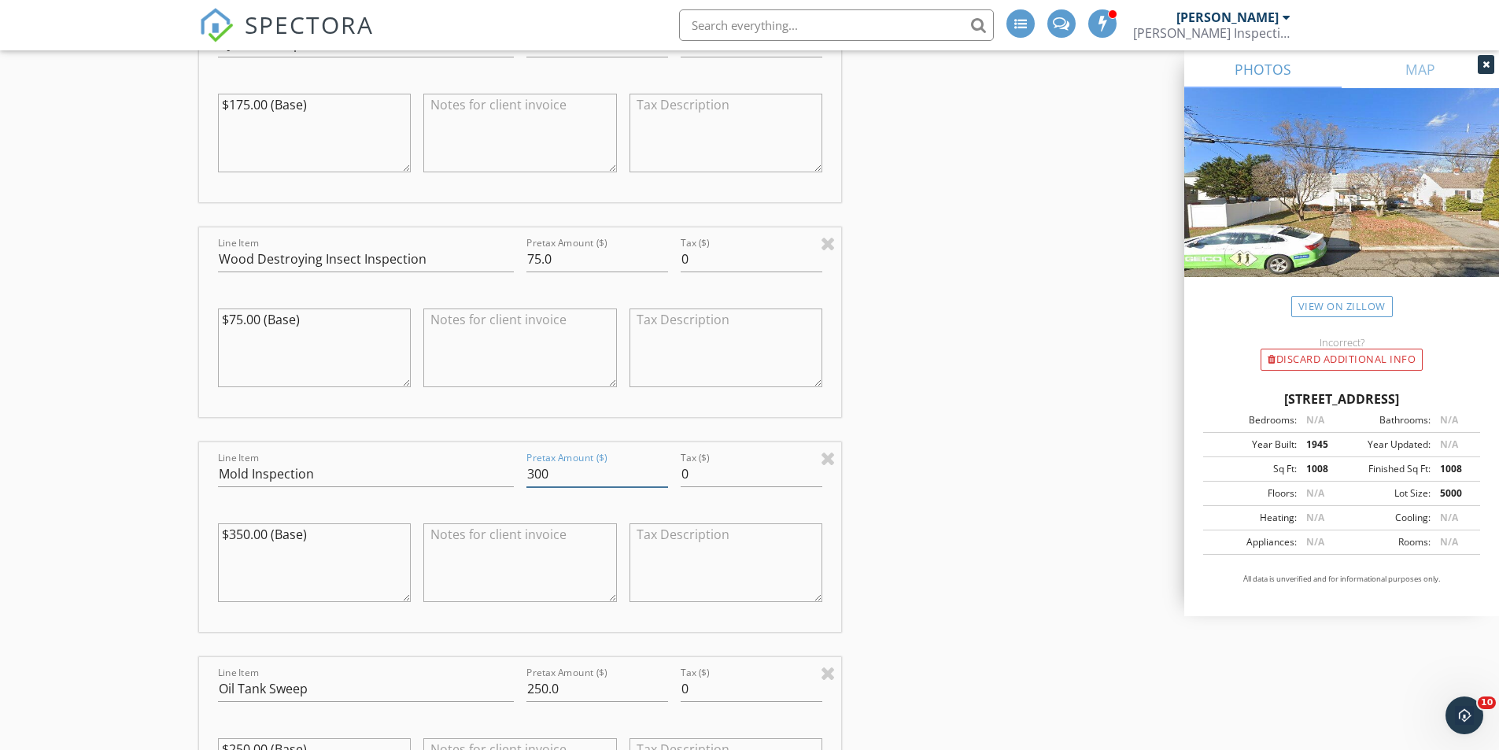
scroll to position [1810, 0]
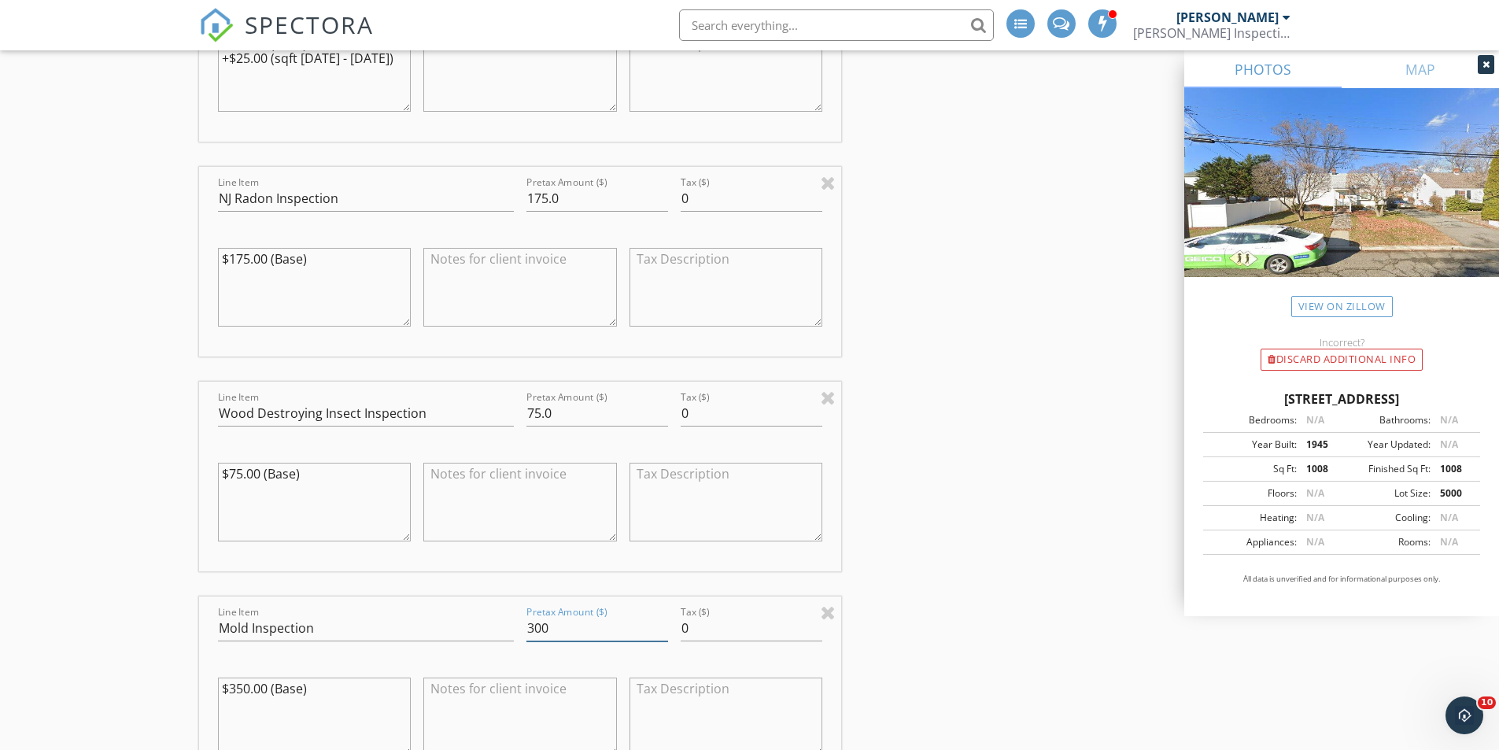
type input "300"
drag, startPoint x: 591, startPoint y: 421, endPoint x: 504, endPoint y: 423, distance: 87.4
click at [504, 423] on div "Line Item Wood Destroying Insect Inspection Pretax Amount ($) 75.0 Tax ($) 0 $7…" at bounding box center [520, 477] width 643 height 190
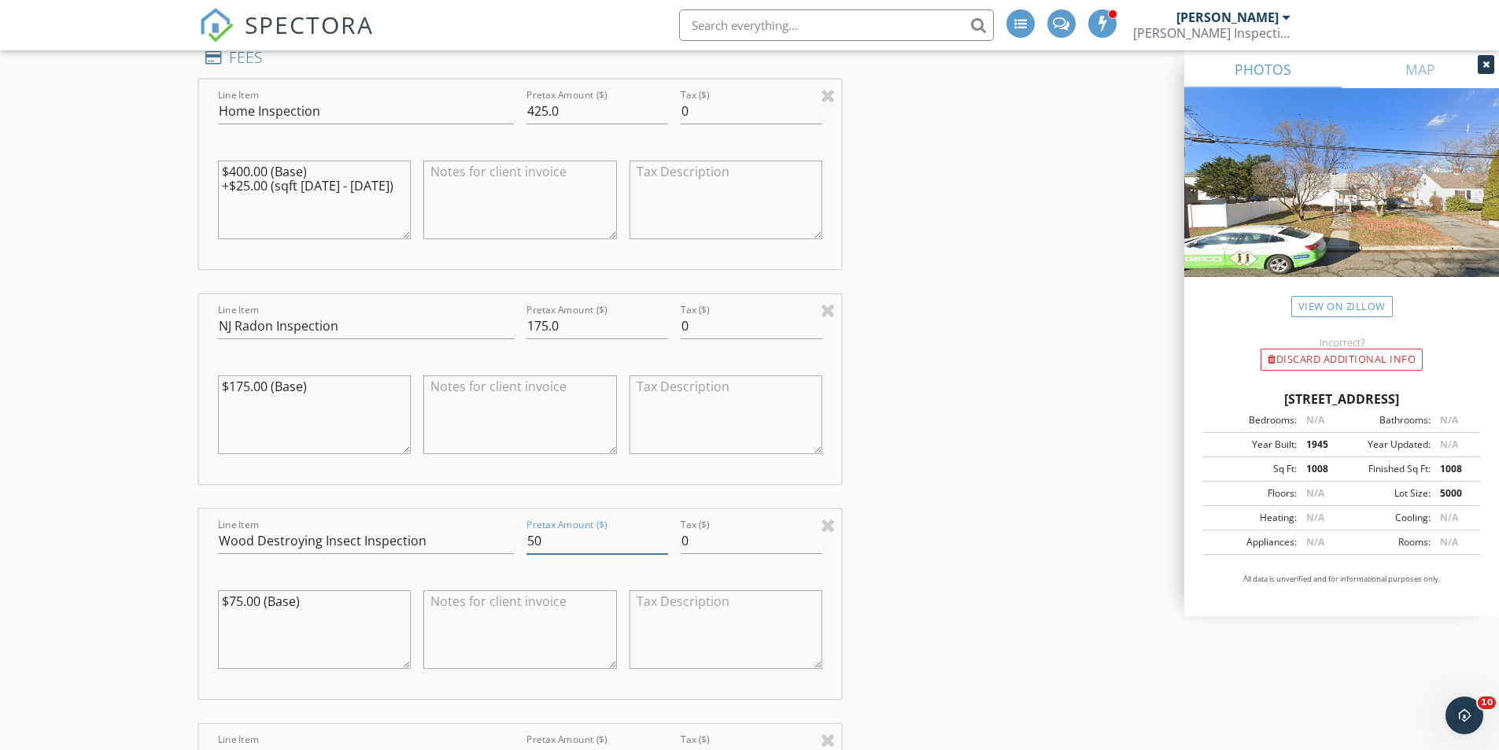
scroll to position [1574, 0]
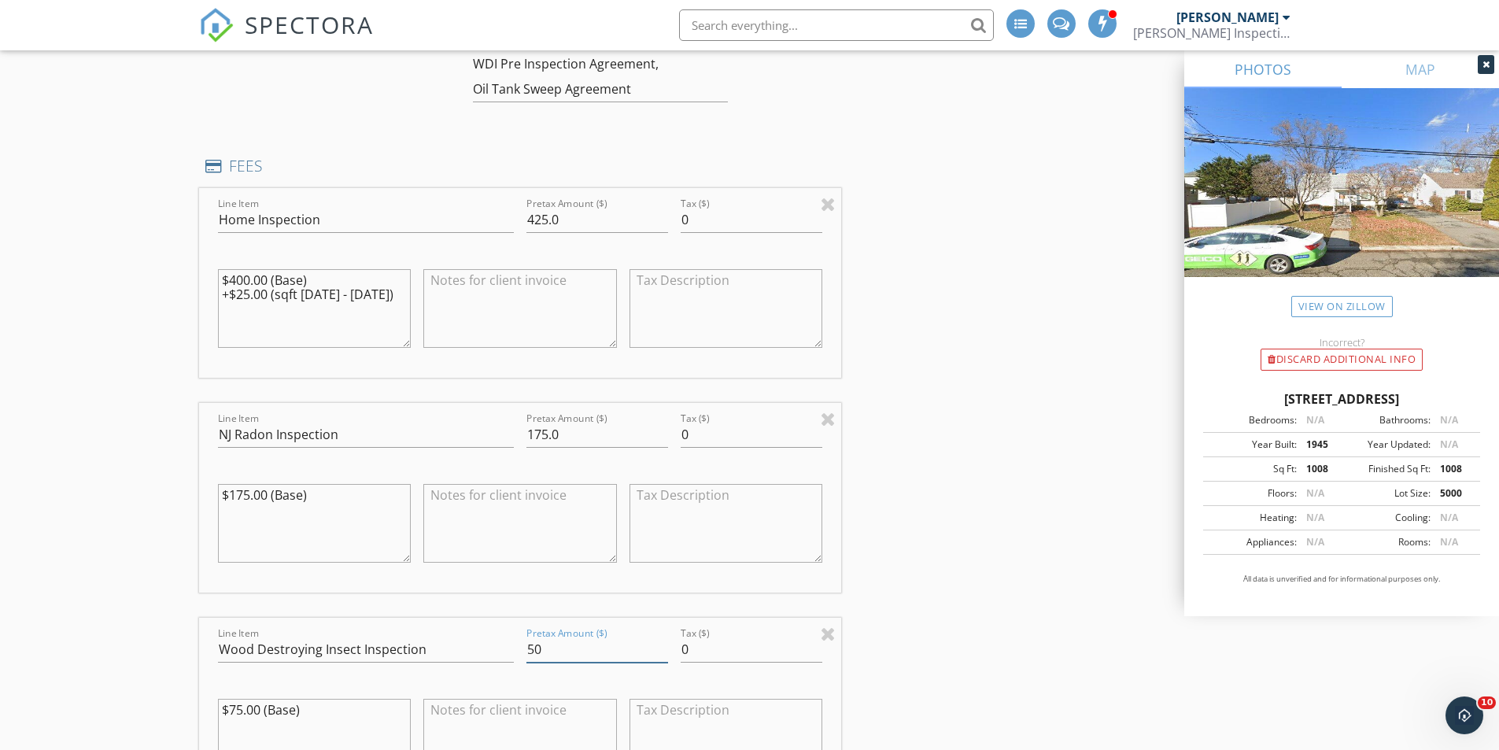
type input "50"
click at [478, 232] on div "Line Item Home Inspection Pretax Amount ($) 425.0 Tax ($) 0 $400.00 (Base) +$25…" at bounding box center [520, 283] width 643 height 190
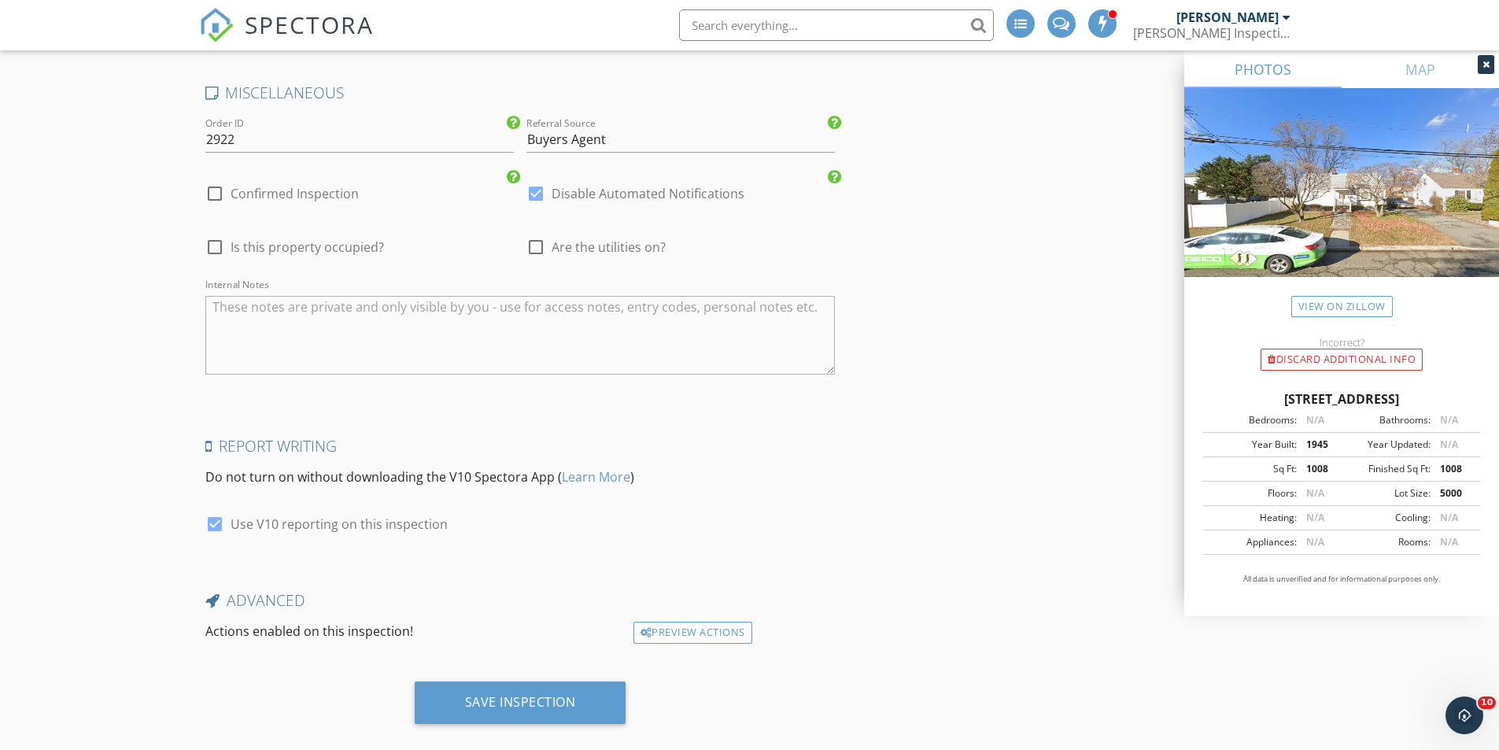
scroll to position [3630, 0]
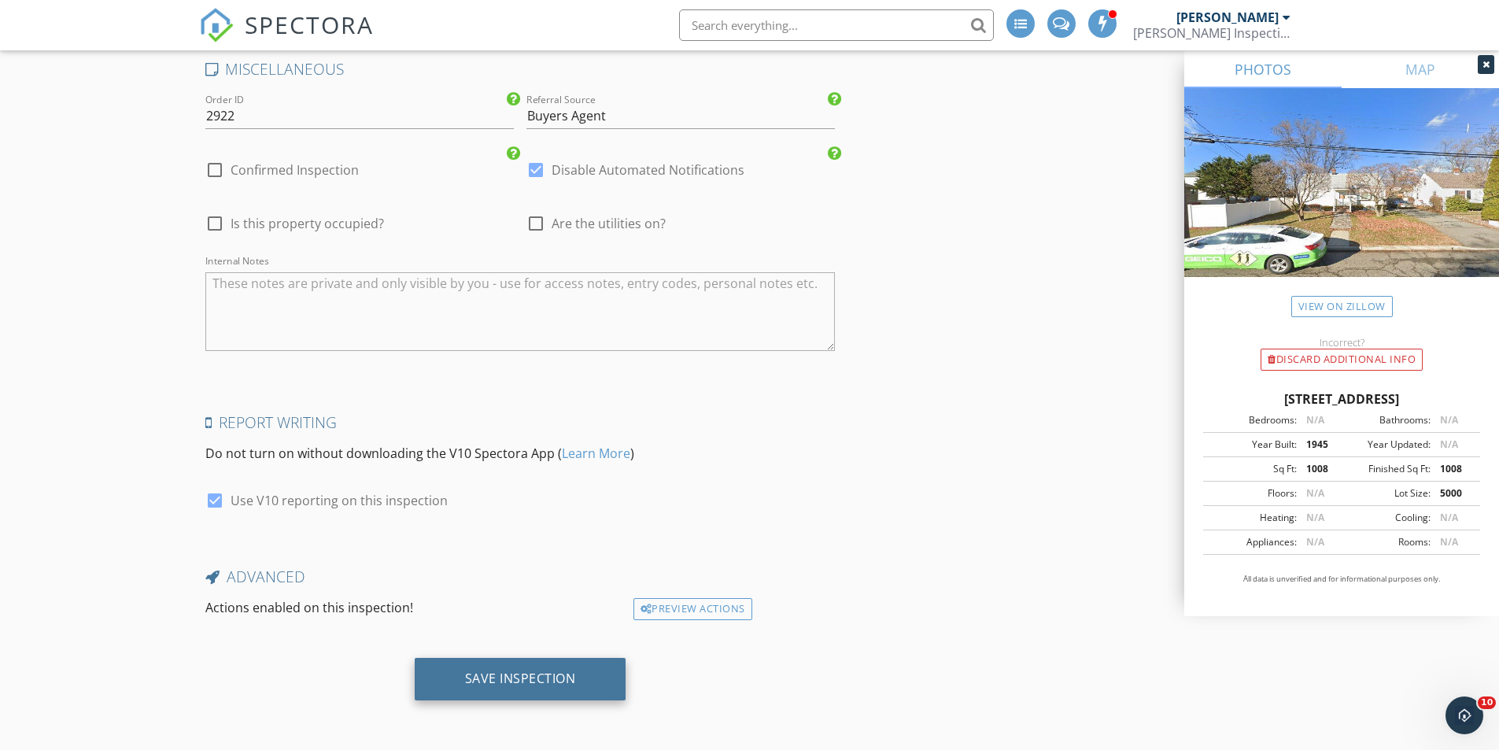
type input "375"
click at [522, 688] on div "Save Inspection" at bounding box center [521, 679] width 212 height 42
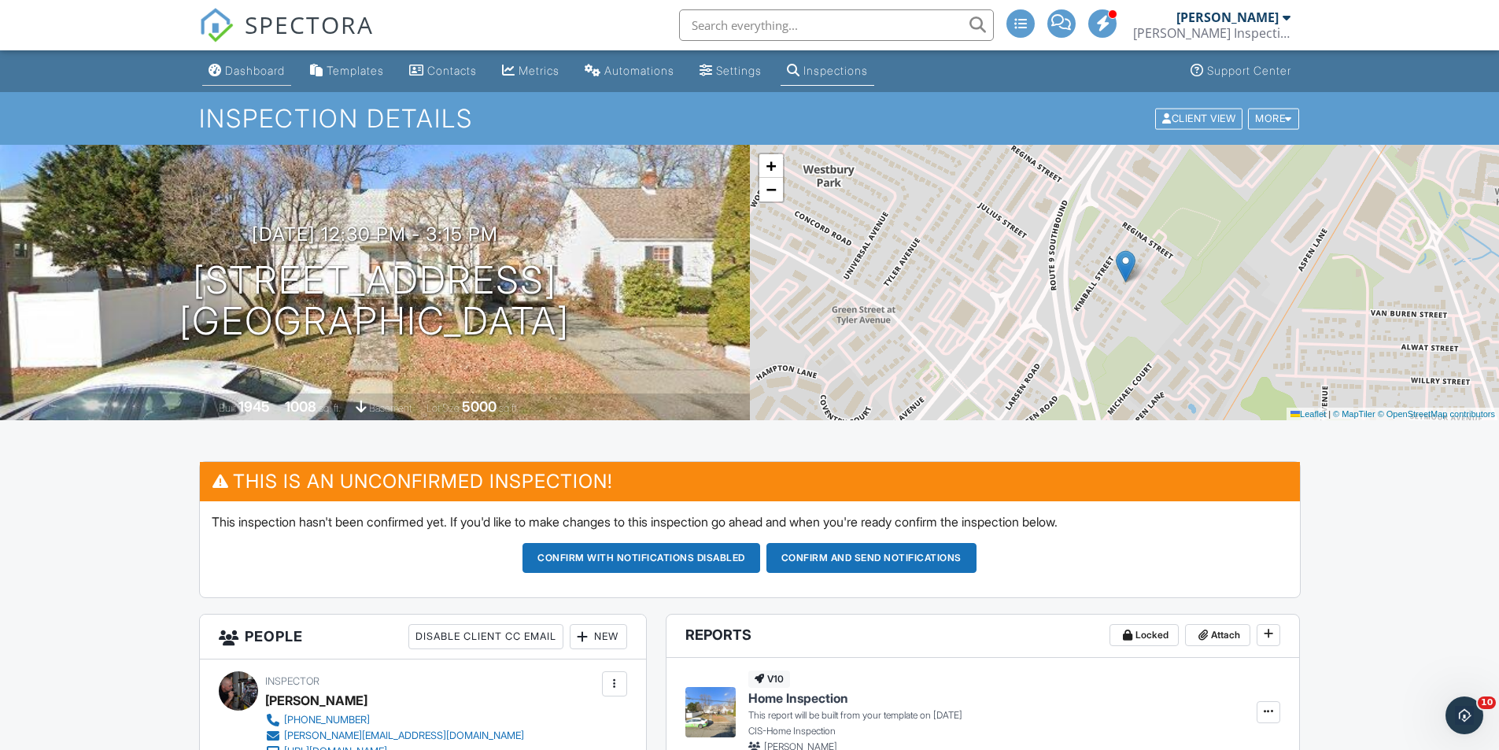
click at [242, 83] on link "Dashboard" at bounding box center [246, 71] width 89 height 29
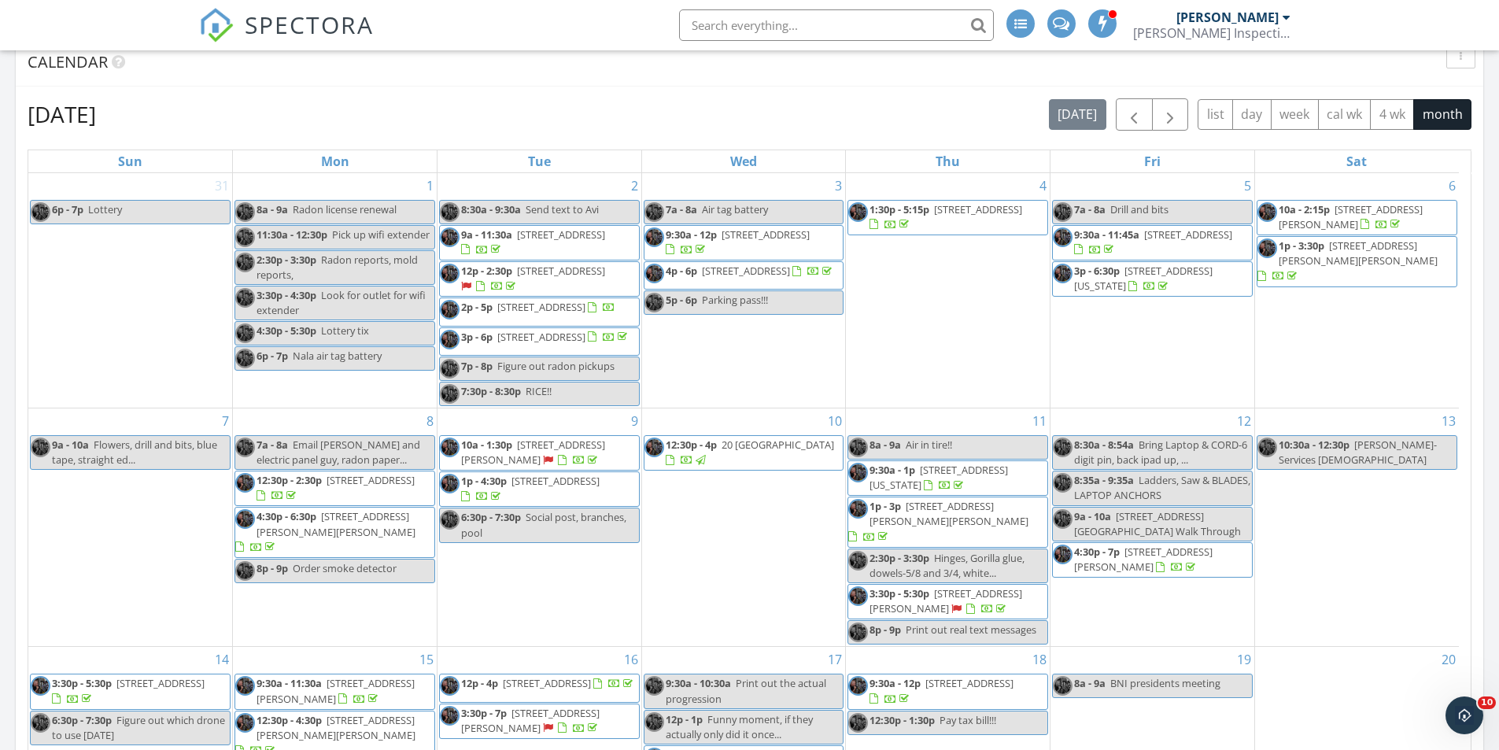
scroll to position [630, 0]
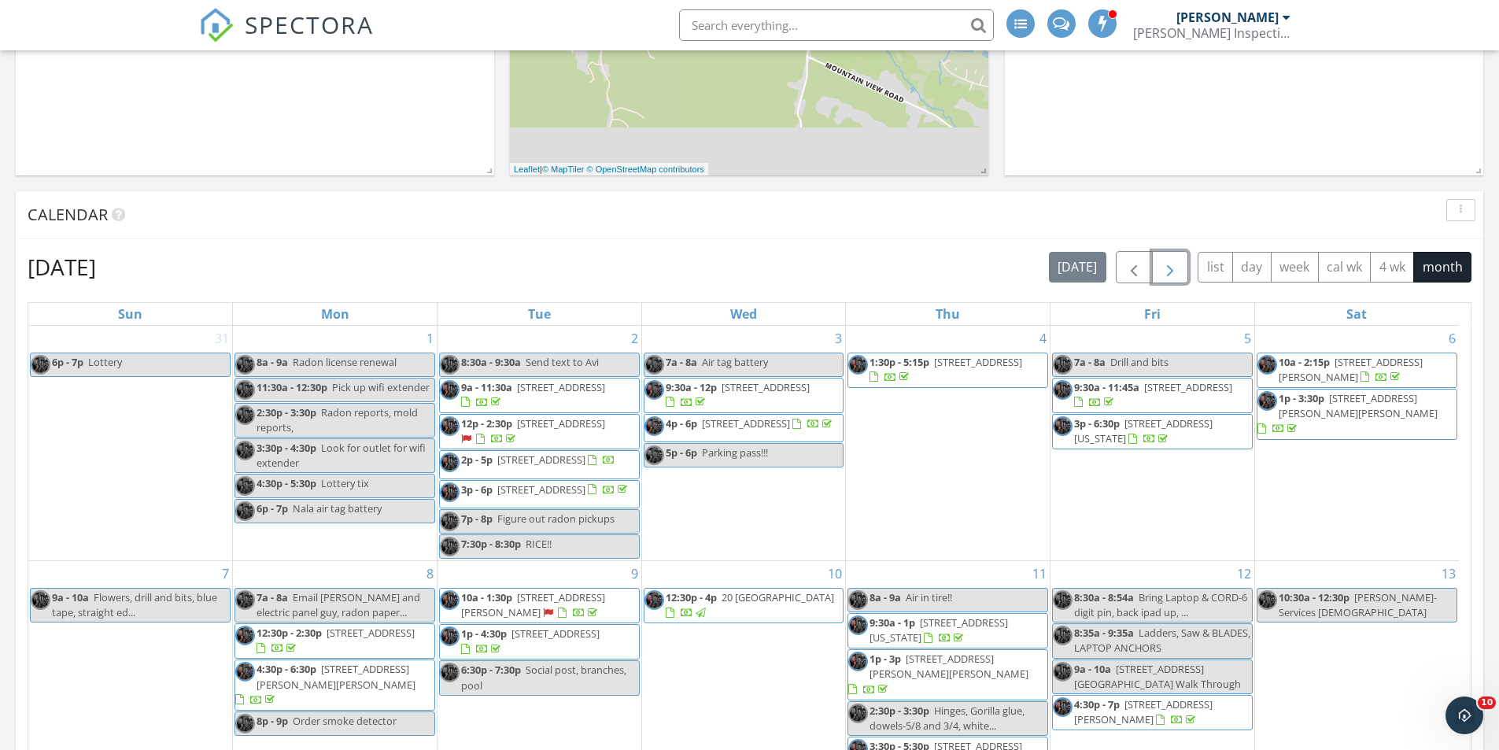
click at [1171, 268] on span "button" at bounding box center [1170, 267] width 19 height 19
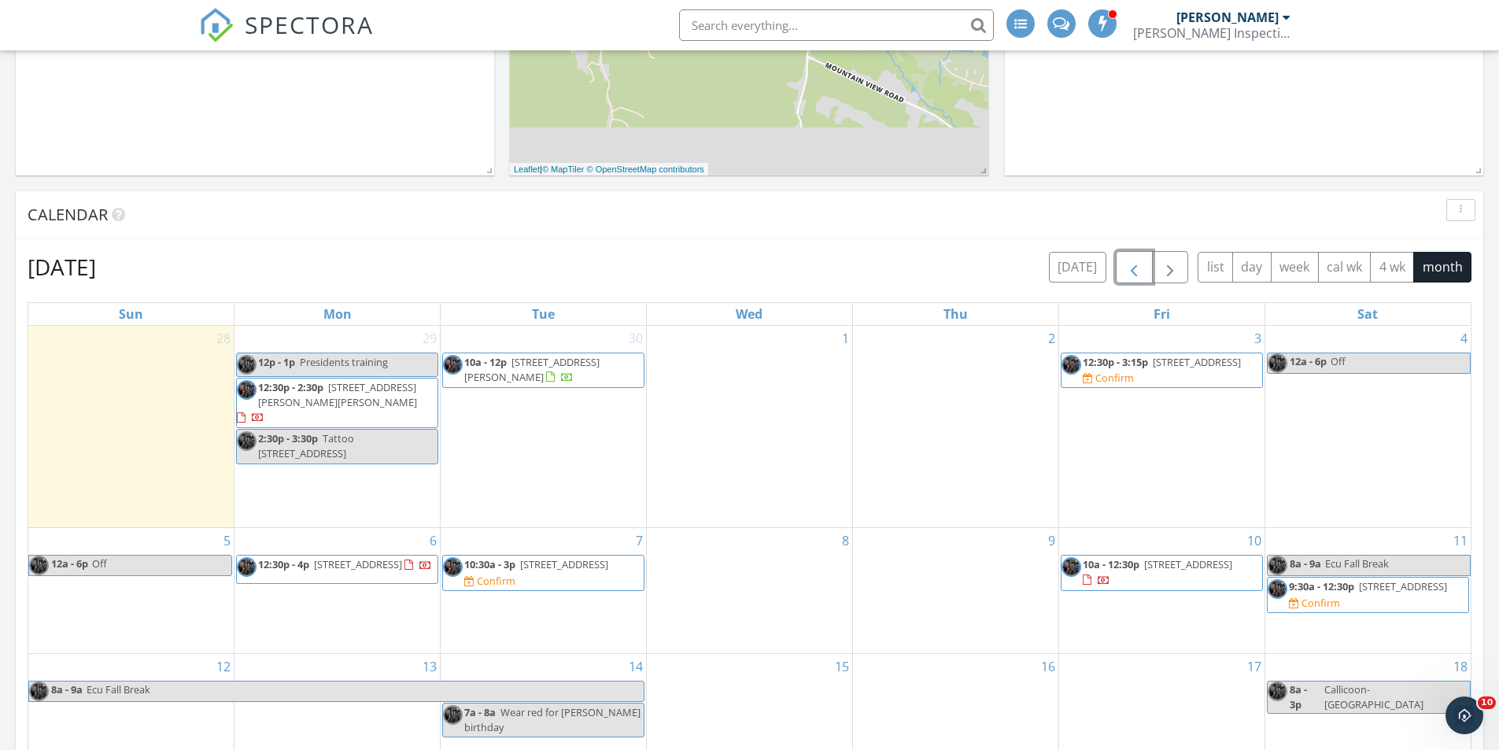
click at [1134, 269] on span "button" at bounding box center [1133, 267] width 19 height 19
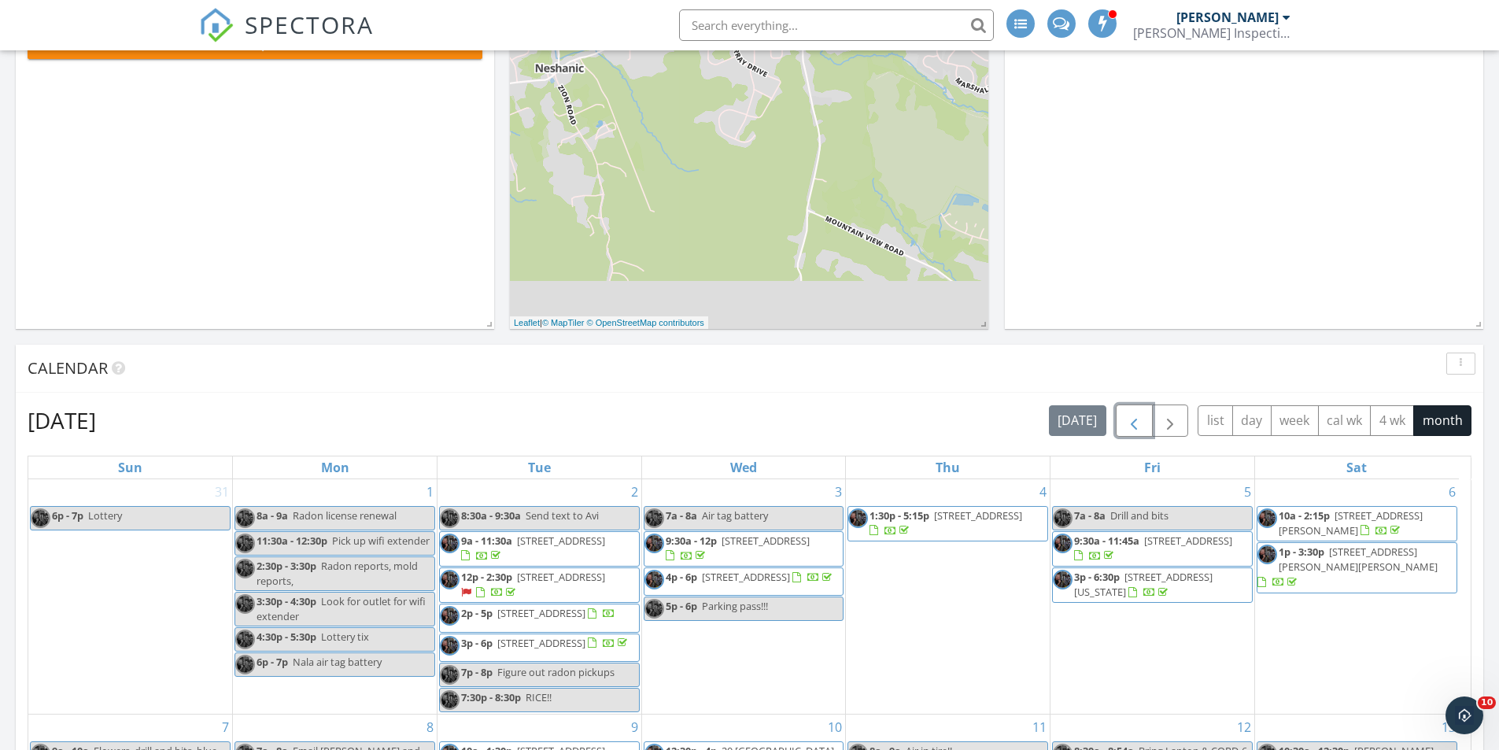
scroll to position [472, 0]
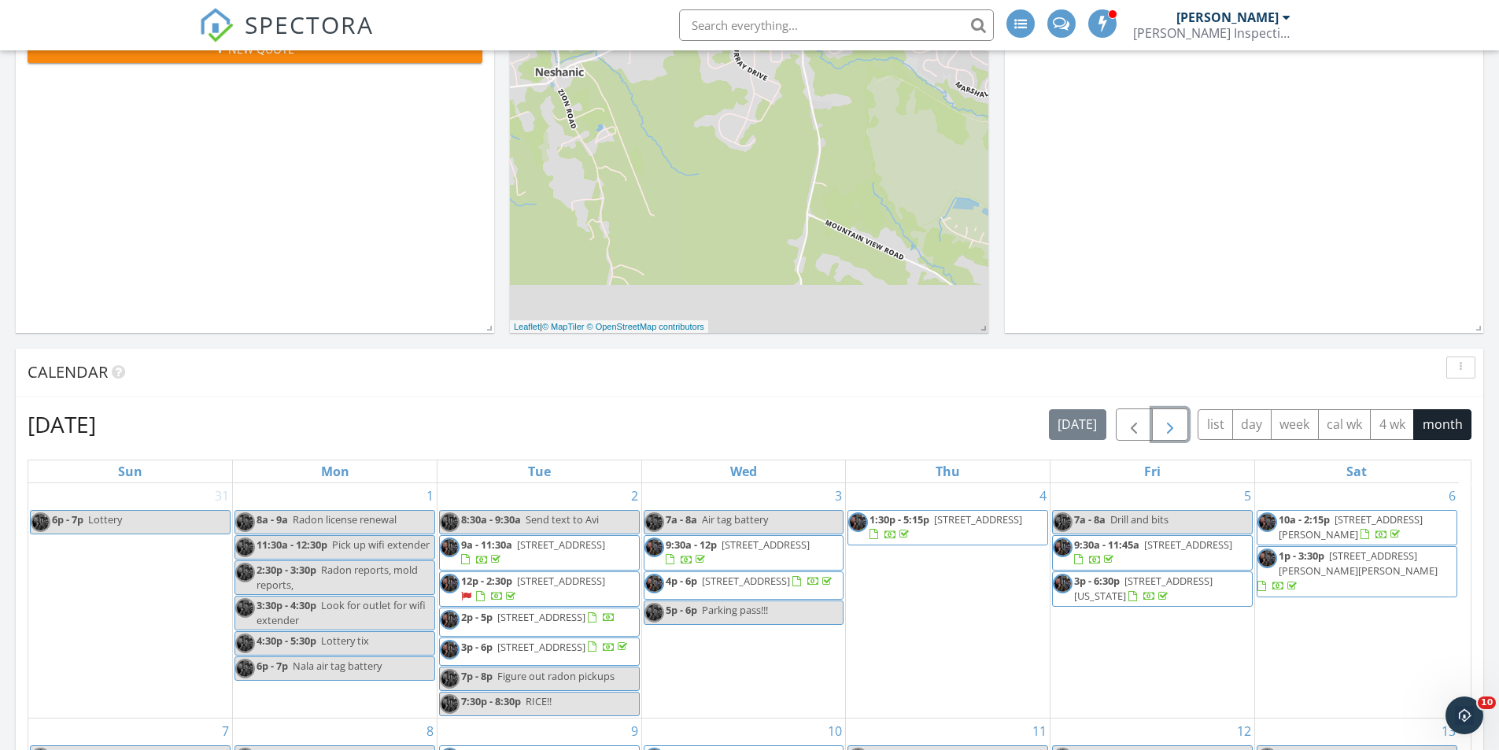
click at [1183, 432] on button "button" at bounding box center [1170, 424] width 37 height 32
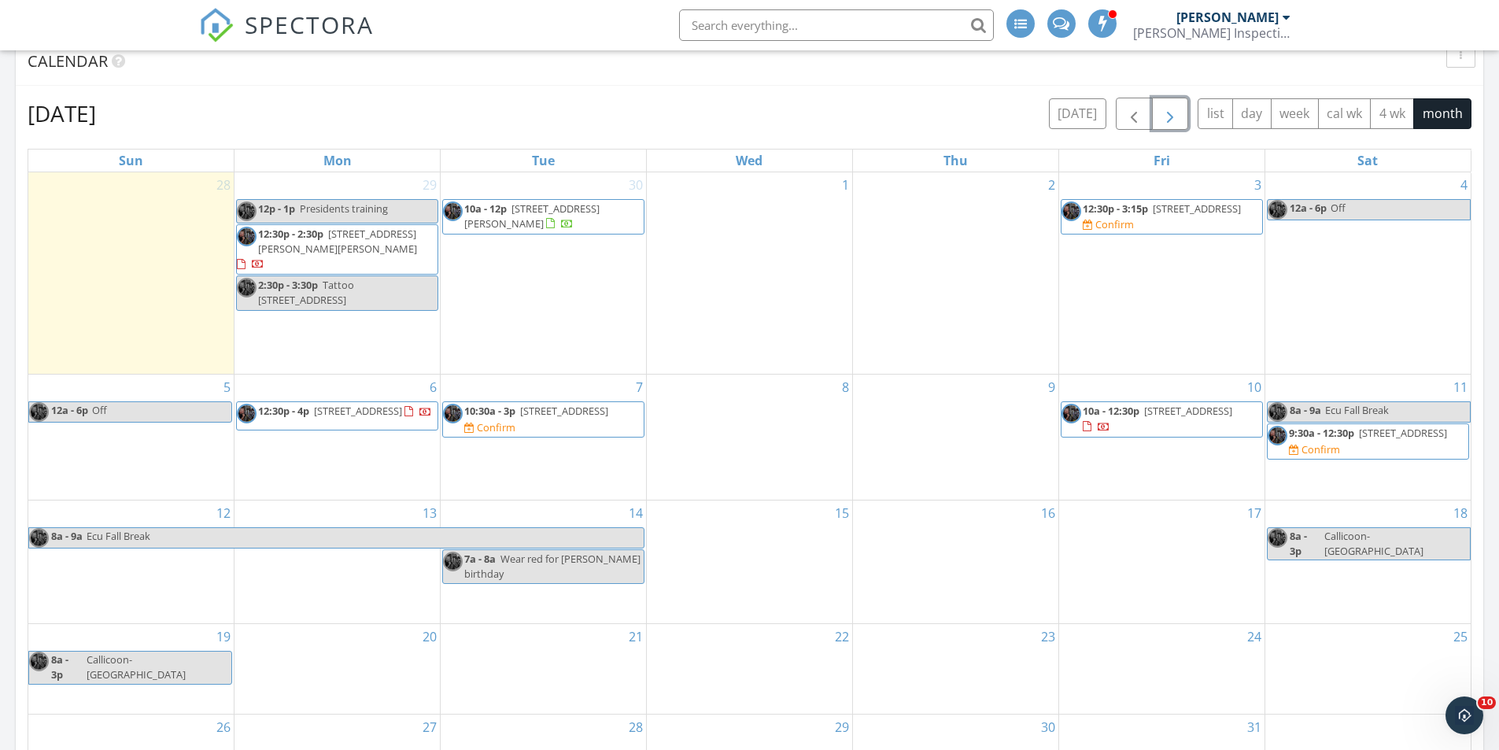
scroll to position [787, 0]
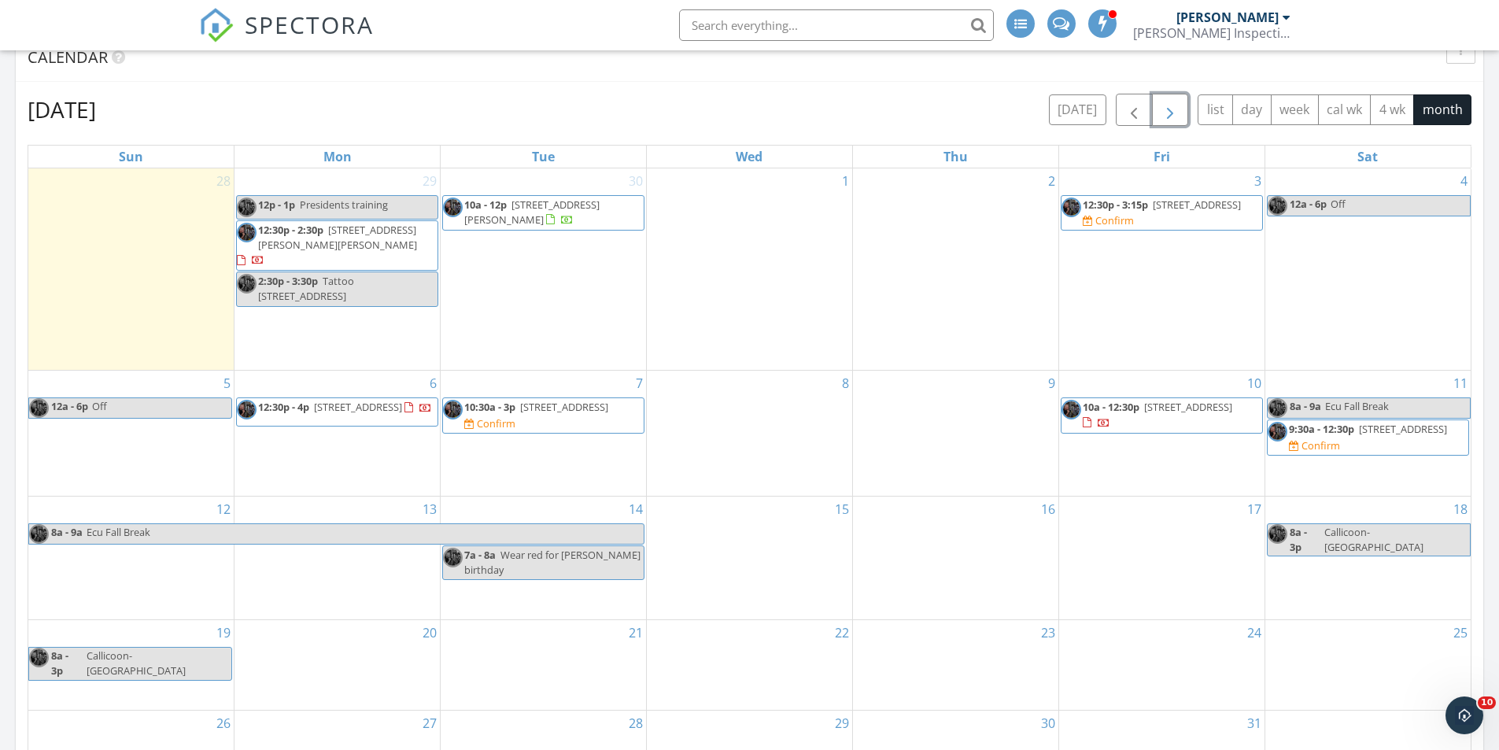
click at [533, 403] on span "[STREET_ADDRESS]" at bounding box center [564, 407] width 88 height 14
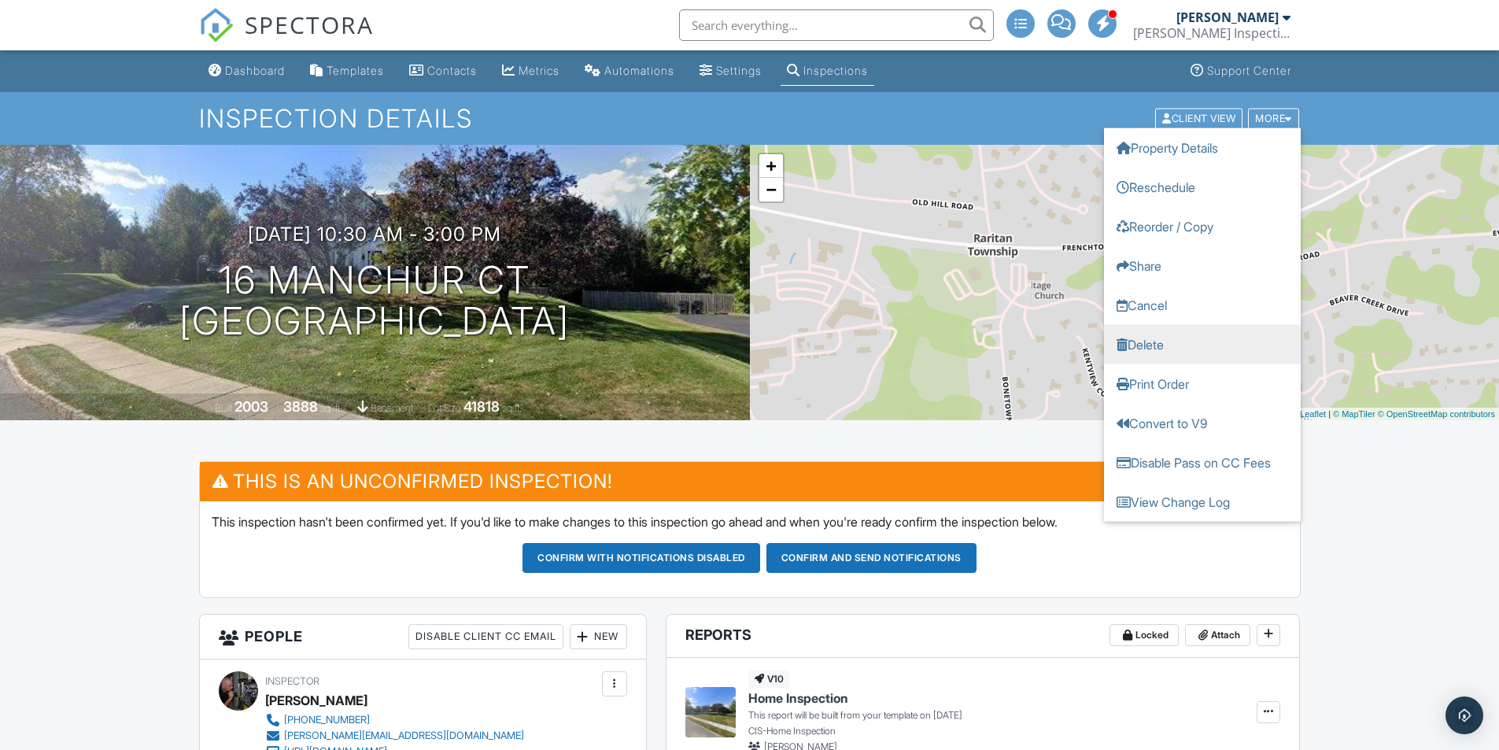
click at [1141, 338] on link "Delete" at bounding box center [1202, 343] width 197 height 39
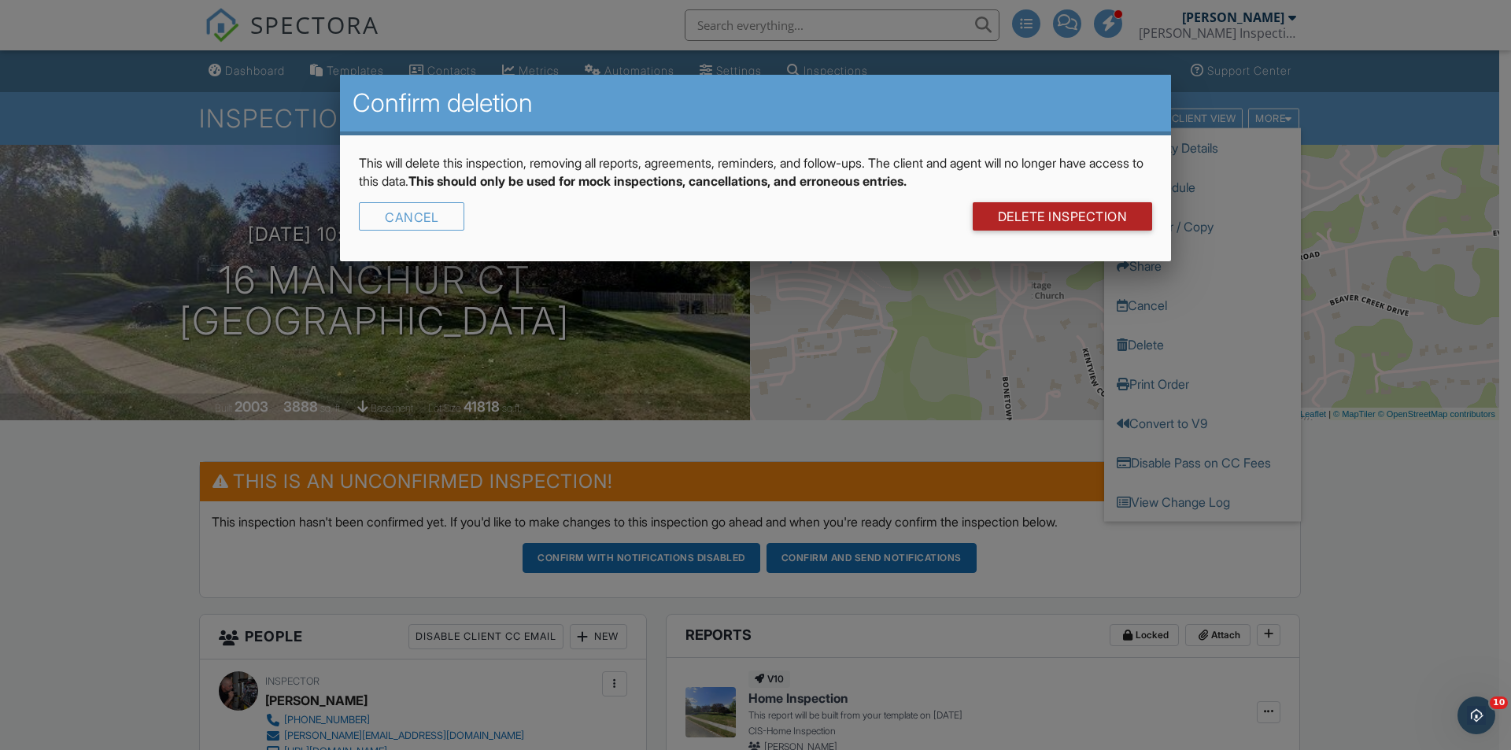
drag, startPoint x: 1112, startPoint y: 213, endPoint x: 1102, endPoint y: 216, distance: 10.5
click at [1112, 214] on link "DELETE Inspection" at bounding box center [1063, 216] width 180 height 28
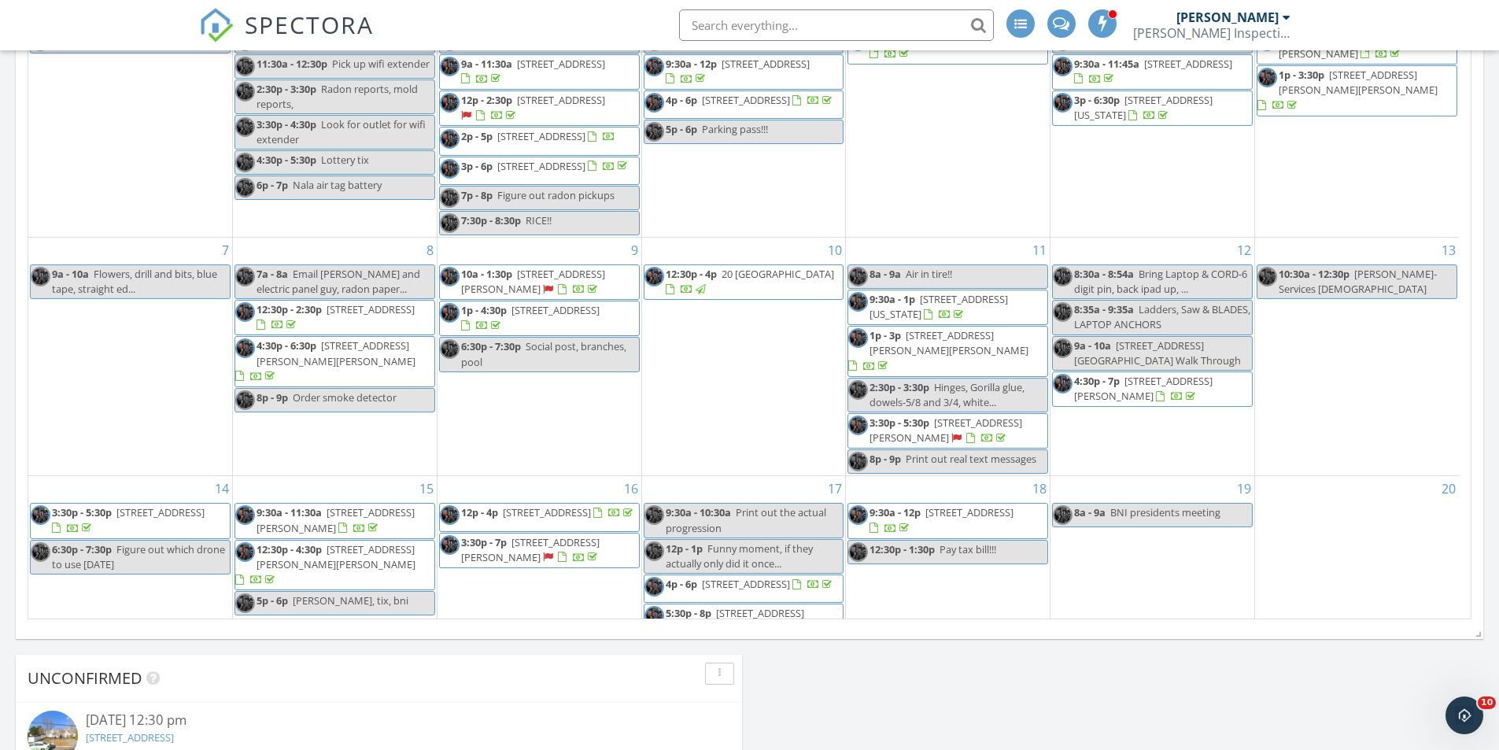
scroll to position [708, 0]
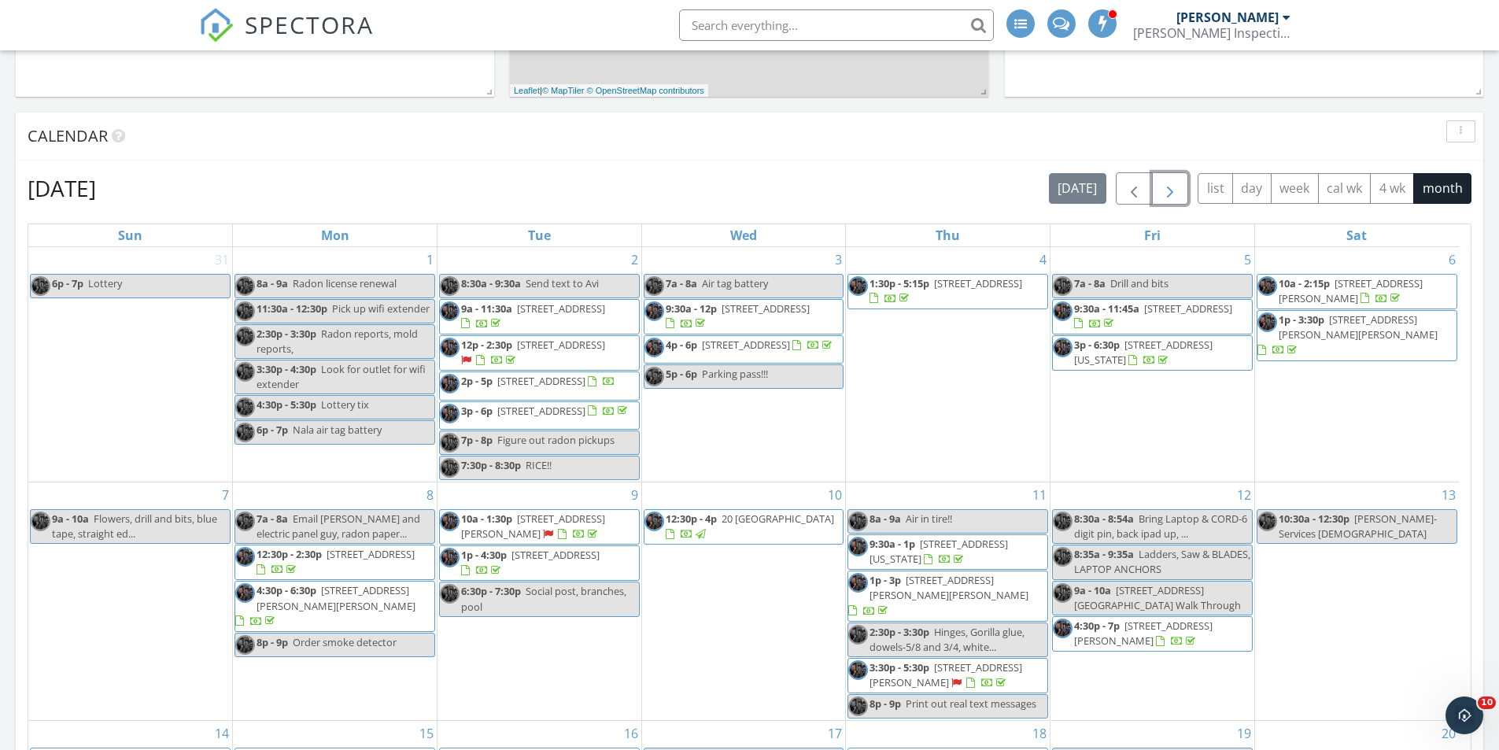
click at [1165, 191] on span "button" at bounding box center [1170, 188] width 19 height 19
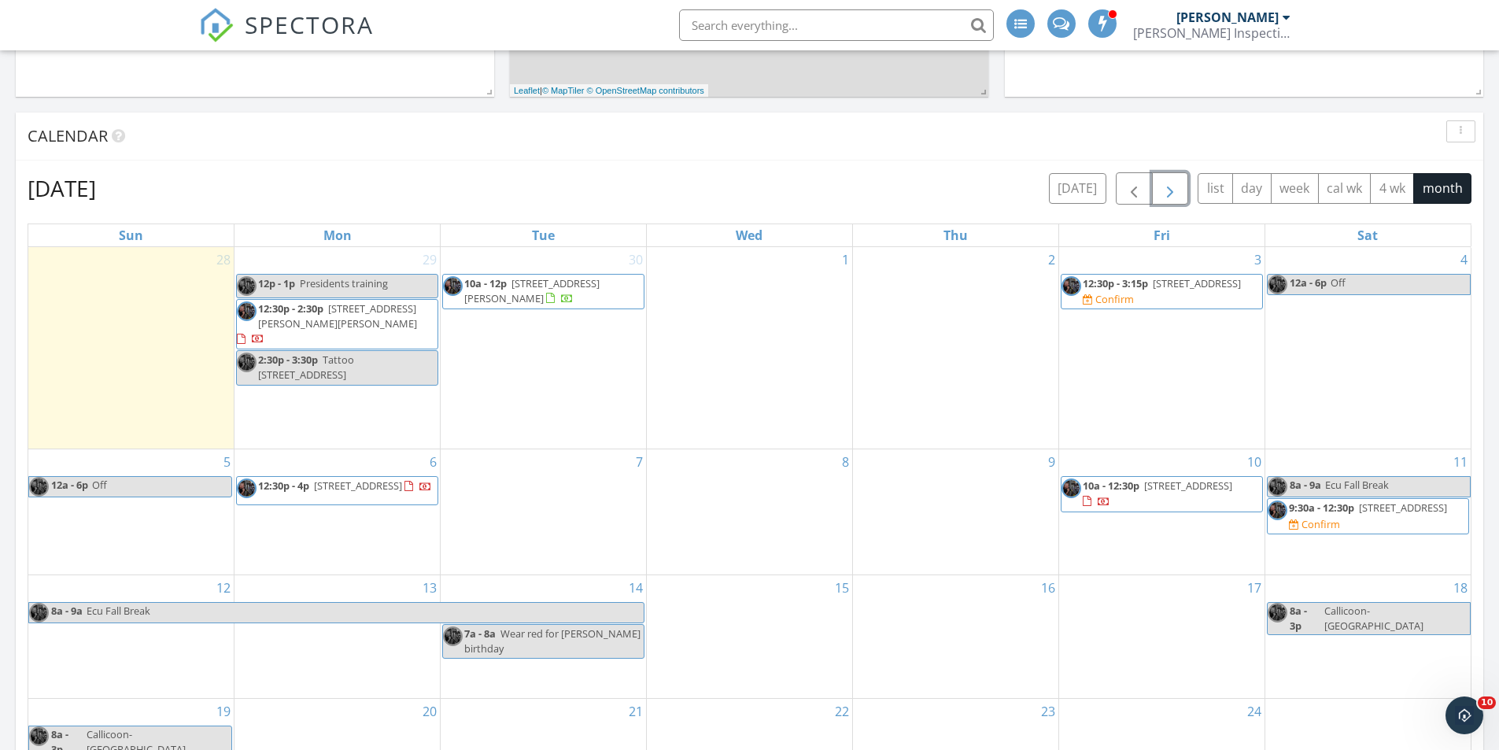
click at [531, 472] on div "7" at bounding box center [543, 511] width 205 height 124
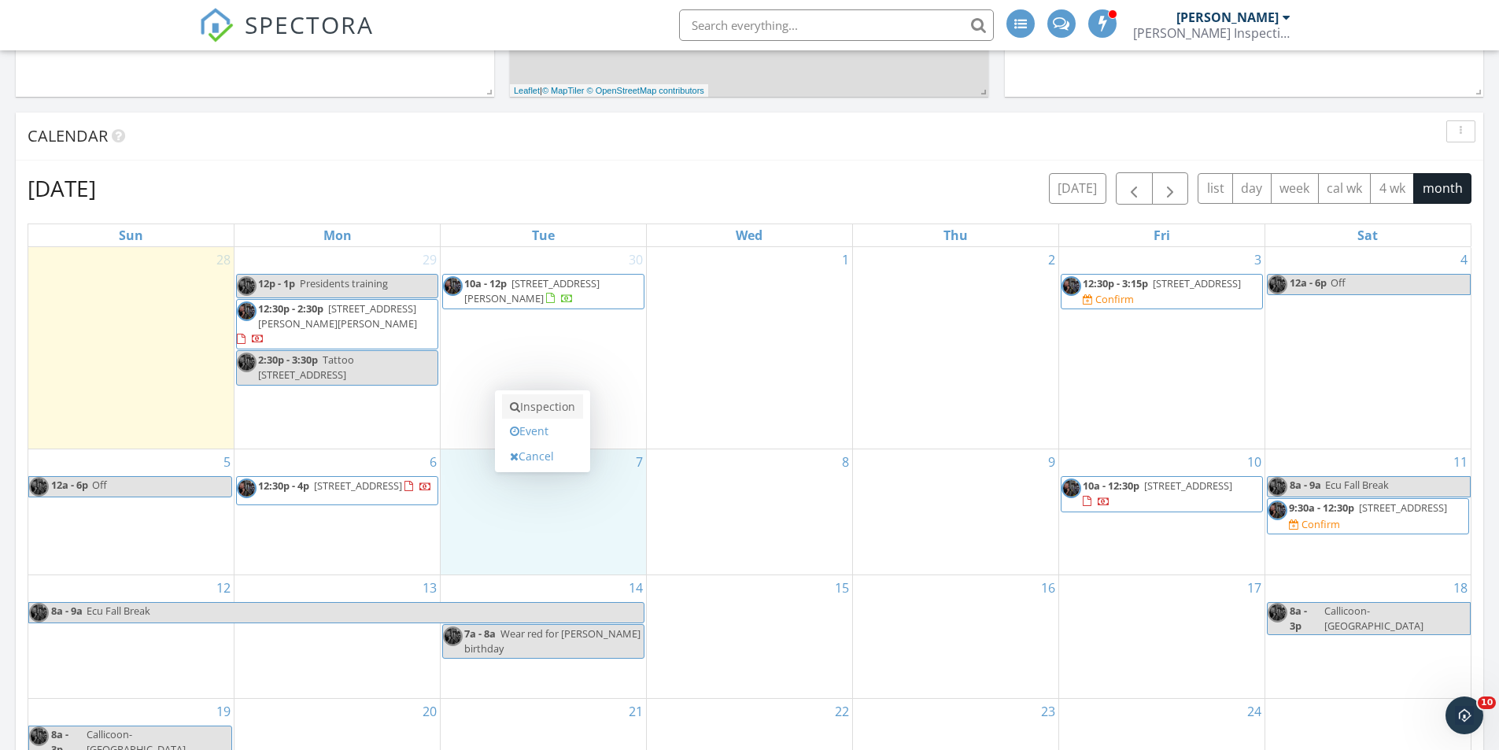
click at [557, 405] on link "Inspection" at bounding box center [542, 406] width 81 height 25
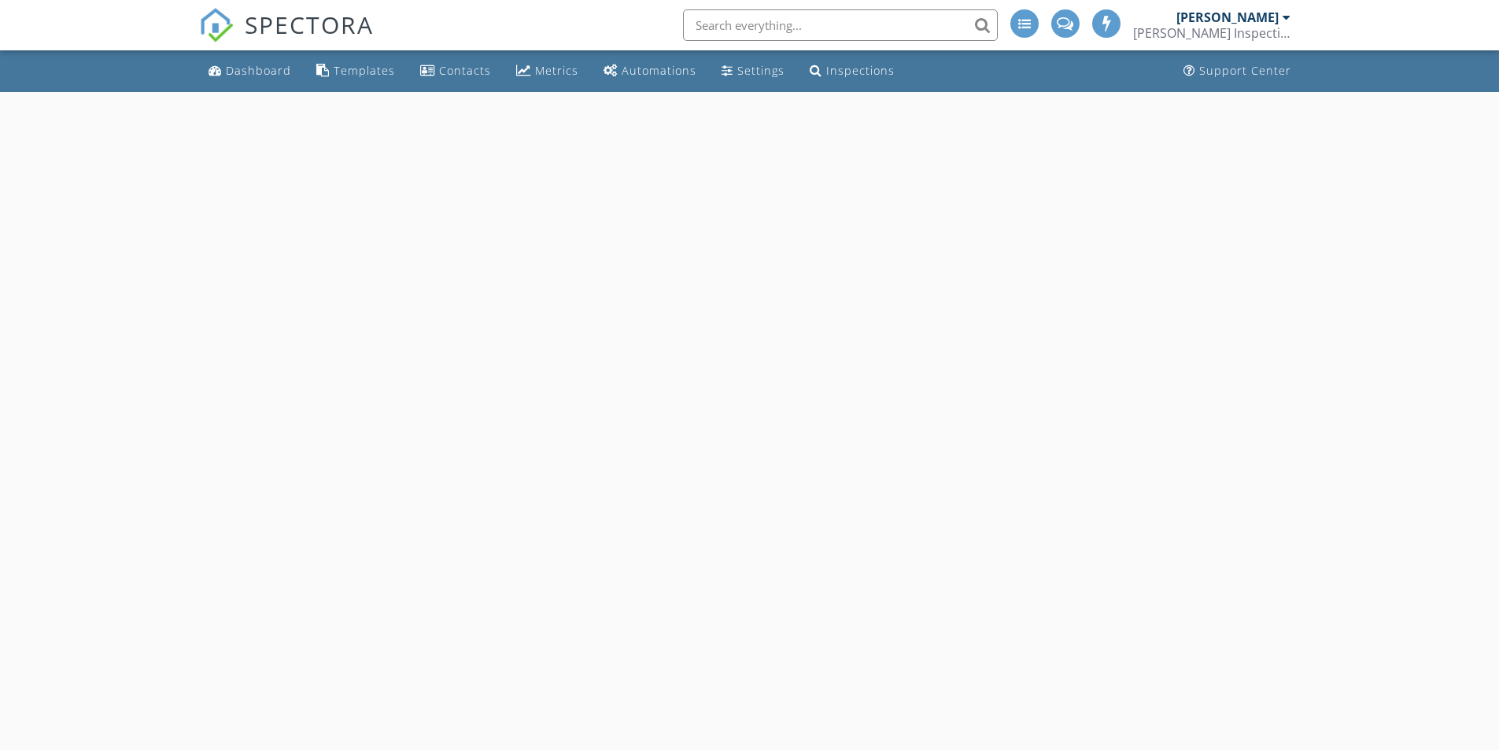
select select "9"
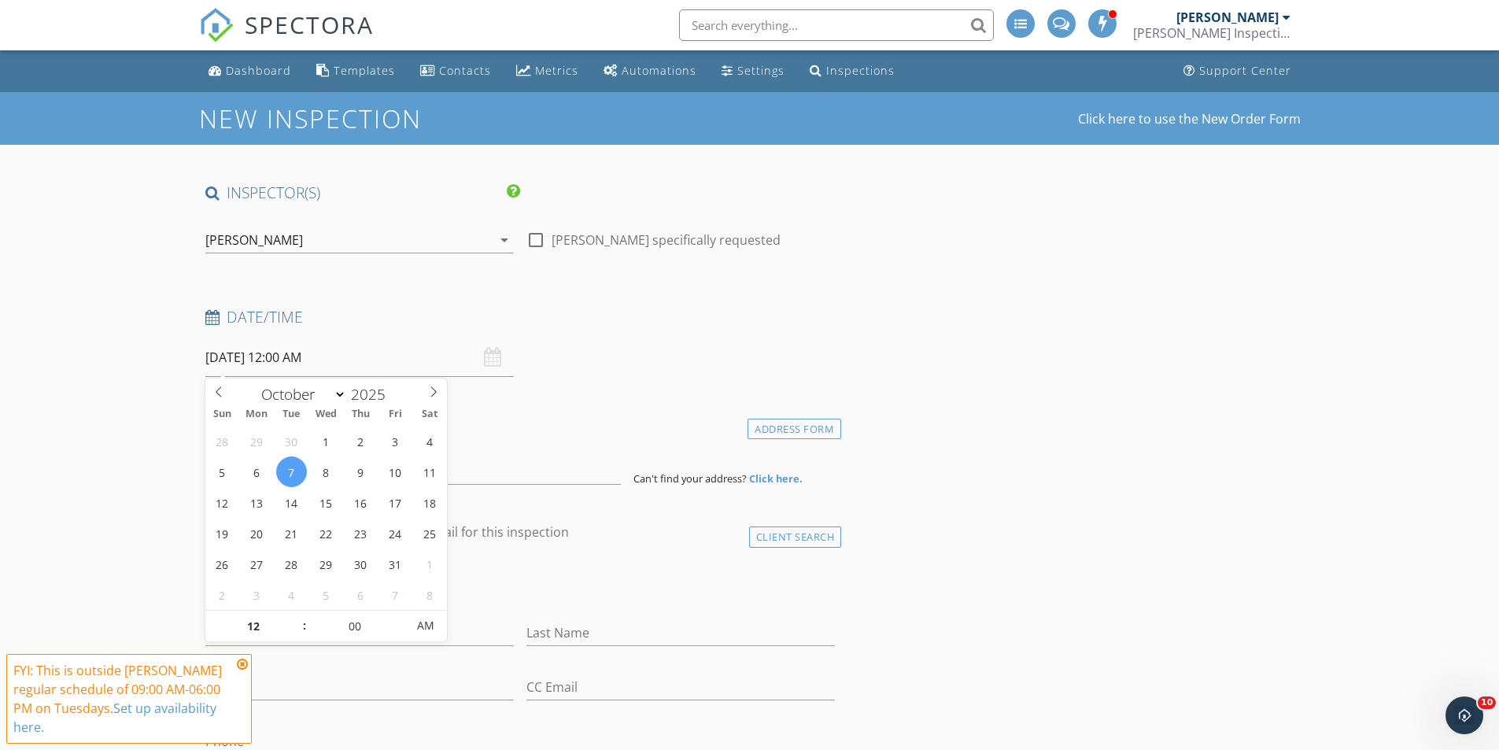
click at [288, 365] on input "[DATE] 12:00 AM" at bounding box center [359, 357] width 308 height 39
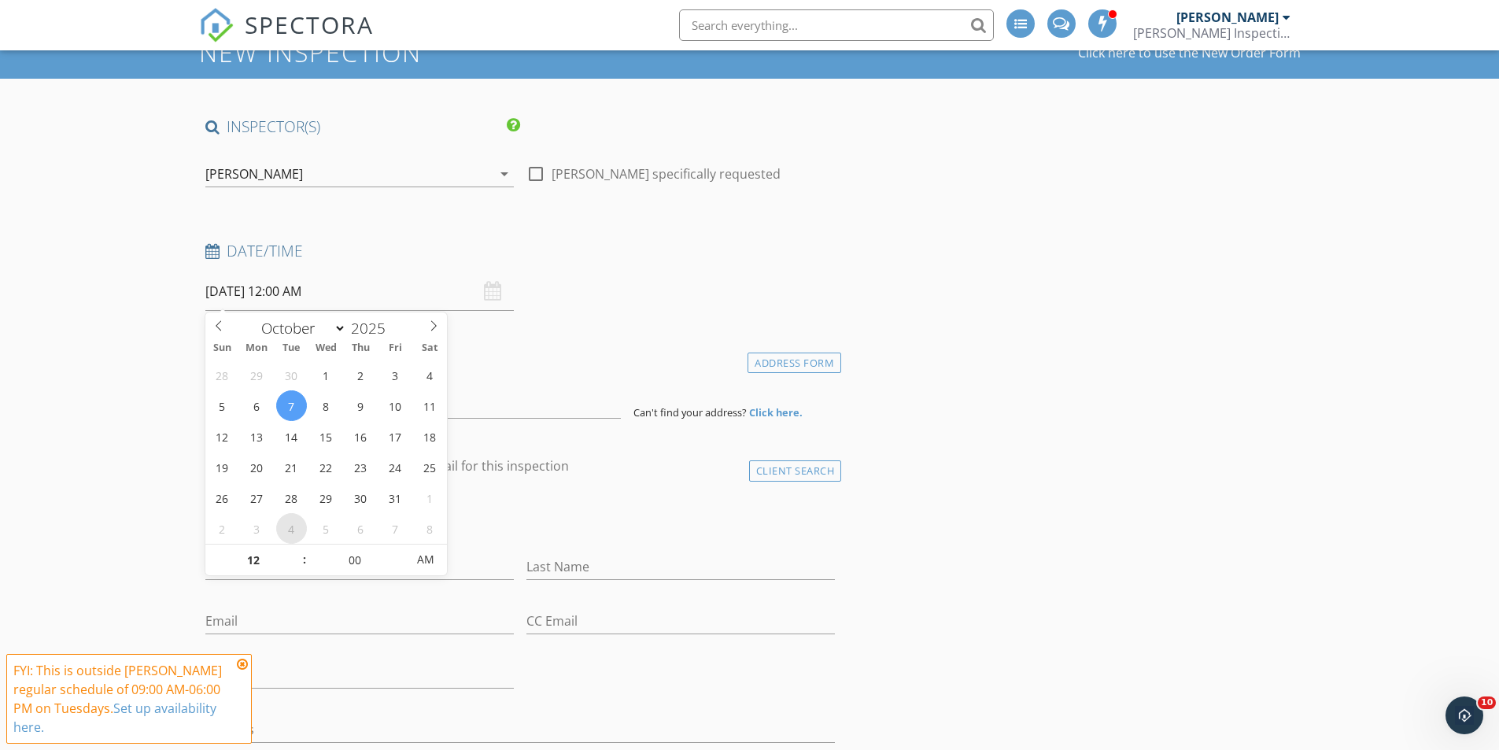
scroll to position [157, 0]
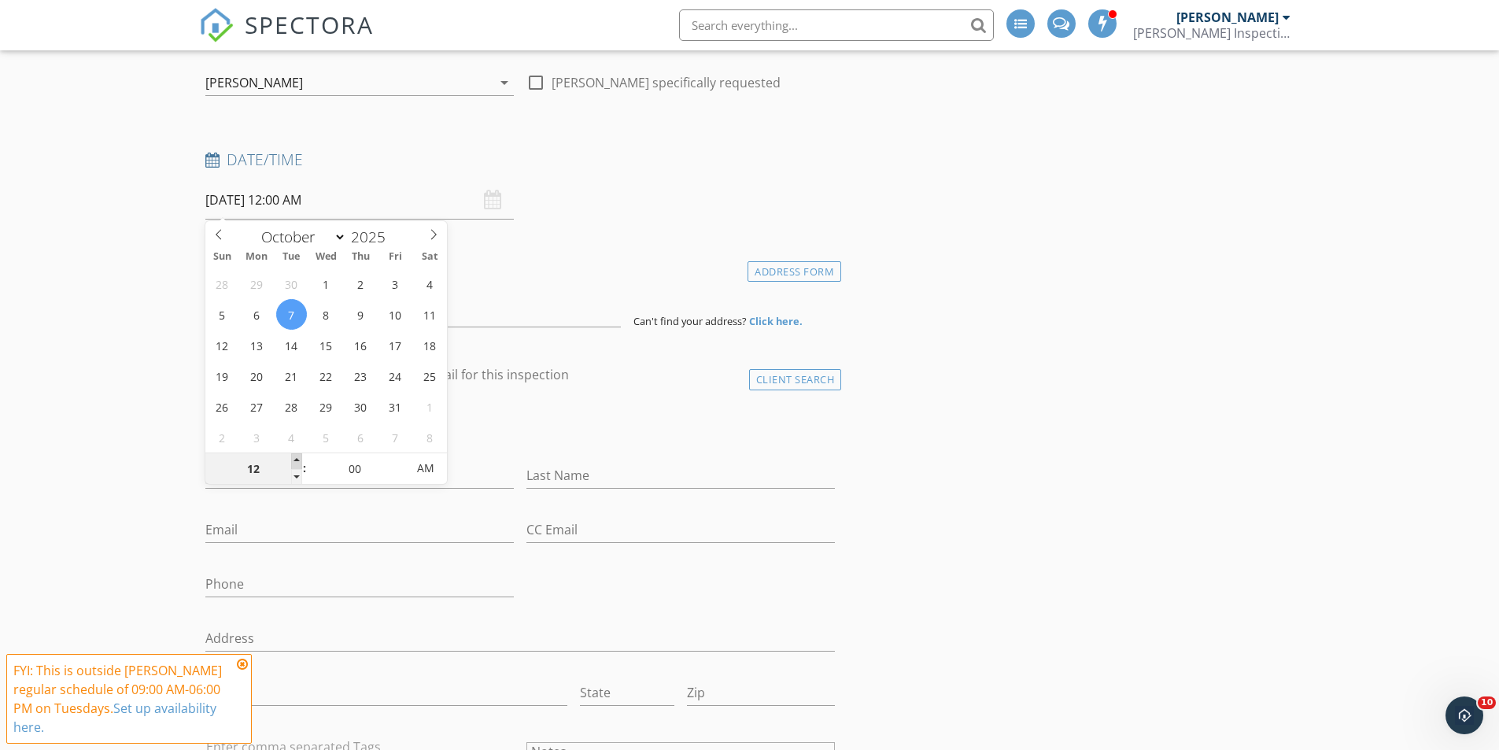
type input "01"
type input "[DATE] 1:00 AM"
click at [295, 456] on span at bounding box center [296, 461] width 11 height 16
type input "02"
type input "[DATE] 2:00 AM"
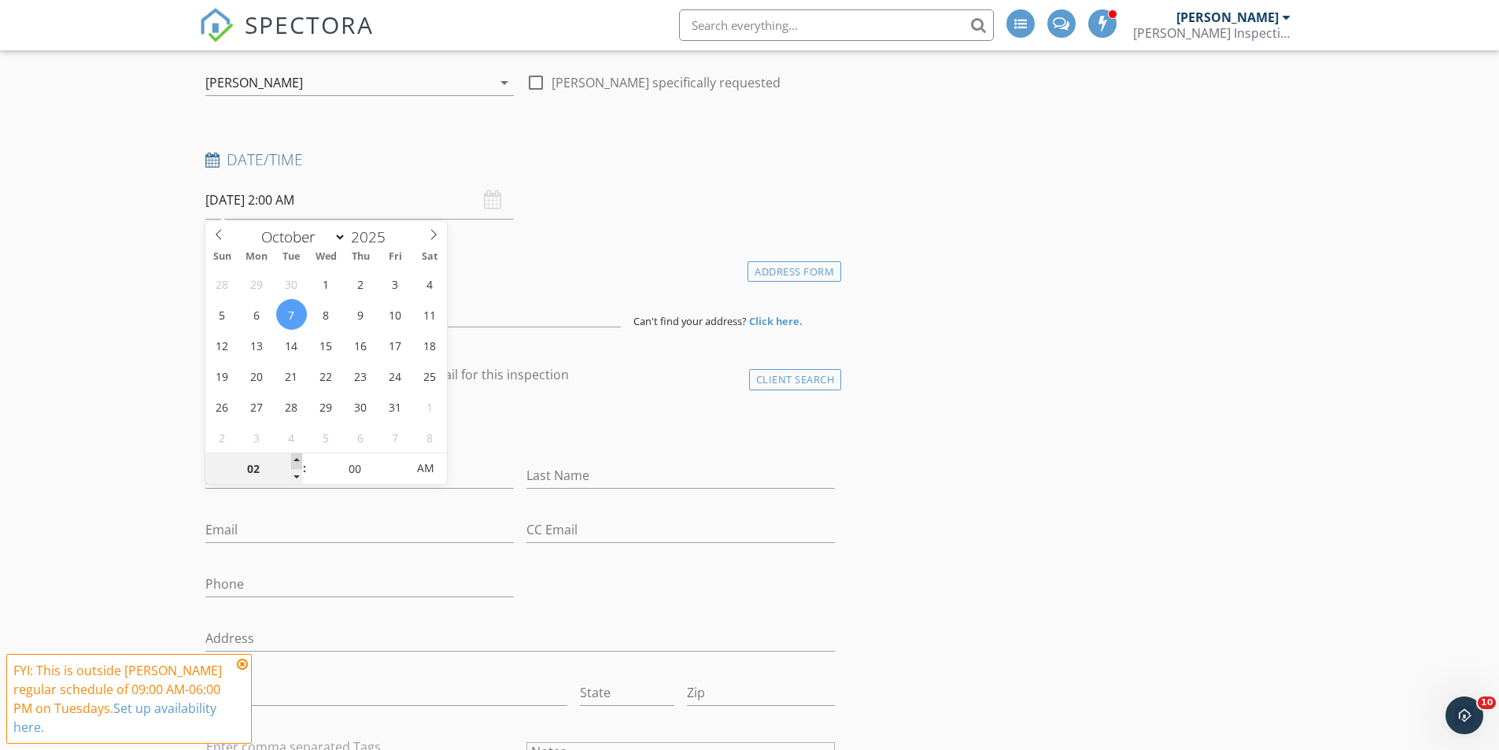
click at [295, 456] on span at bounding box center [296, 461] width 11 height 16
type input "03"
type input "[DATE] 3:00 AM"
click at [295, 456] on span at bounding box center [296, 461] width 11 height 16
type input "04"
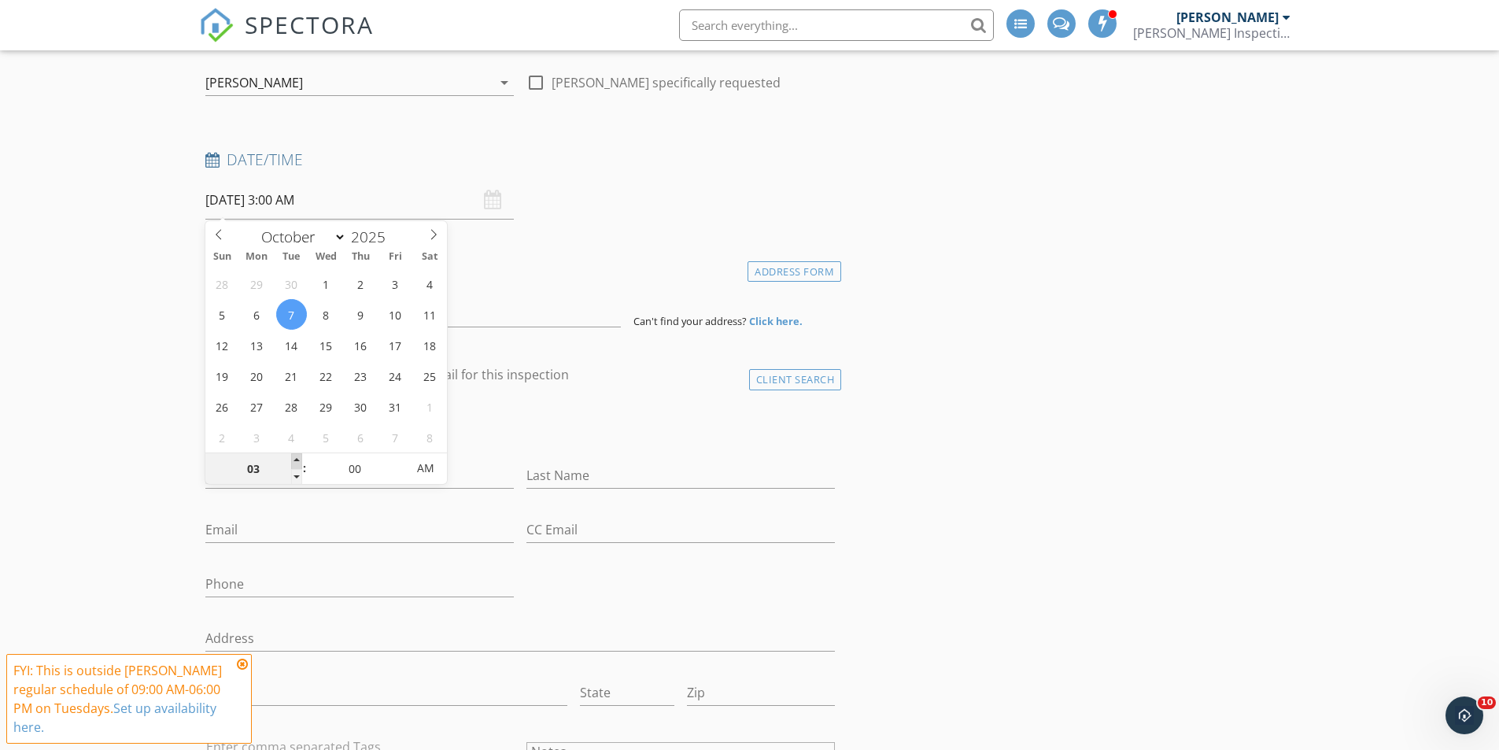
type input "[DATE] 4:00 AM"
click at [295, 456] on span at bounding box center [296, 461] width 11 height 16
type input "05"
type input "[DATE] 5:00 AM"
click at [295, 456] on span at bounding box center [296, 461] width 11 height 16
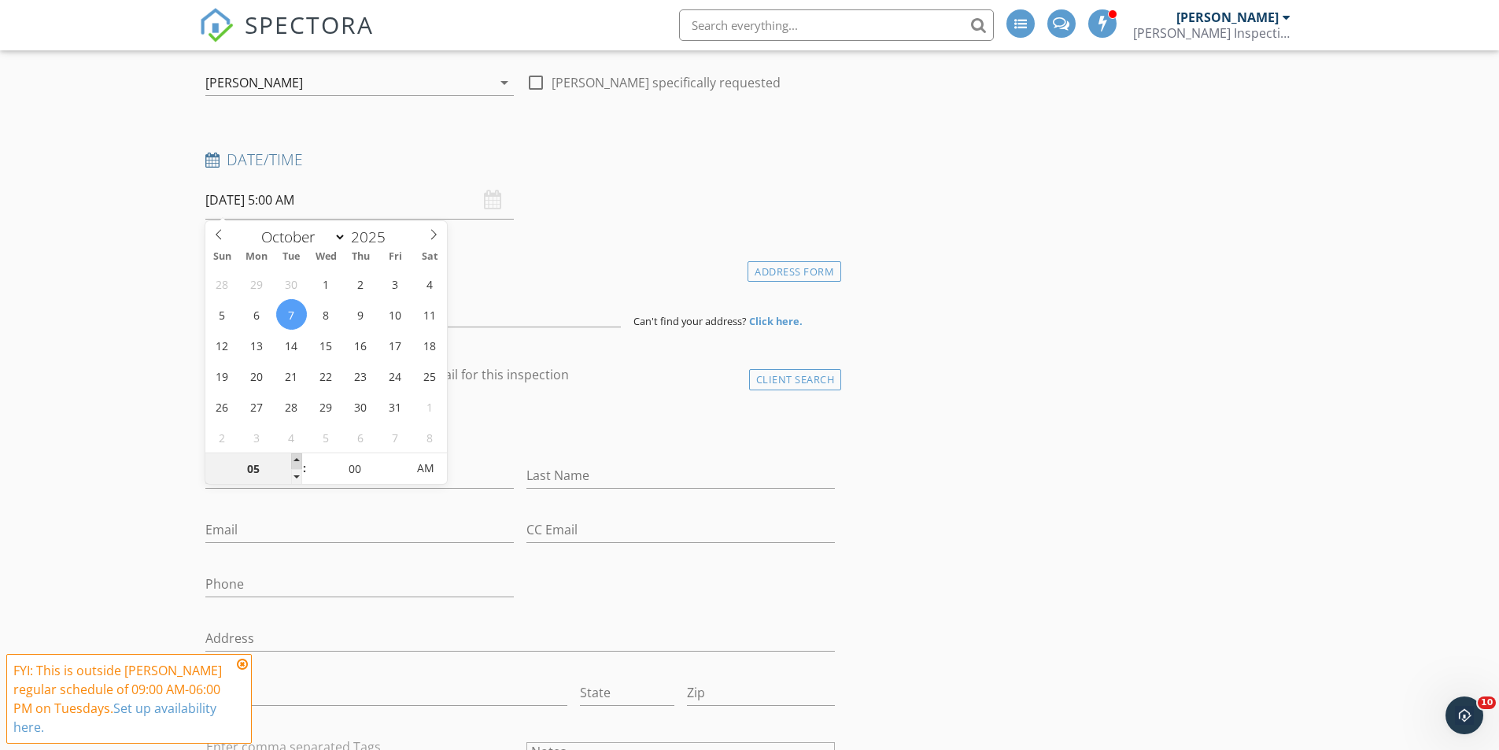
type input "06"
type input "[DATE] 6:00 AM"
click at [295, 456] on span at bounding box center [296, 461] width 11 height 16
type input "07"
type input "[DATE] 7:00 AM"
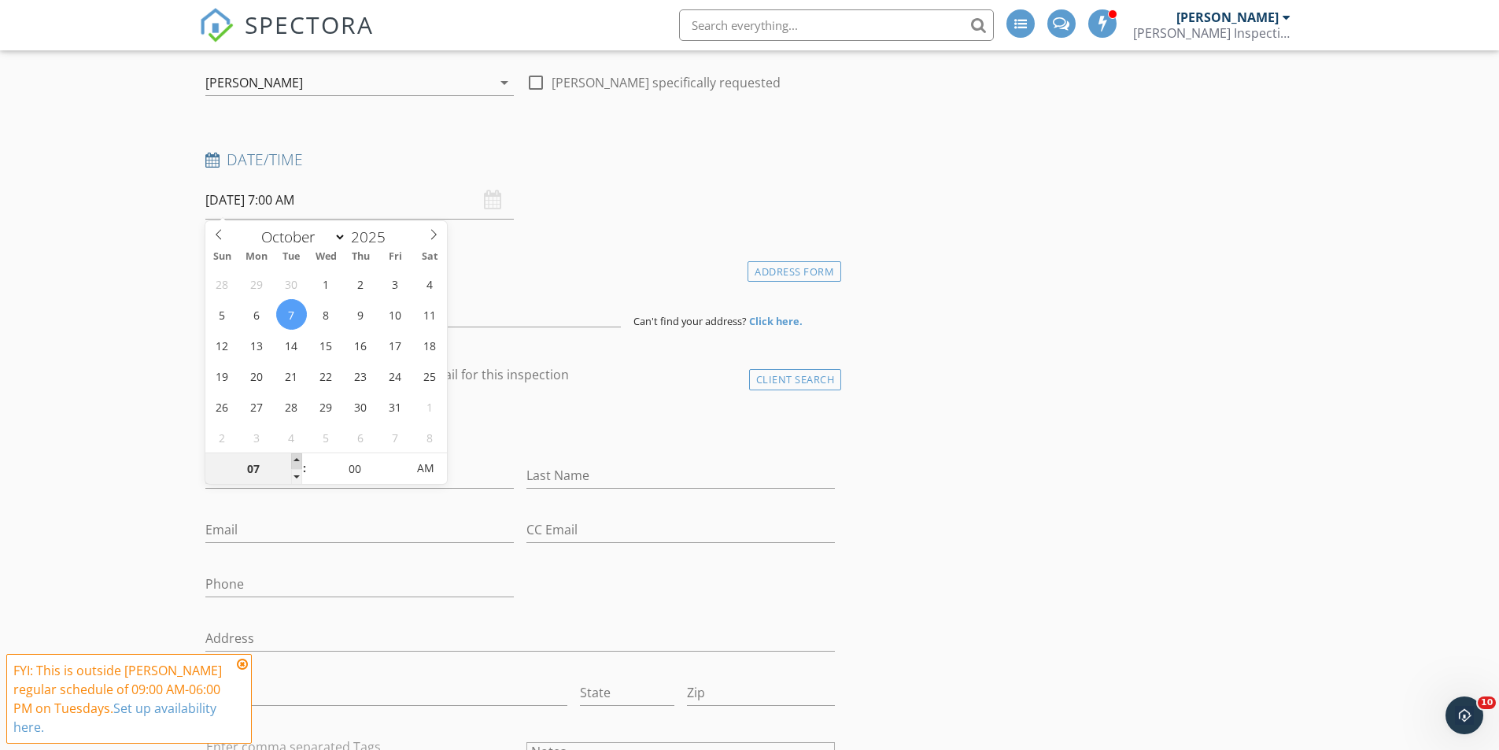
click at [295, 456] on span at bounding box center [296, 461] width 11 height 16
type input "08"
type input "[DATE] 8:00 AM"
click at [294, 456] on span at bounding box center [296, 461] width 11 height 16
type input "09"
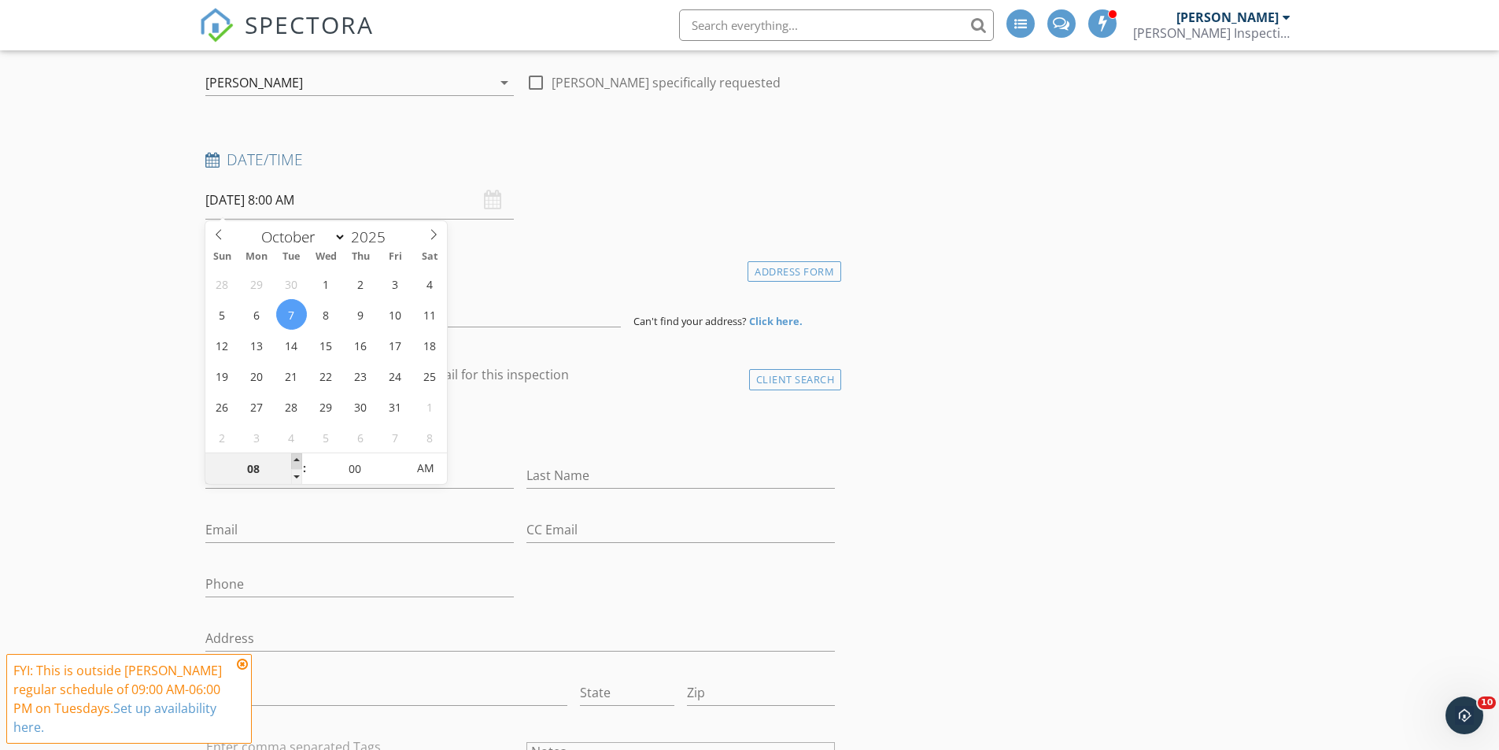
type input "[DATE] 9:00 AM"
click at [294, 456] on span at bounding box center [296, 461] width 11 height 16
type input "10"
type input "[DATE] 10:00 AM"
click at [294, 456] on span at bounding box center [296, 461] width 11 height 16
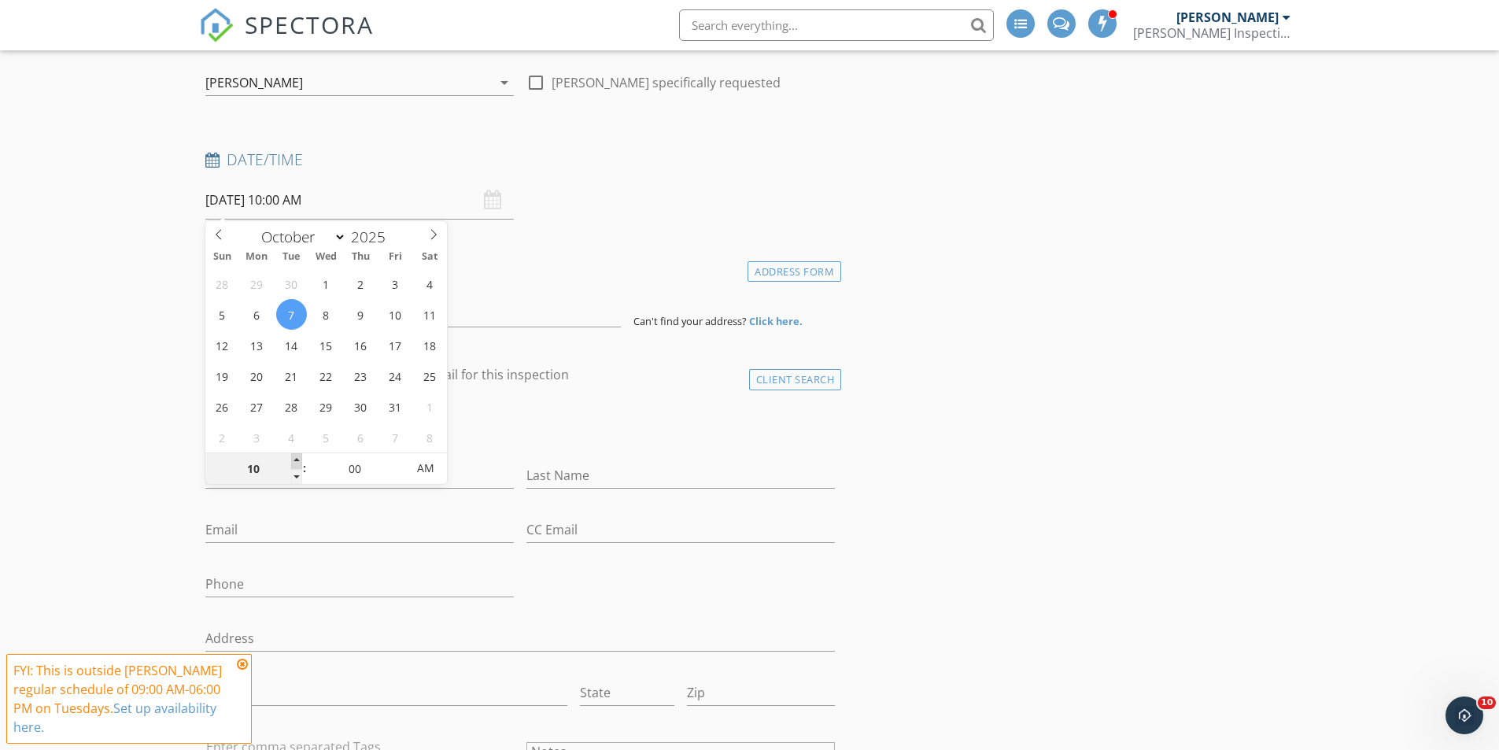
type input "11"
type input "[DATE] 11:00 AM"
click at [294, 456] on span at bounding box center [296, 461] width 11 height 16
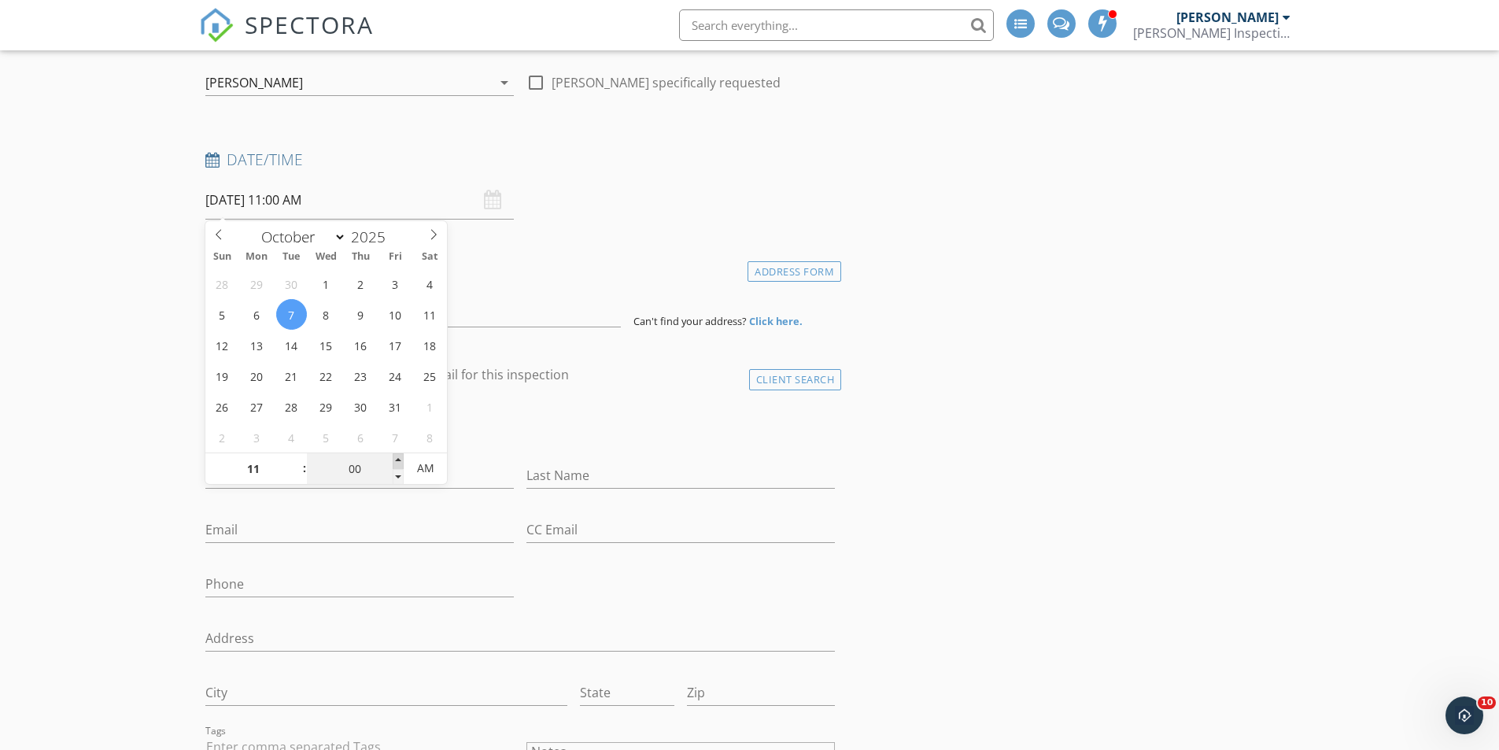
type input "05"
type input "[DATE] 11:05 AM"
click at [395, 464] on span at bounding box center [398, 461] width 11 height 16
type input "10"
type input "[DATE] 11:10 AM"
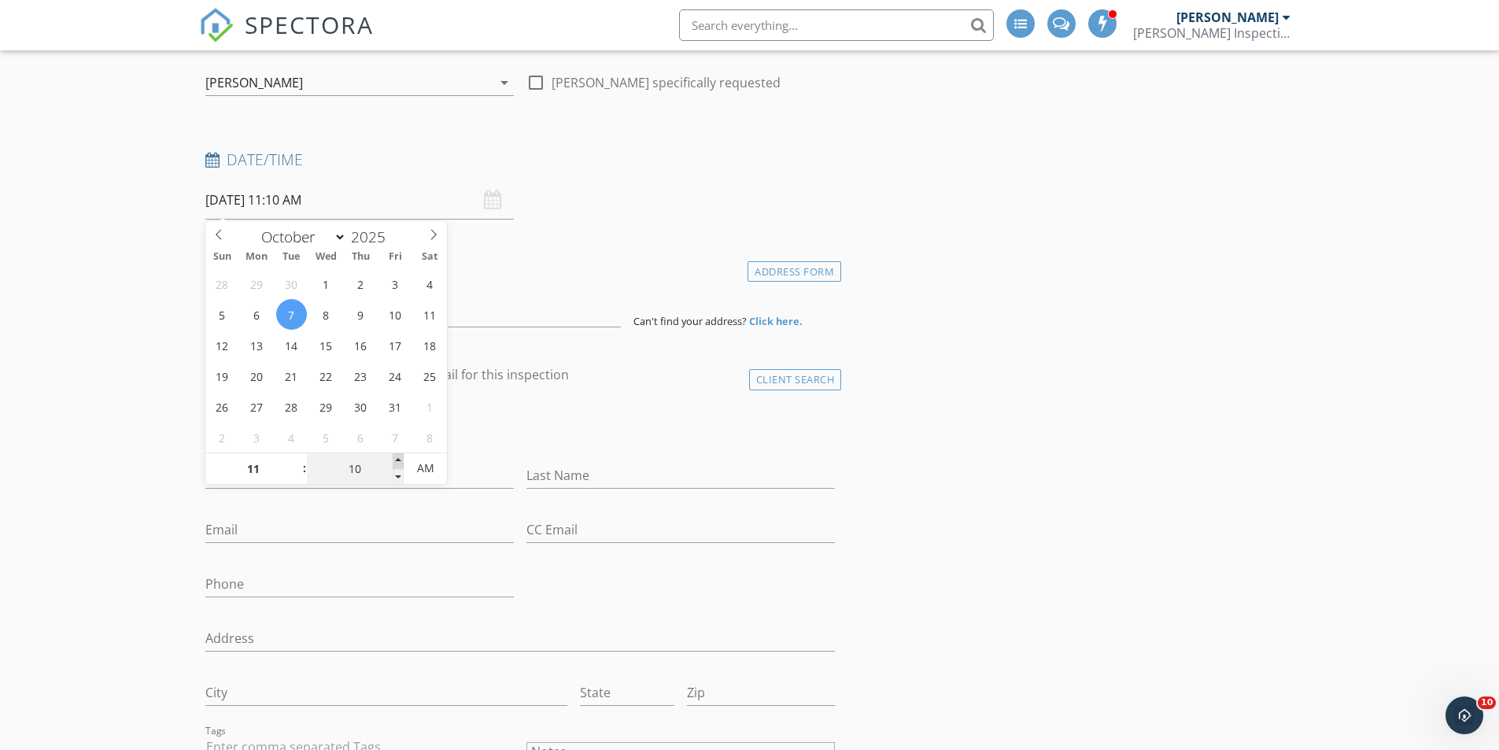
click at [395, 464] on span at bounding box center [398, 461] width 11 height 16
type input "15"
type input "[DATE] 11:15 AM"
click at [395, 465] on span at bounding box center [398, 461] width 11 height 16
type input "20"
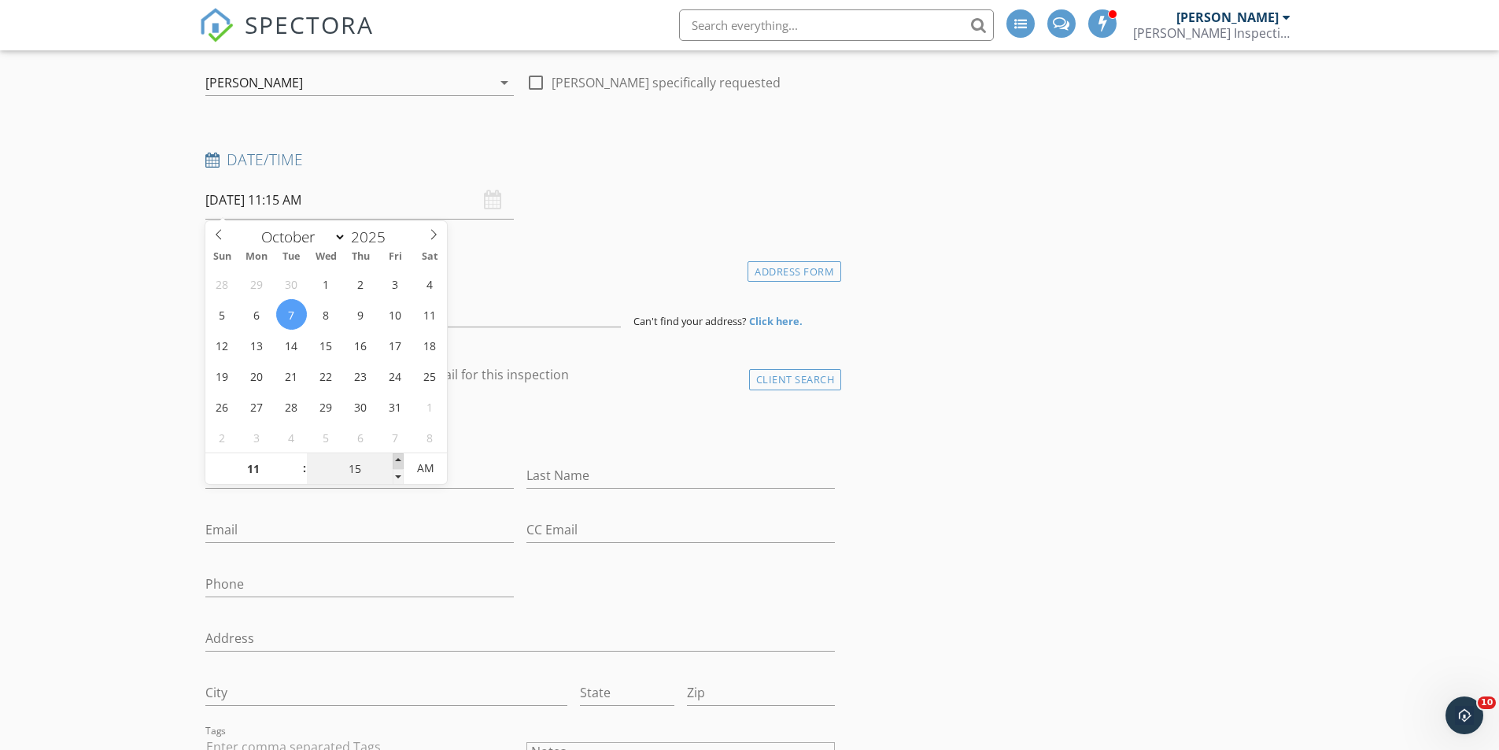
type input "[DATE] 11:20 AM"
click at [395, 465] on span at bounding box center [398, 461] width 11 height 16
type input "25"
type input "[DATE] 11:25 AM"
click at [395, 465] on span at bounding box center [398, 461] width 11 height 16
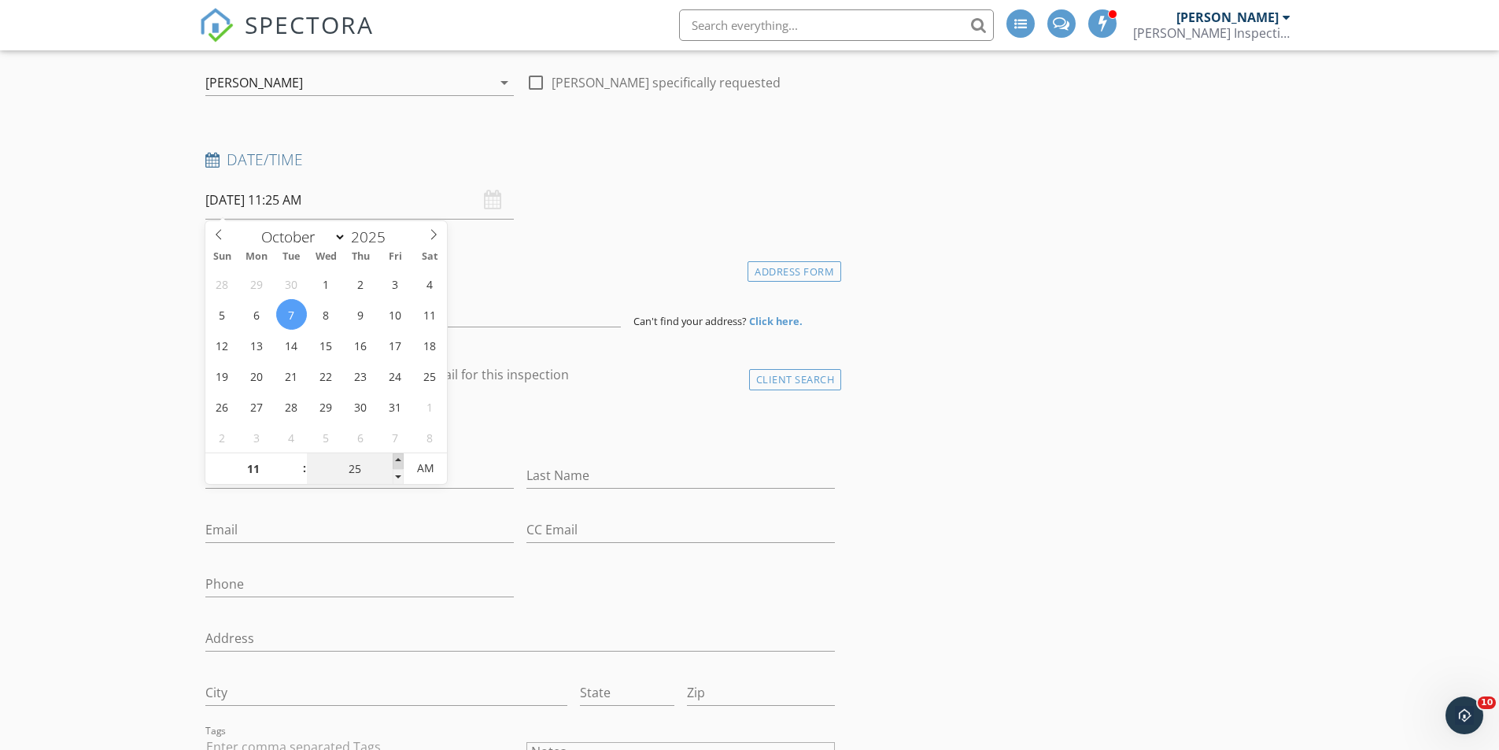
type input "30"
type input "[DATE] 11:30 AM"
click at [394, 464] on span at bounding box center [398, 461] width 11 height 16
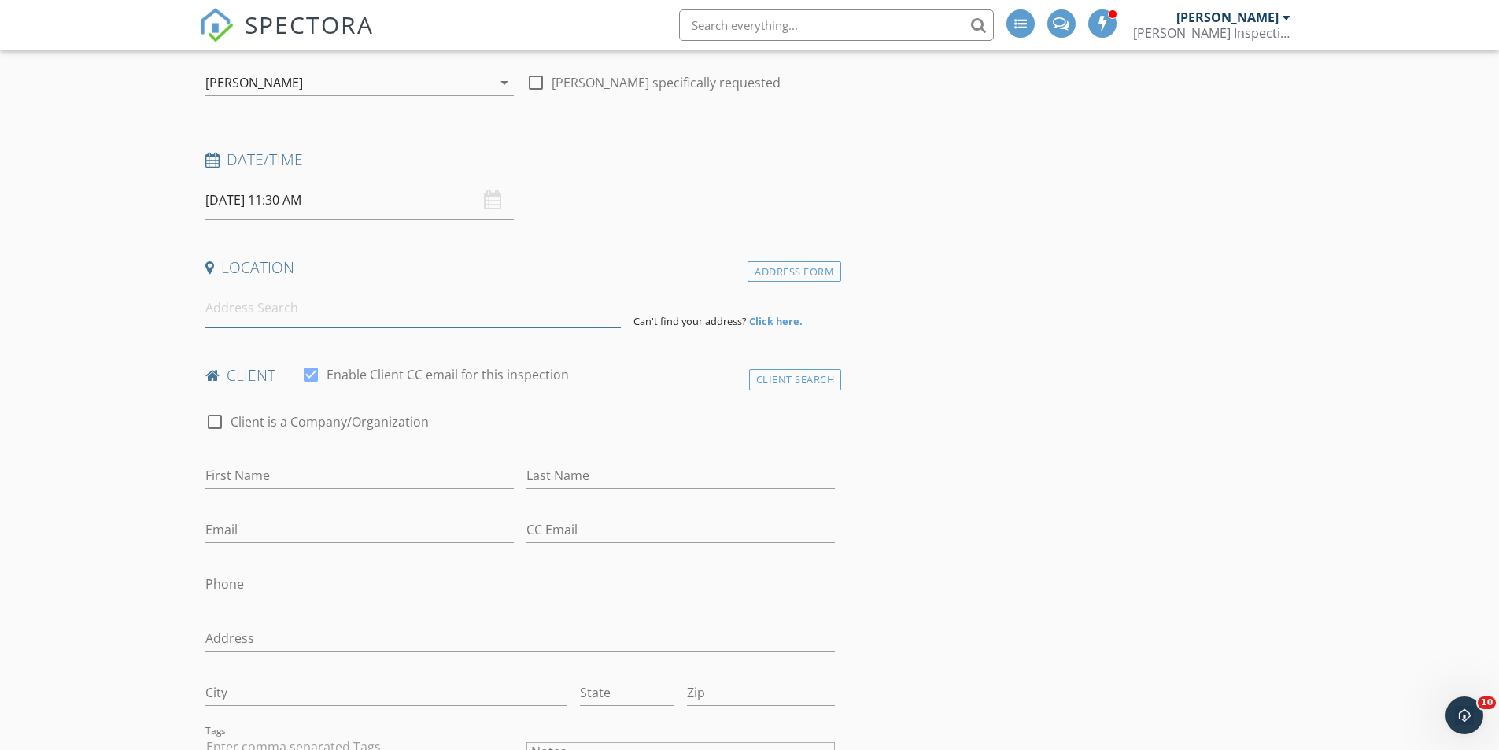
click at [512, 309] on input at bounding box center [412, 308] width 415 height 39
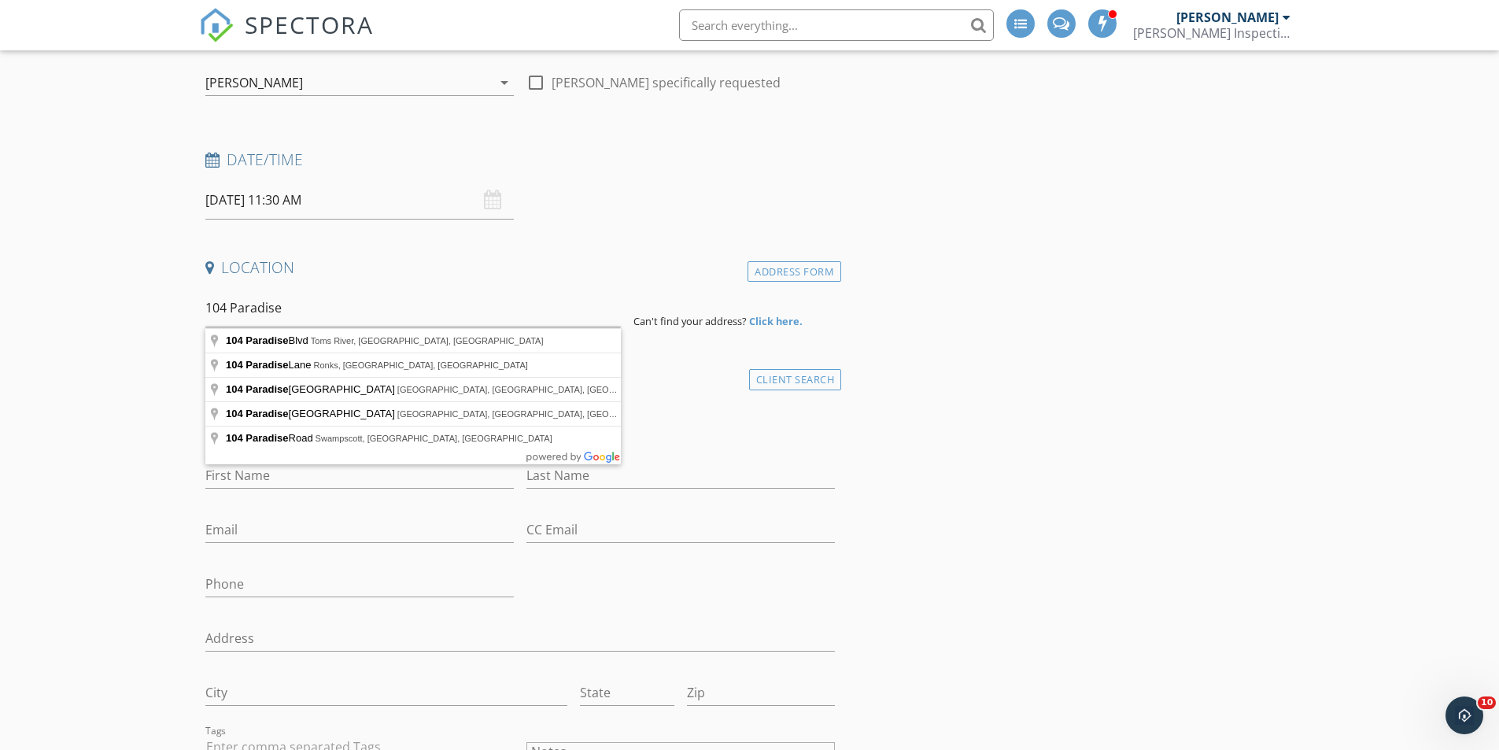
type input "[STREET_ADDRESS]"
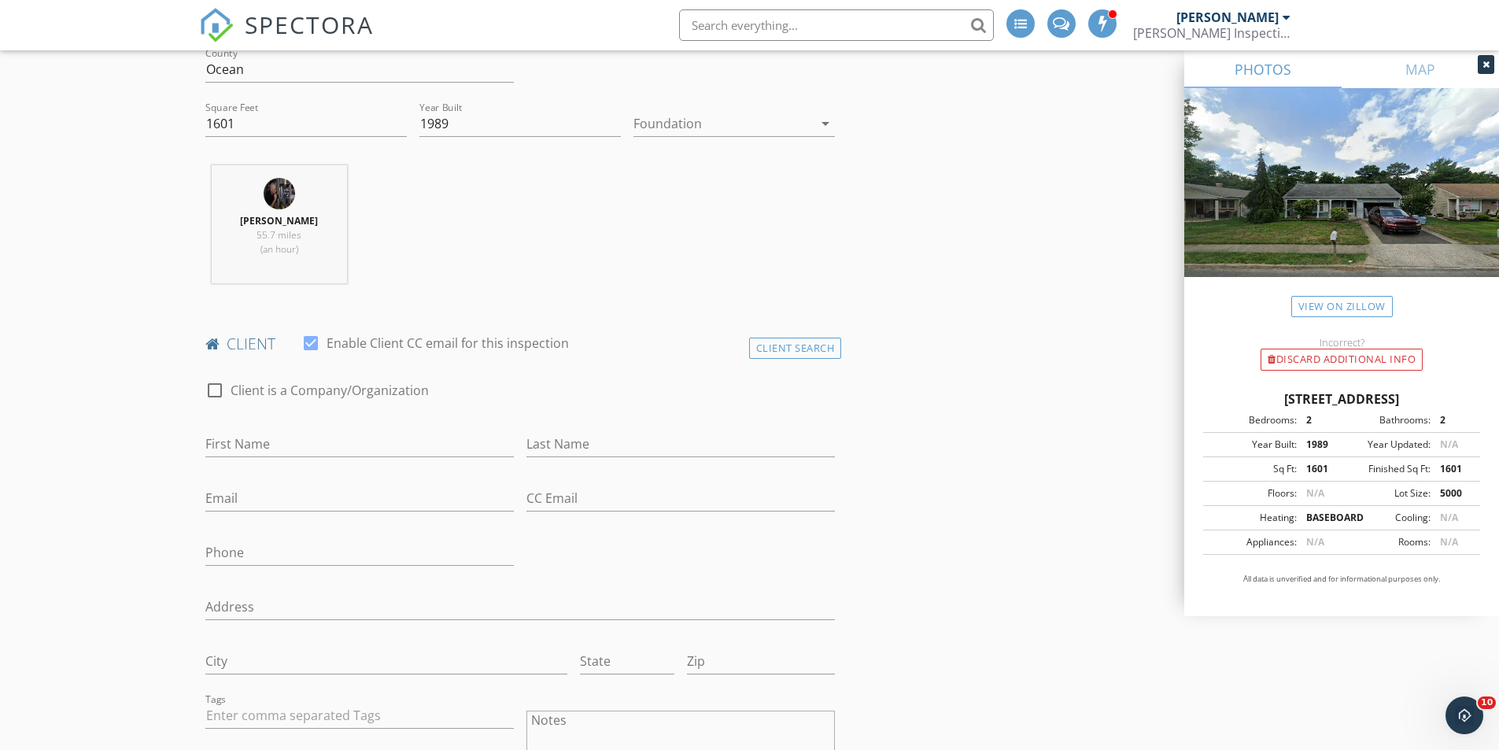
scroll to position [551, 0]
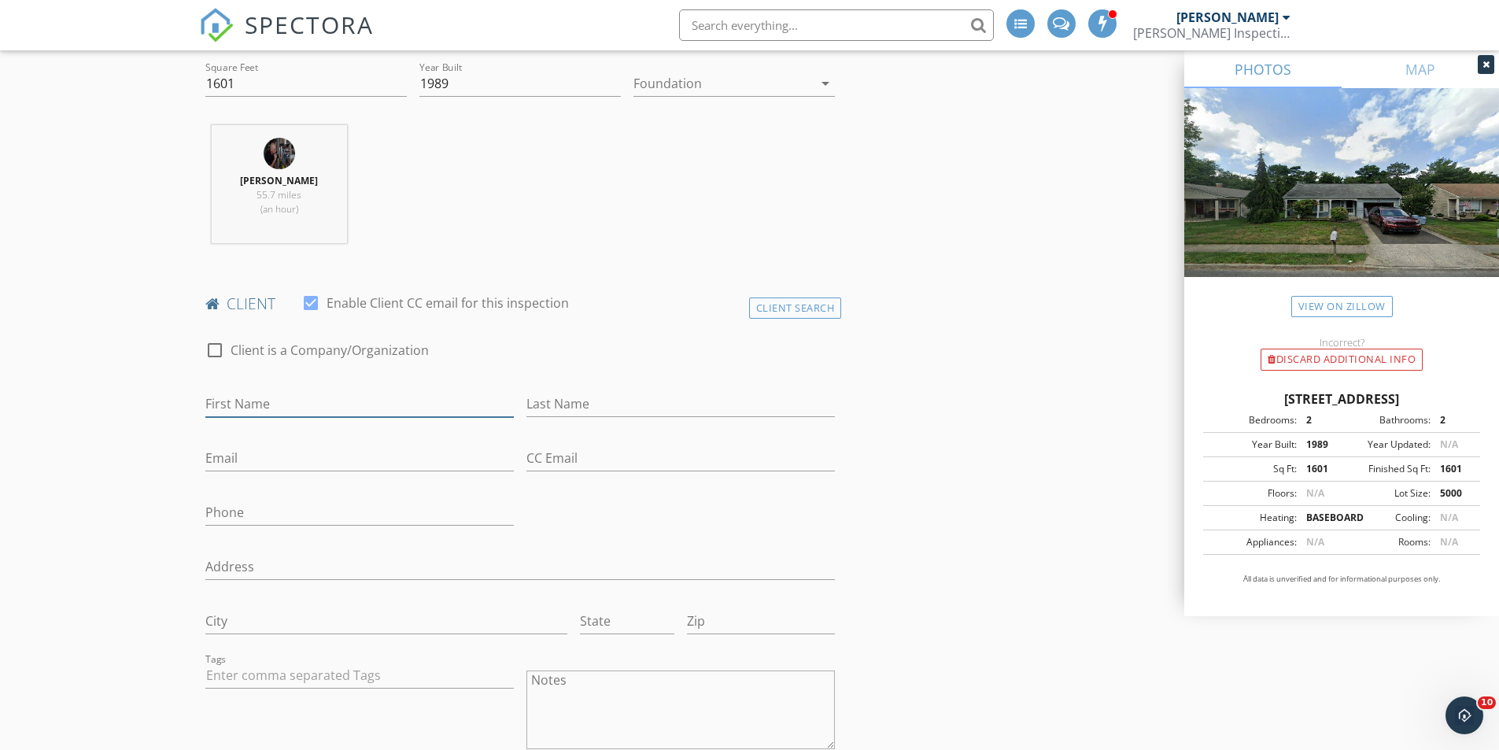
click at [342, 397] on input "First Name" at bounding box center [359, 404] width 308 height 26
type input "[PERSON_NAME]"
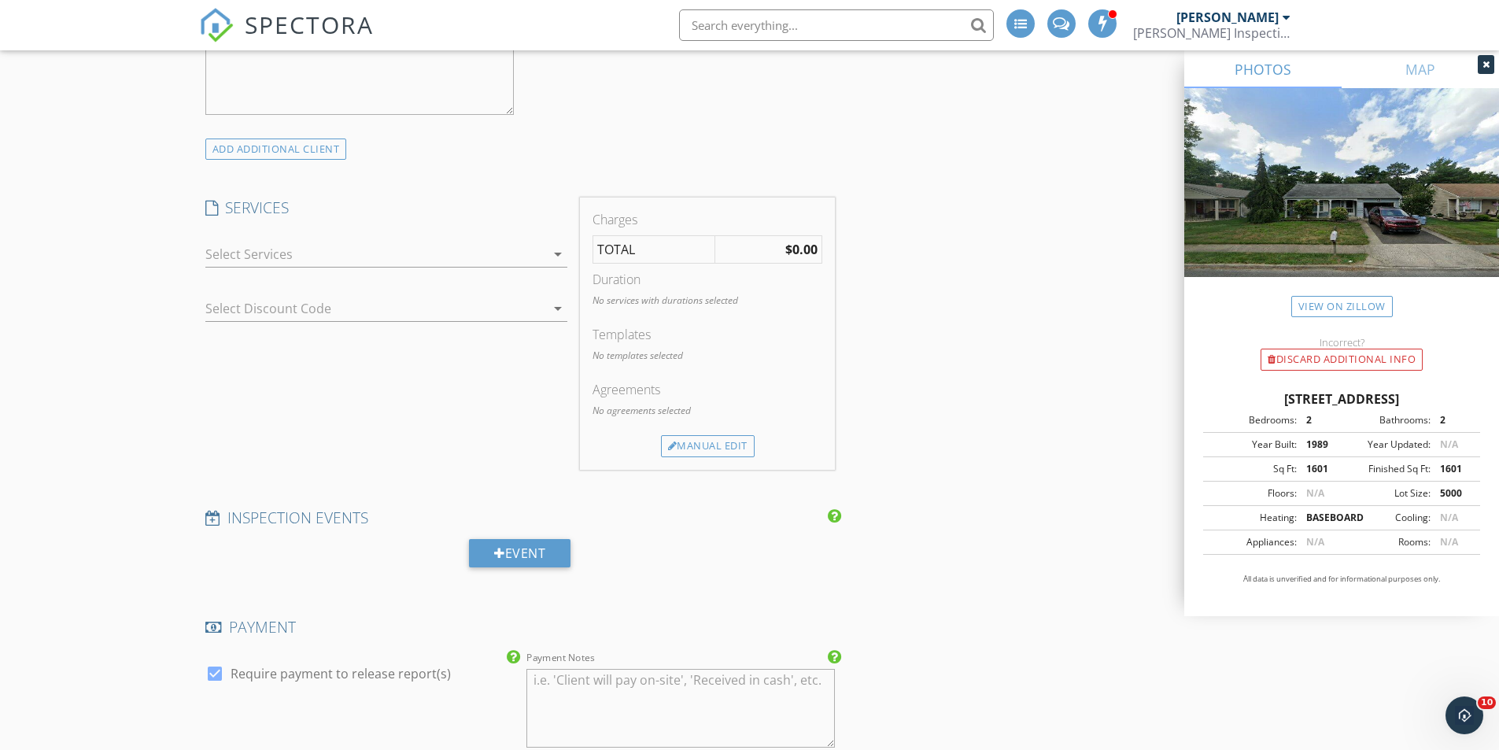
scroll to position [1338, 0]
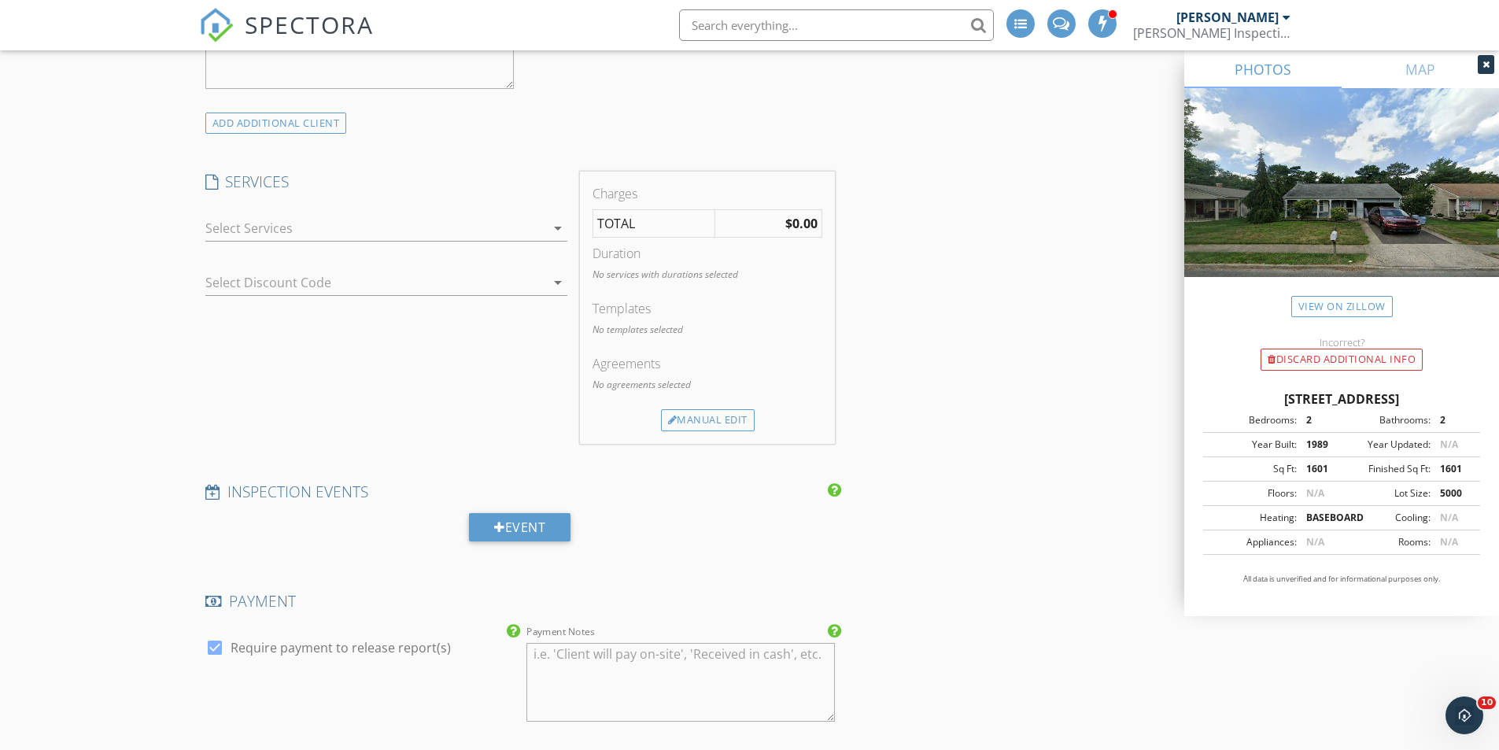
drag, startPoint x: 280, startPoint y: 238, endPoint x: 257, endPoint y: 256, distance: 29.1
type input "[PHONE_NUMBER]"
click at [279, 238] on div at bounding box center [375, 228] width 340 height 25
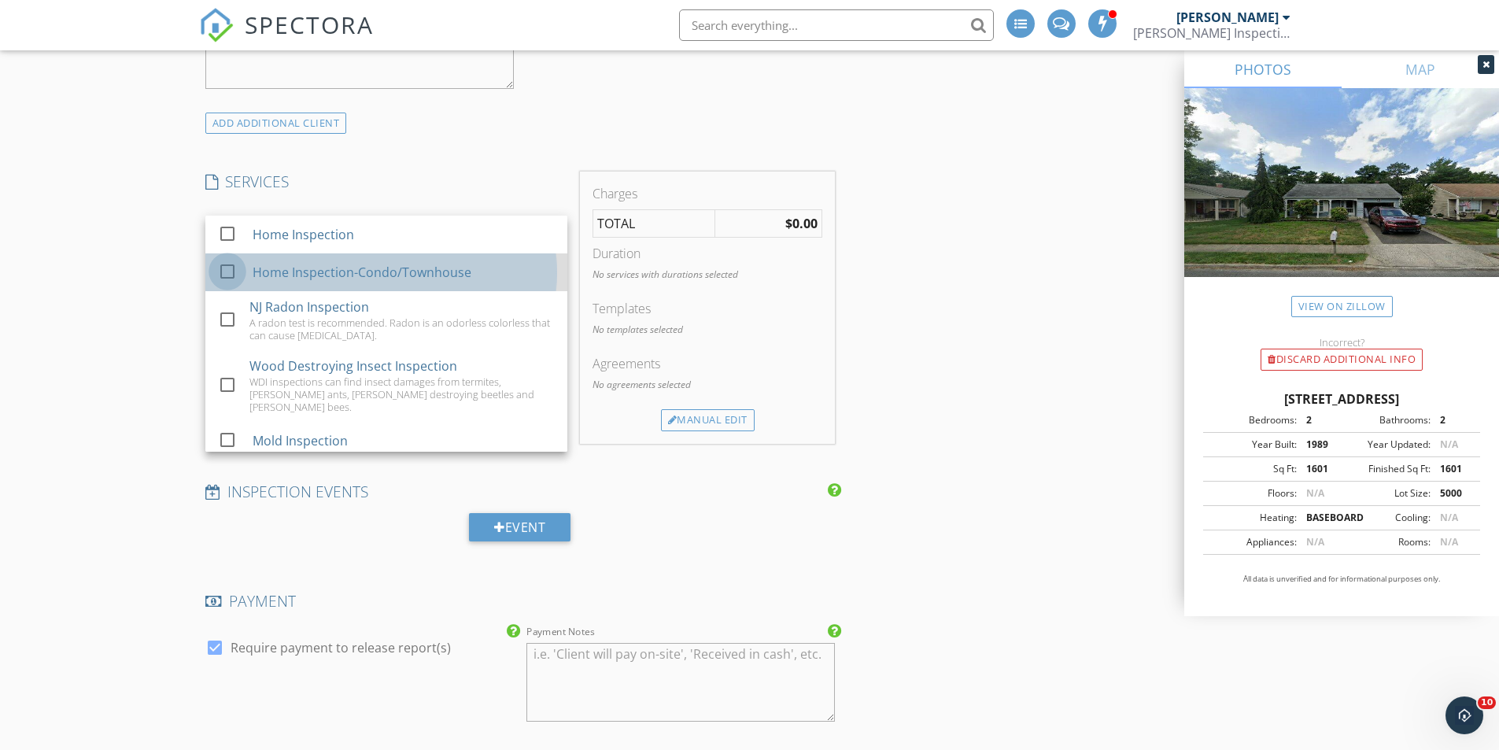
drag, startPoint x: 234, startPoint y: 274, endPoint x: 227, endPoint y: 287, distance: 15.5
click at [234, 275] on div at bounding box center [227, 271] width 27 height 27
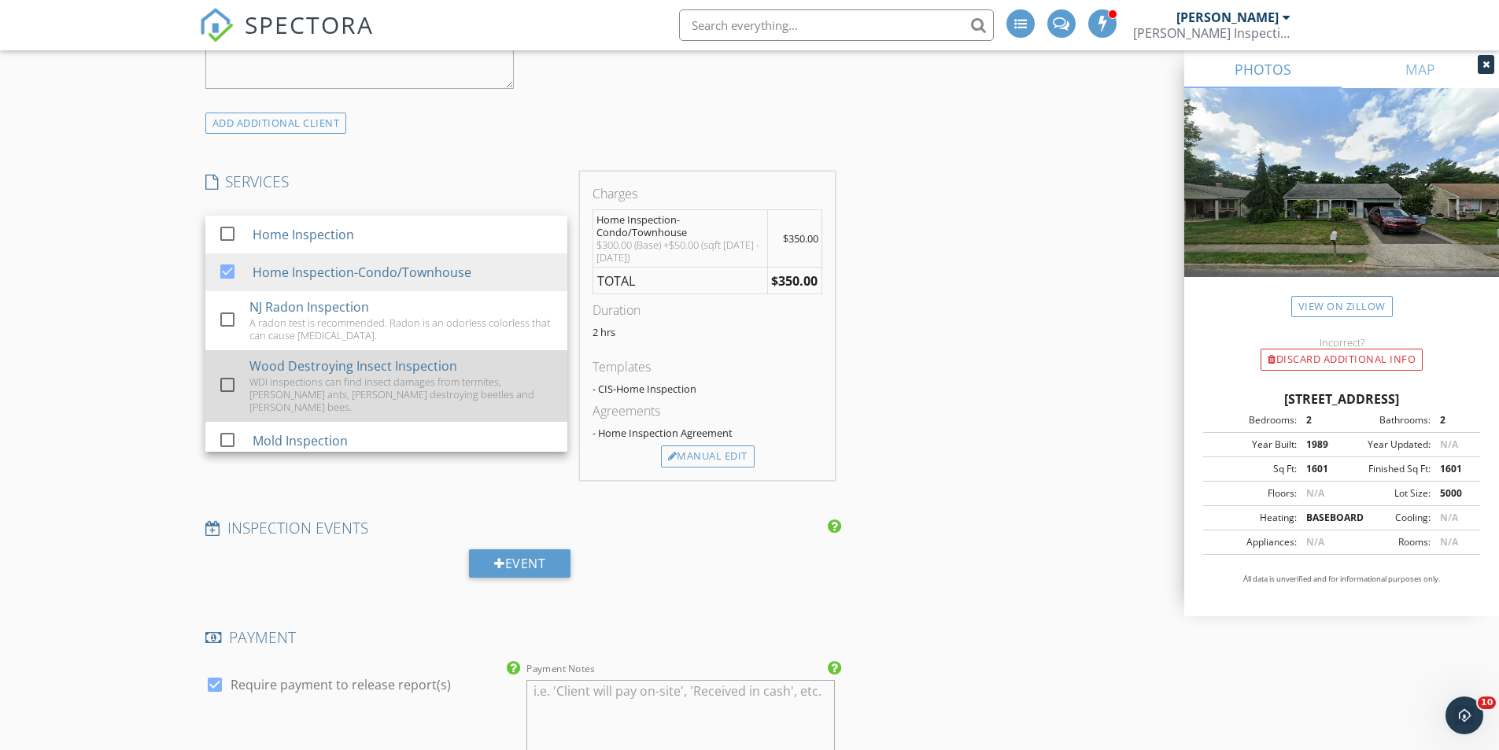
click at [229, 371] on div at bounding box center [227, 384] width 27 height 27
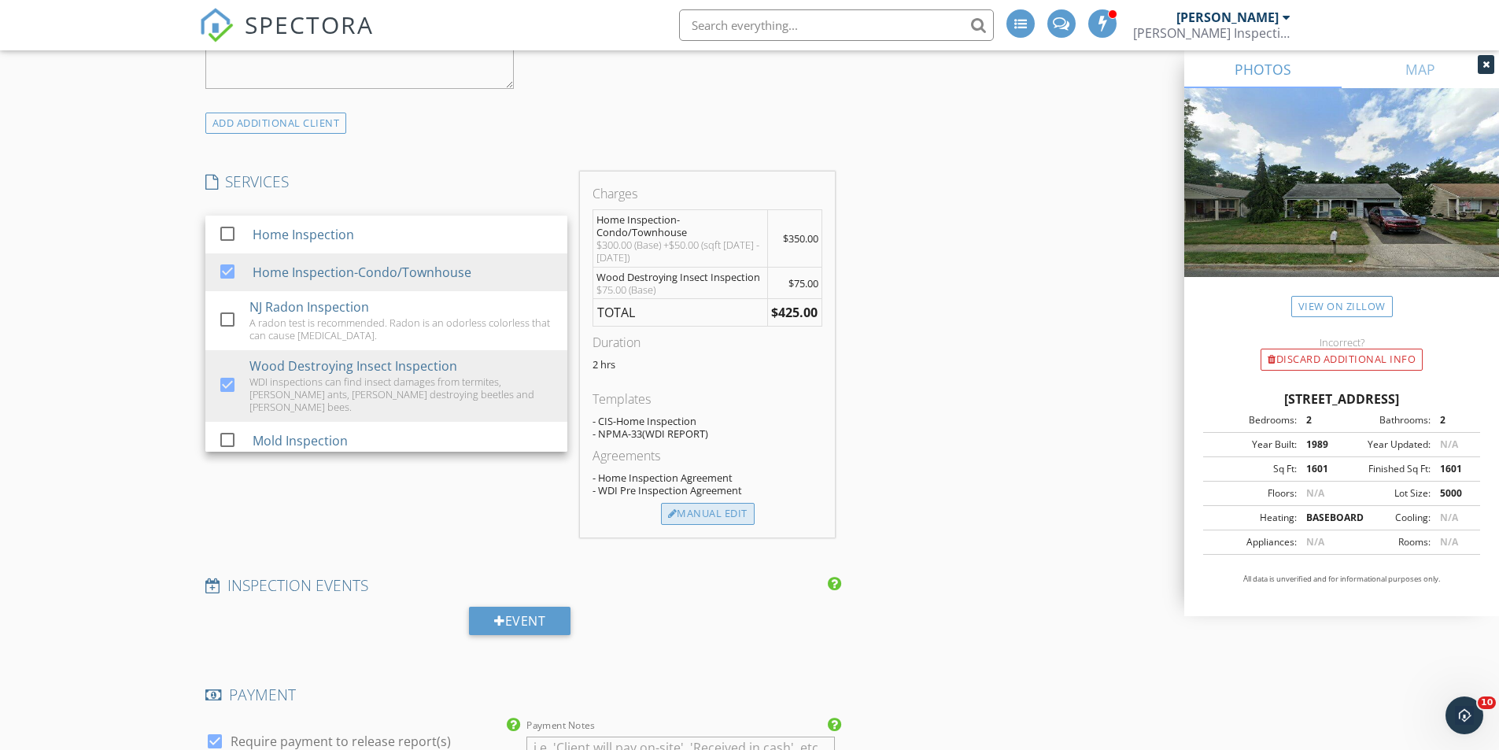
click at [695, 514] on div "Manual Edit" at bounding box center [708, 514] width 94 height 22
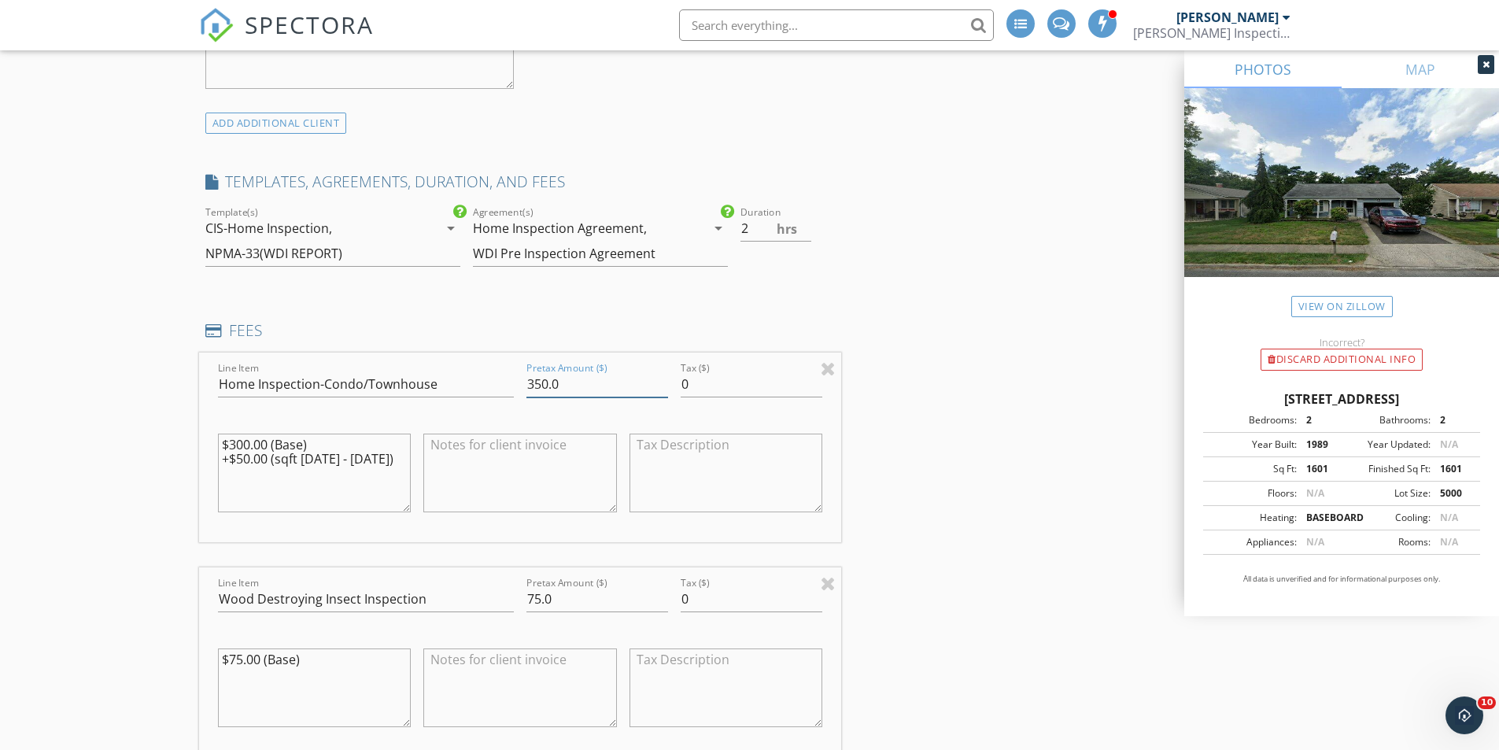
drag, startPoint x: 555, startPoint y: 388, endPoint x: 523, endPoint y: 389, distance: 31.5
click at [523, 388] on div "Pretax Amount ($) 350.0" at bounding box center [597, 386] width 154 height 54
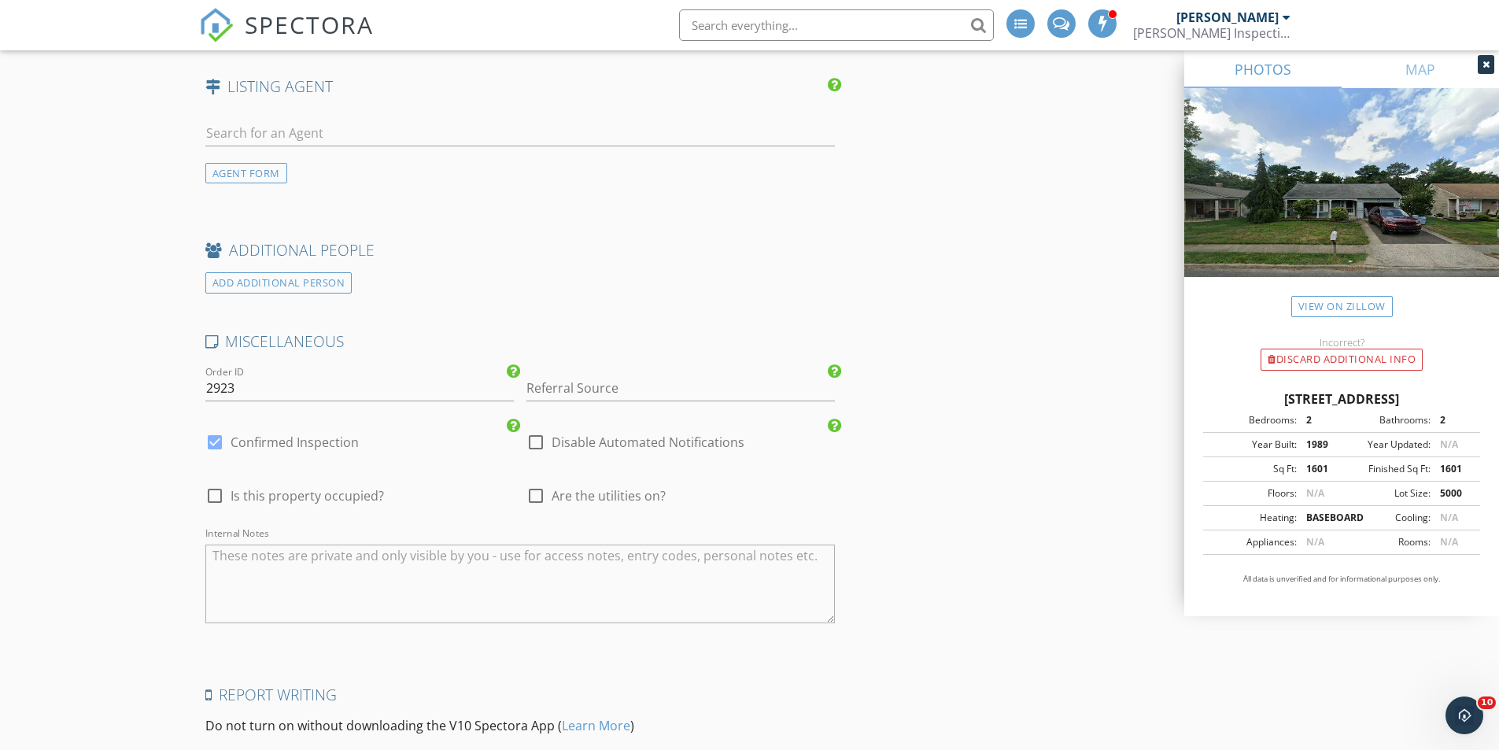
scroll to position [2675, 0]
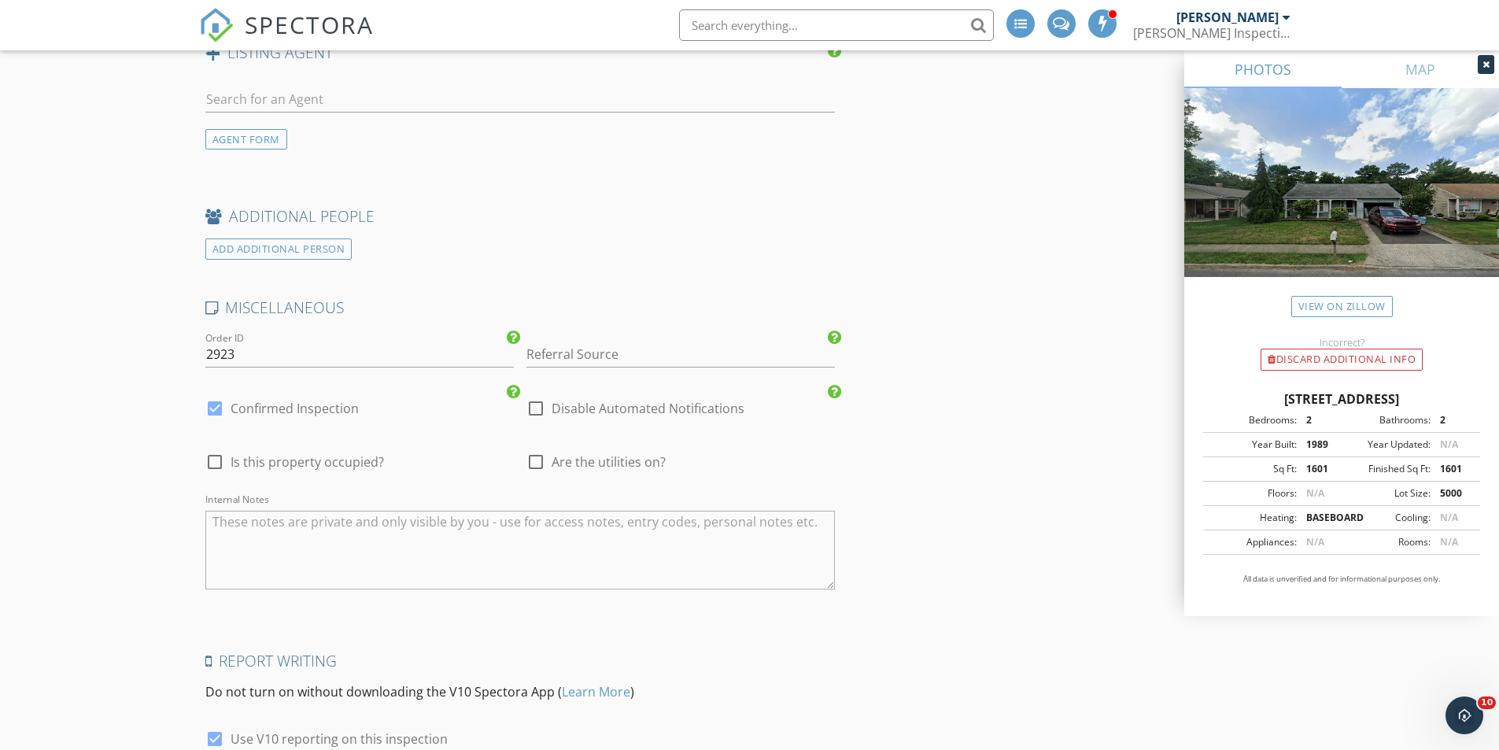
type input "375"
drag, startPoint x: 212, startPoint y: 408, endPoint x: 240, endPoint y: 407, distance: 28.4
click at [212, 408] on div at bounding box center [214, 408] width 27 height 27
checkbox input "false"
checkbox input "true"
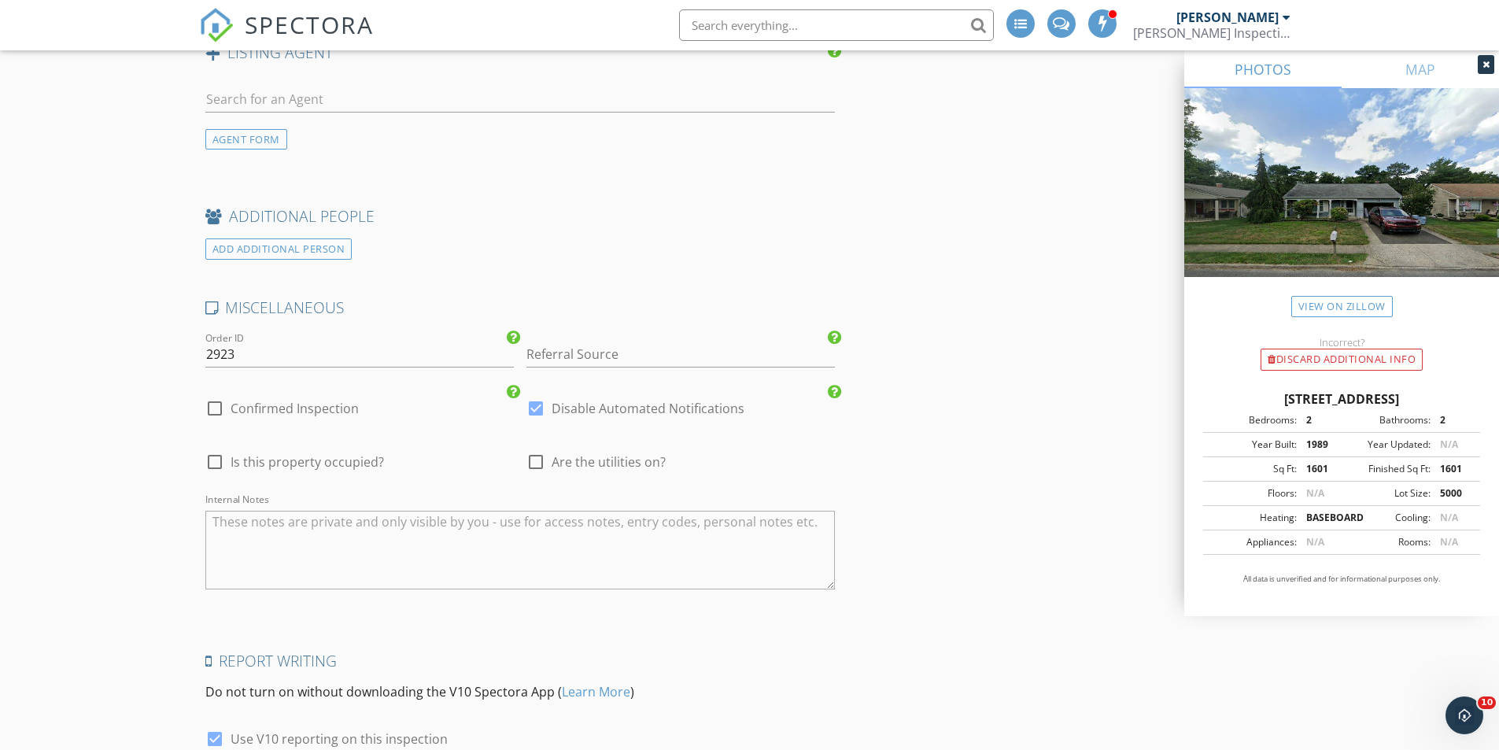
click at [593, 333] on div "Referral Source" at bounding box center [680, 357] width 308 height 51
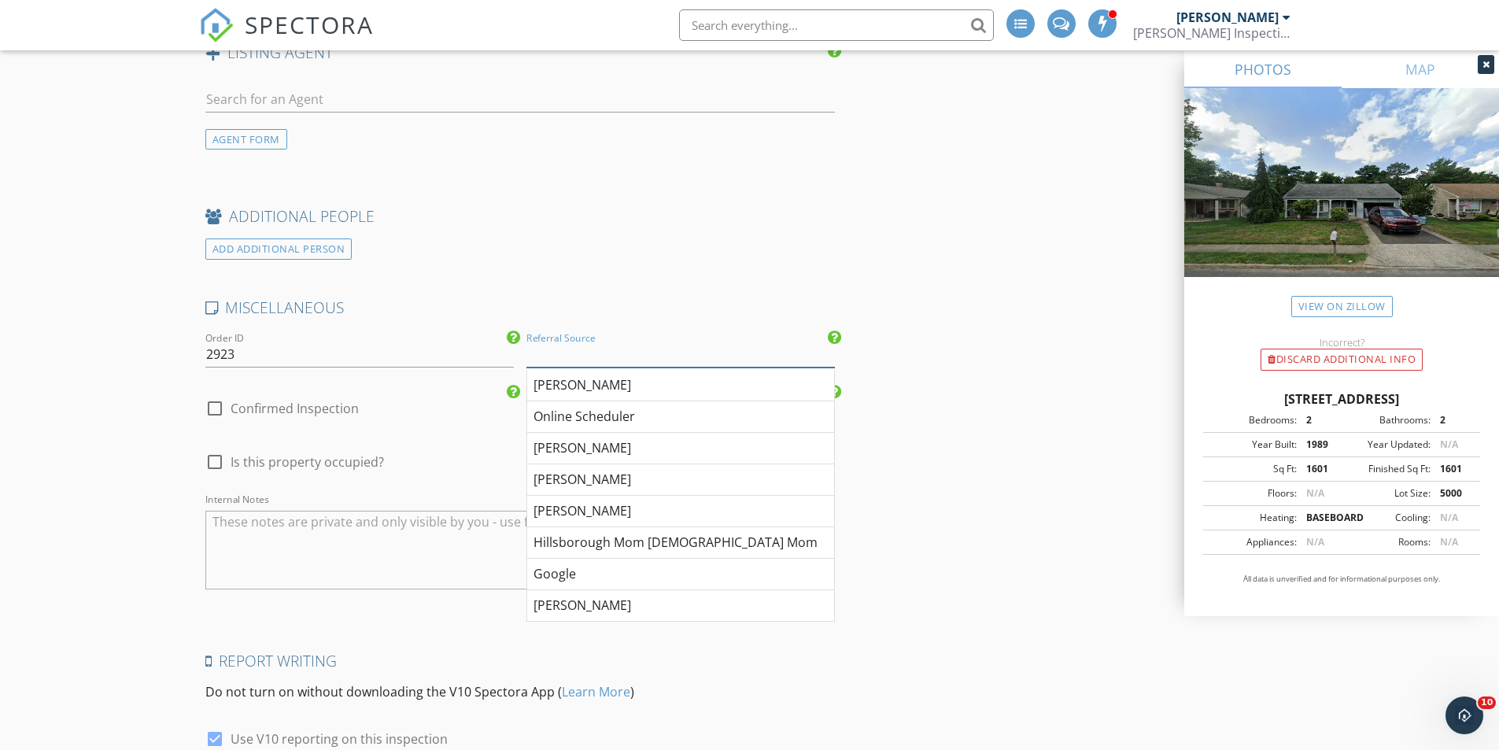
click at [561, 357] on input "Referral Source" at bounding box center [680, 355] width 308 height 26
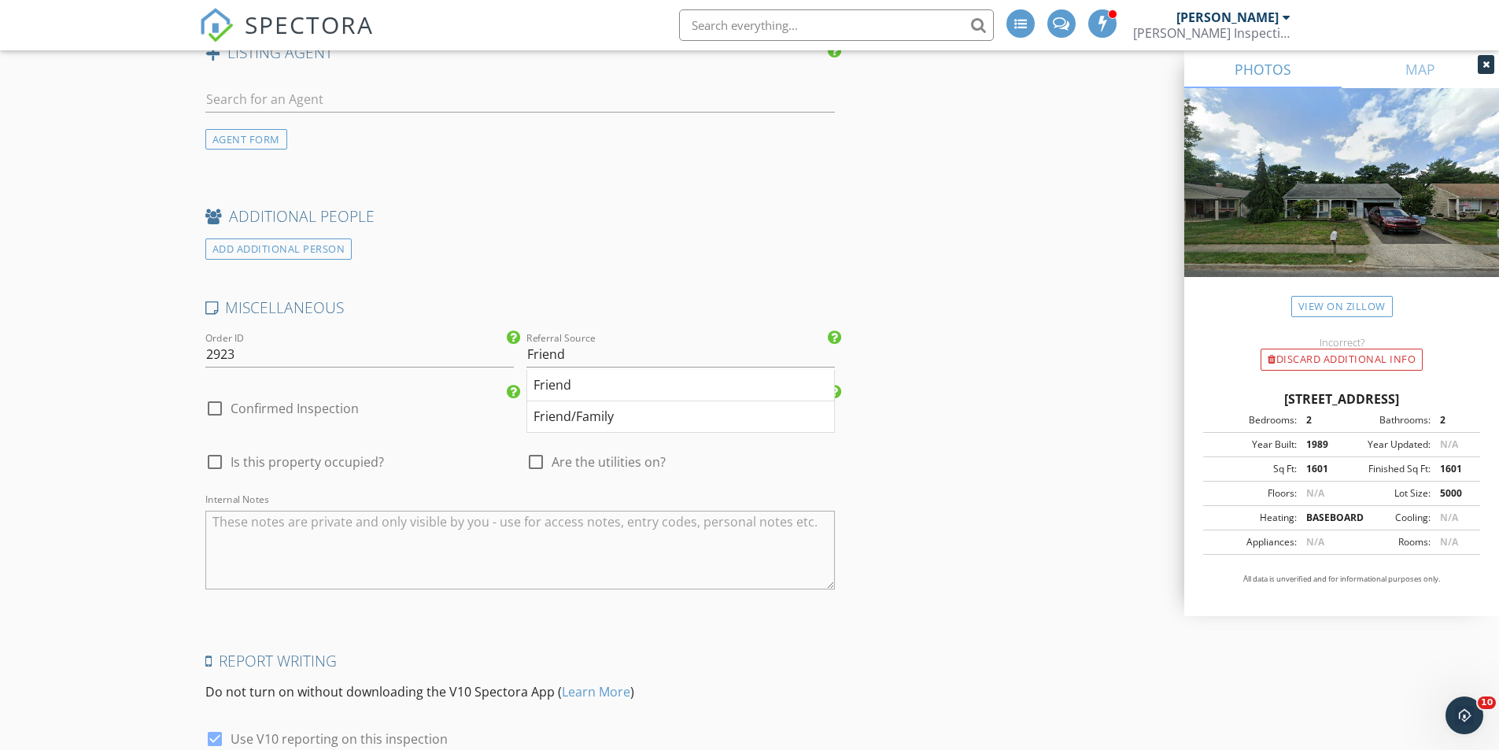
click at [586, 413] on div "Friend/Family" at bounding box center [680, 416] width 307 height 31
type input "Friend/Family"
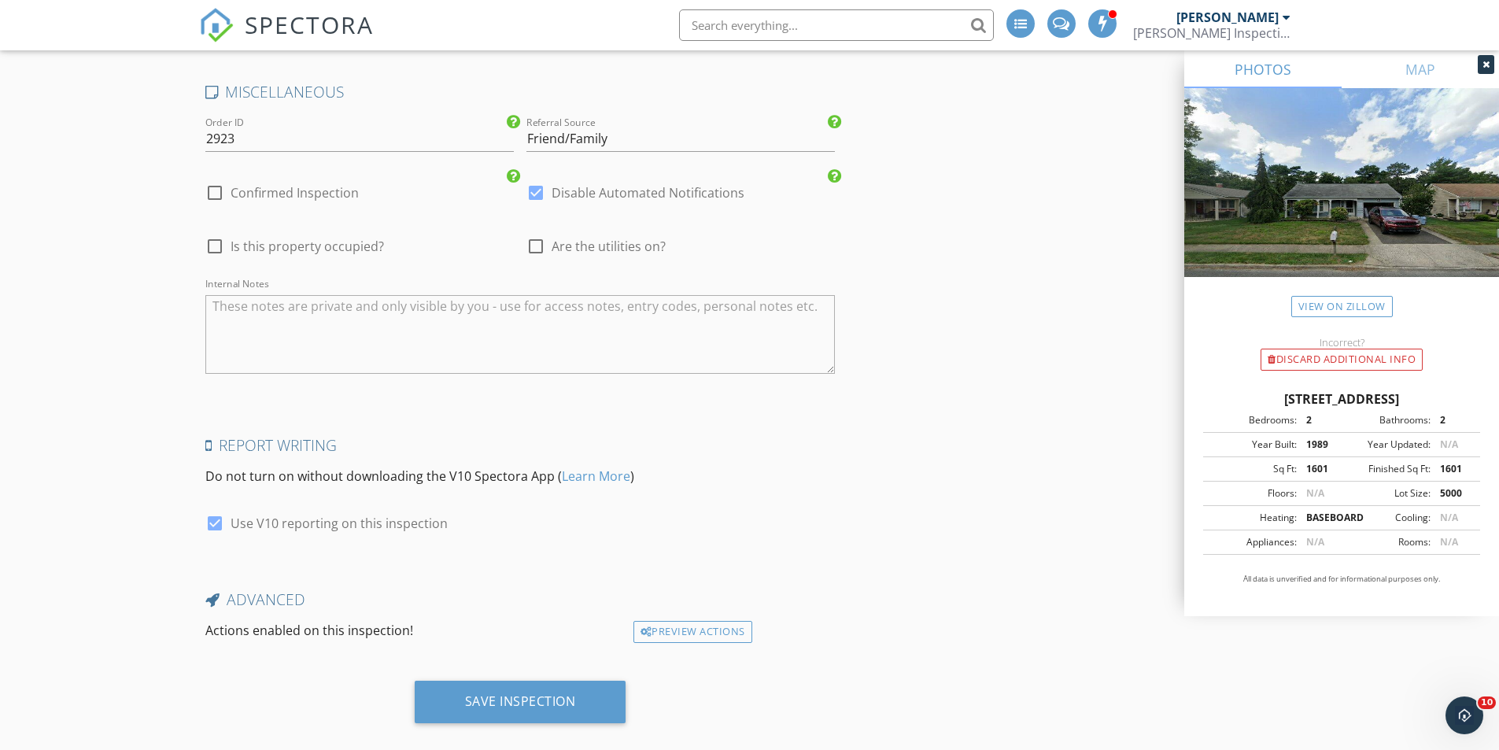
scroll to position [2914, 0]
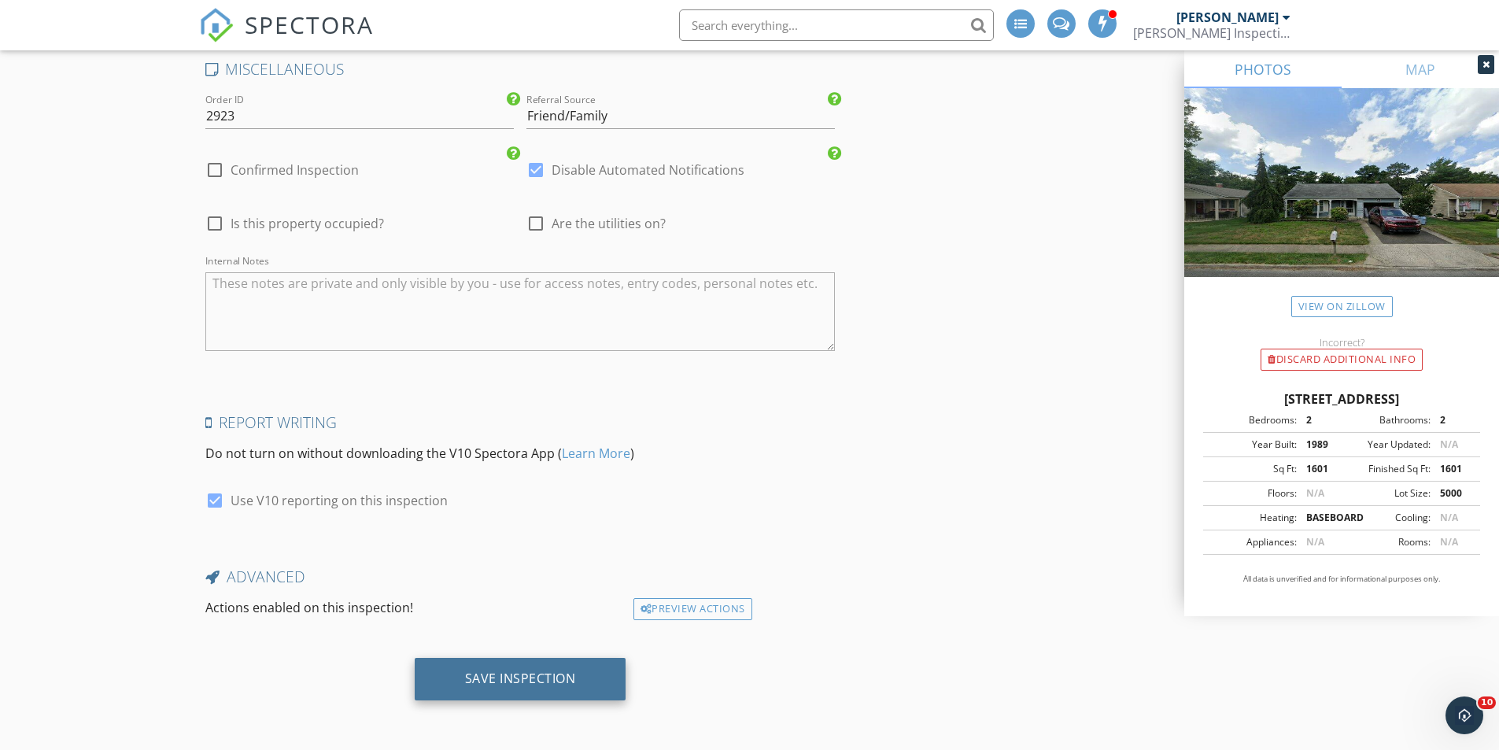
click at [529, 681] on div "Save Inspection" at bounding box center [520, 678] width 111 height 16
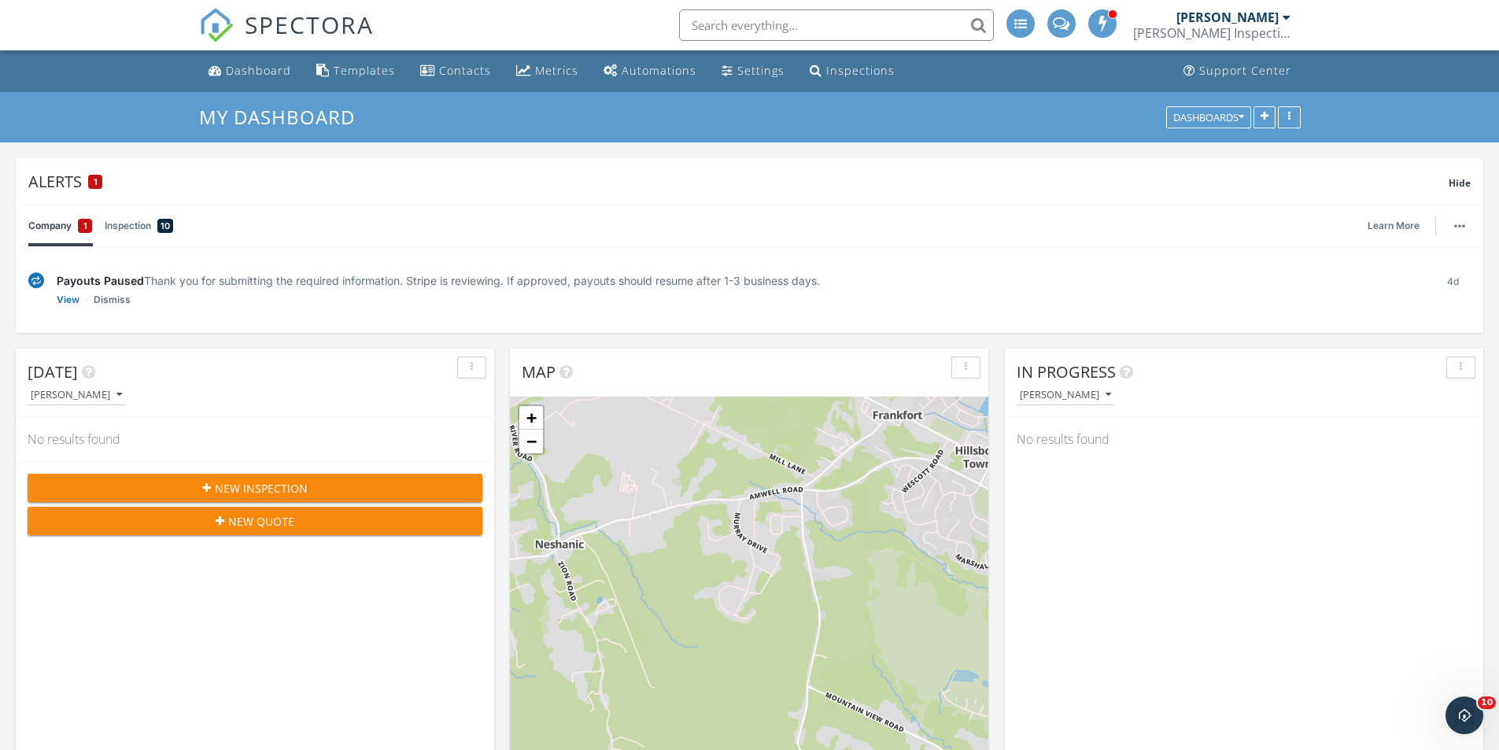
drag, startPoint x: 61, startPoint y: 297, endPoint x: 279, endPoint y: 369, distance: 229.7
click at [61, 297] on link "View" at bounding box center [68, 300] width 23 height 16
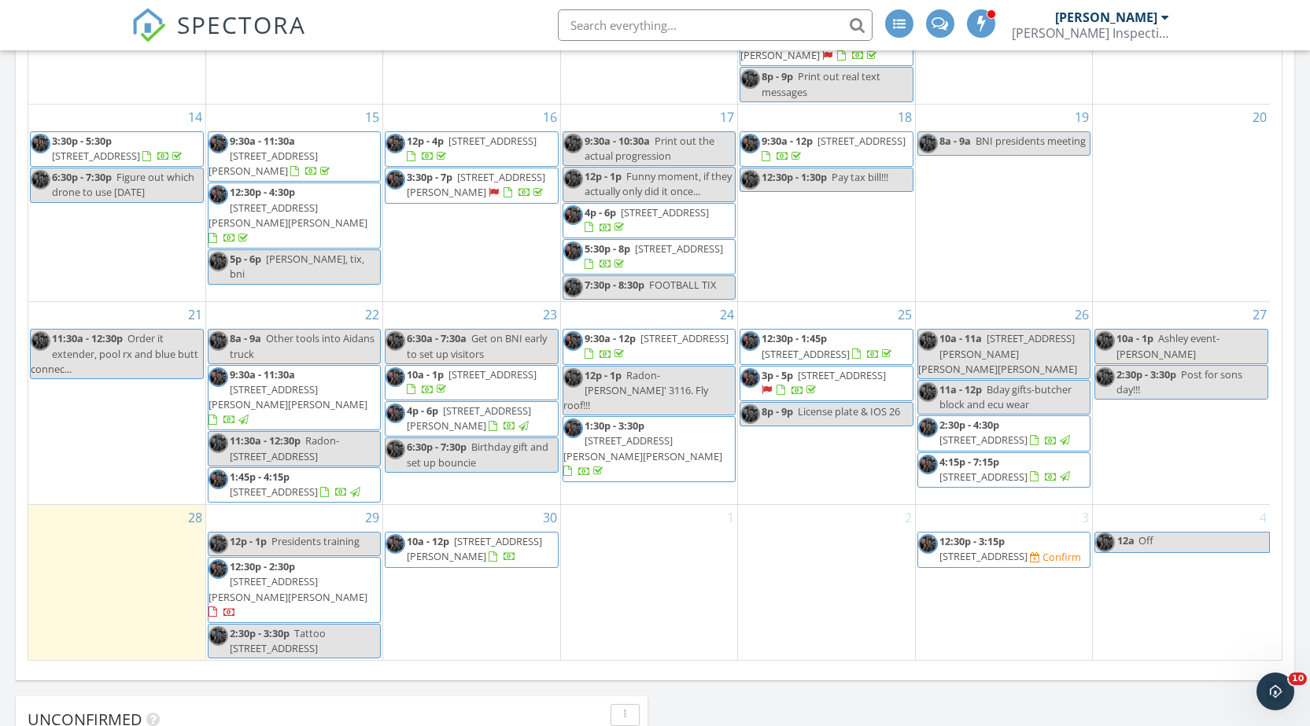
scroll to position [988, 0]
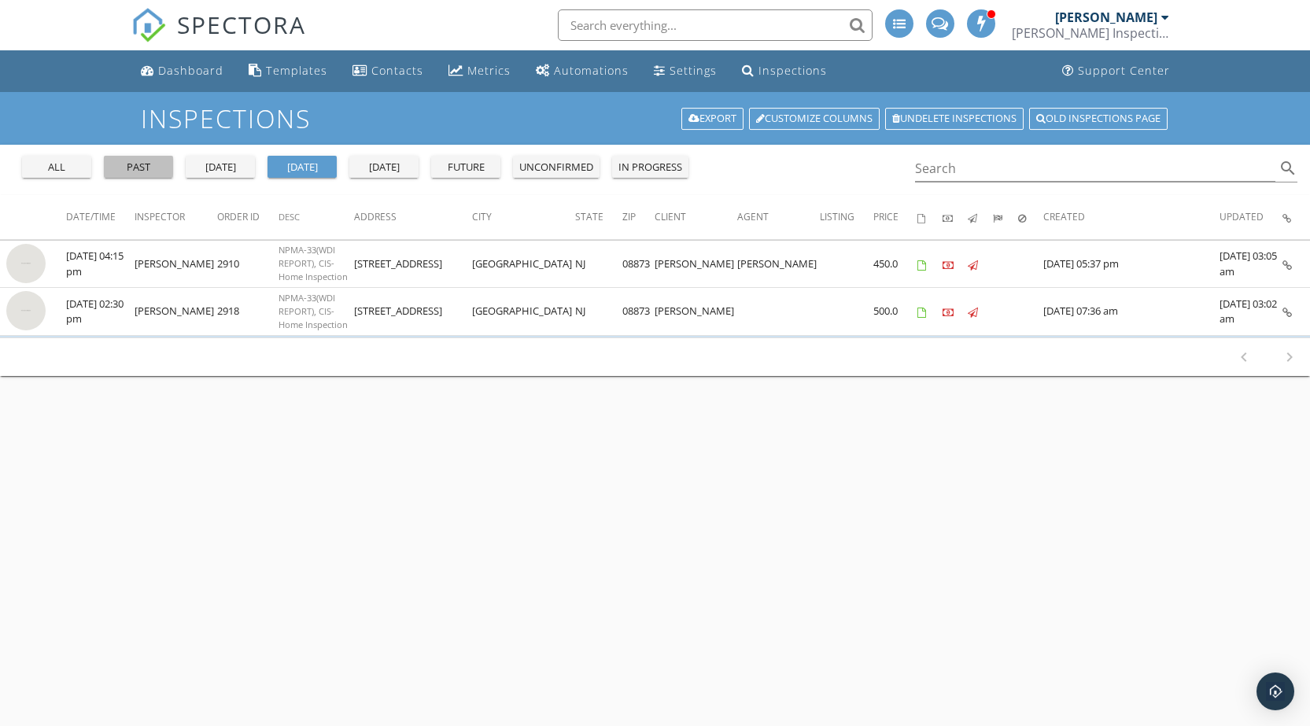
click at [150, 169] on div "past" at bounding box center [138, 168] width 57 height 16
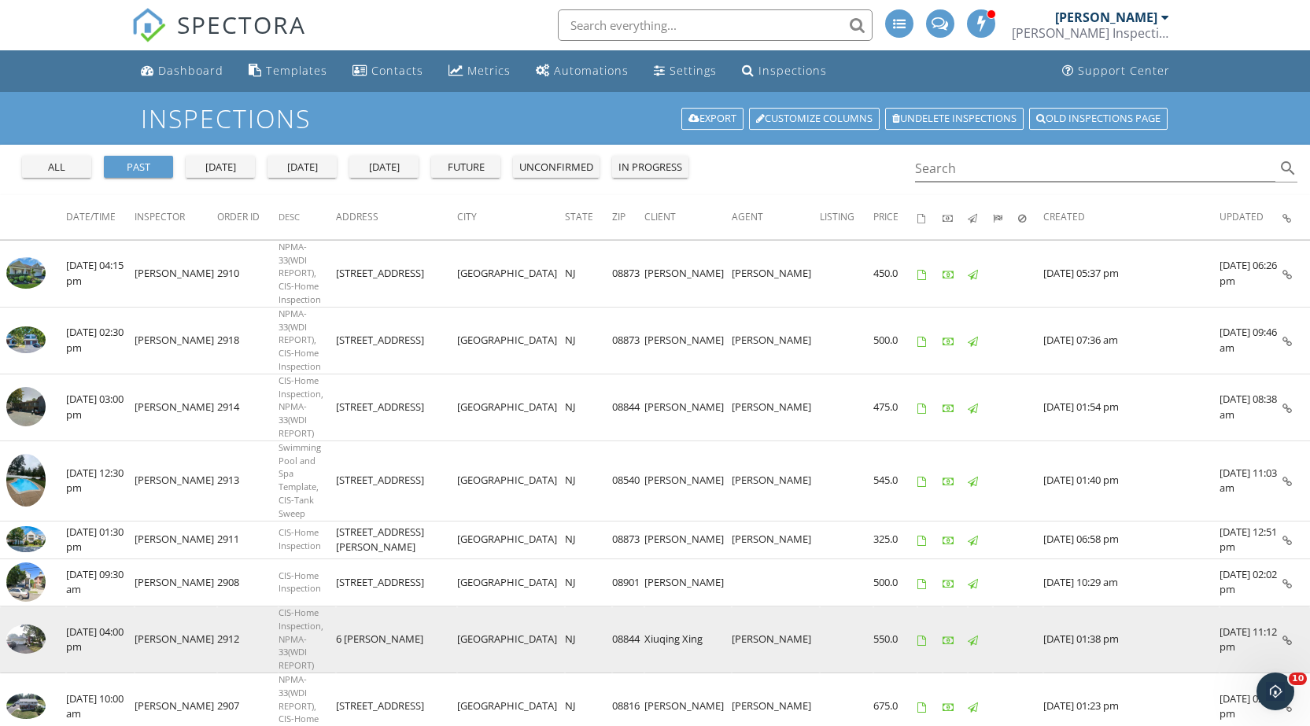
click at [1287, 636] on icon at bounding box center [1287, 641] width 9 height 10
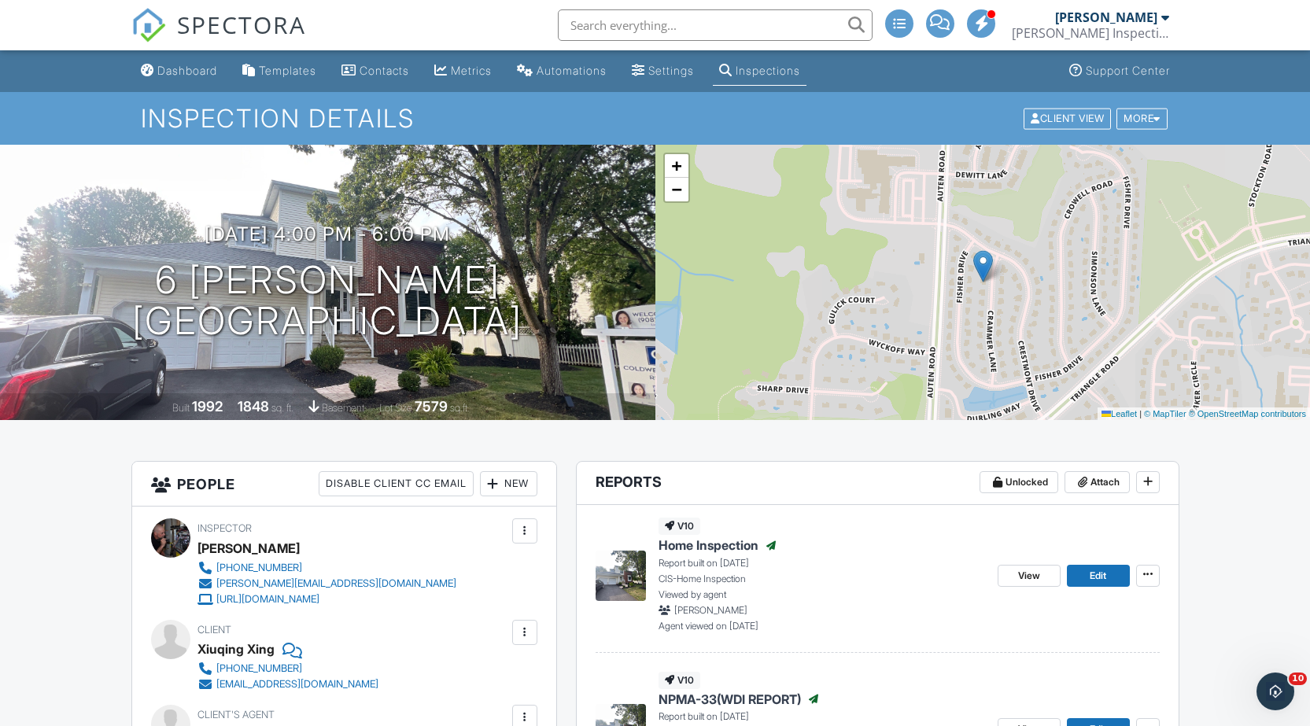
click at [1038, 563] on div "View Edit" at bounding box center [1079, 575] width 162 height 115
drag, startPoint x: 1015, startPoint y: 578, endPoint x: 973, endPoint y: 570, distance: 43.1
click at [1015, 578] on link "View" at bounding box center [1029, 576] width 63 height 22
